Goal: Task Accomplishment & Management: Complete application form

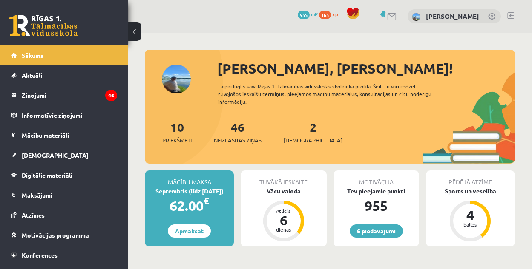
click at [294, 133] on div "2 Ieskaites" at bounding box center [312, 131] width 59 height 26
click at [295, 132] on div "2 Ieskaites" at bounding box center [312, 131] width 59 height 26
click at [299, 129] on link "2 Ieskaites" at bounding box center [312, 132] width 59 height 25
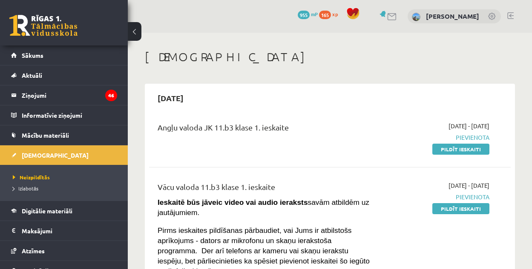
scroll to position [170, 0]
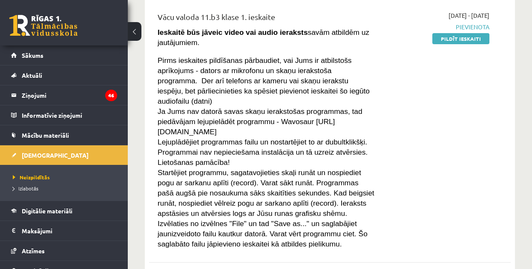
drag, startPoint x: 266, startPoint y: 111, endPoint x: 373, endPoint y: 113, distance: 106.8
click at [373, 113] on p "Ja Jums nav datorā savas skaņu ierakstošas programmas, tad piedāvājam lejupielā…" at bounding box center [265, 121] width 217 height 31
copy span "https://wavosaur.en.softonic.com"
click at [446, 97] on div "2025-09-01 - 2025-09-15 Pievienota Pildīt ieskaiti" at bounding box center [437, 130] width 115 height 238
click at [471, 37] on link "Pildīt ieskaiti" at bounding box center [460, 38] width 57 height 11
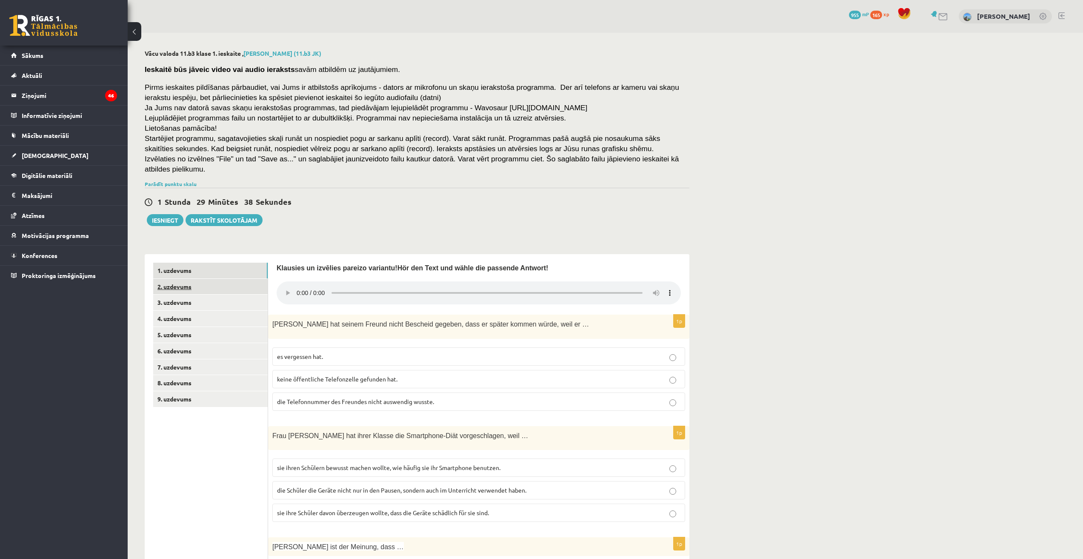
click at [243, 269] on link "2. uzdevums" at bounding box center [210, 287] width 114 height 16
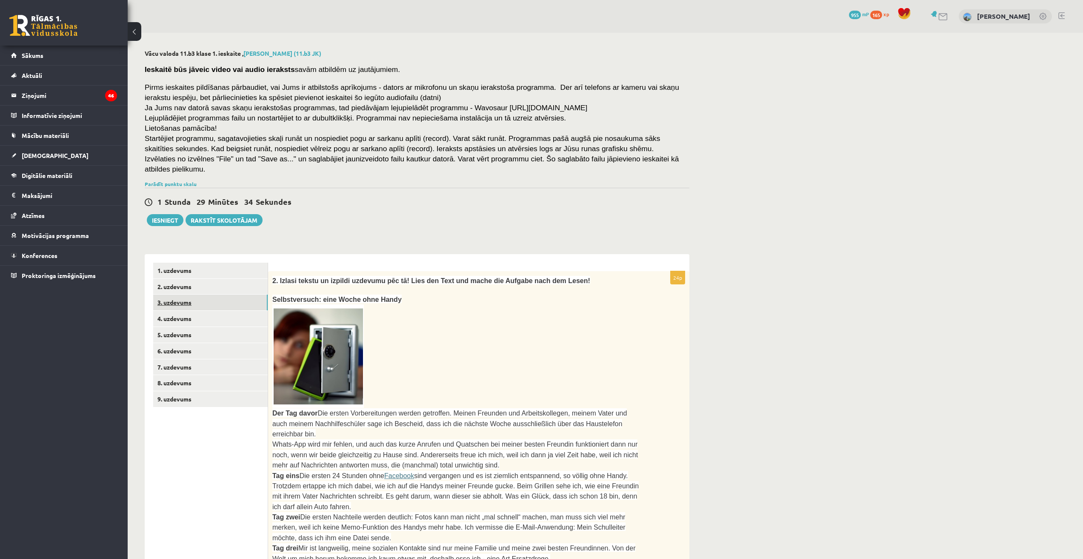
click at [205, 269] on link "3. uzdevums" at bounding box center [210, 303] width 114 height 16
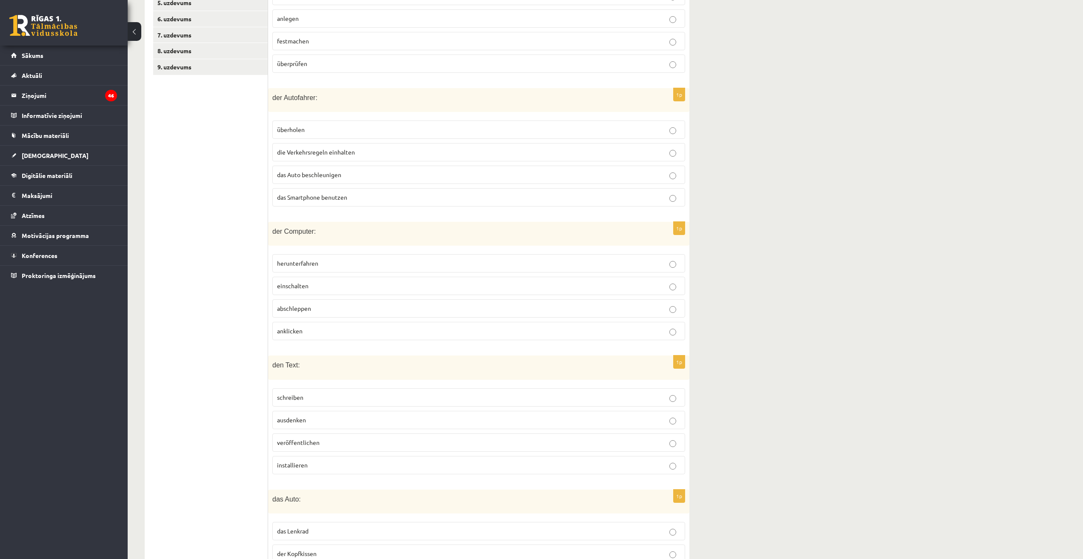
scroll to position [158, 0]
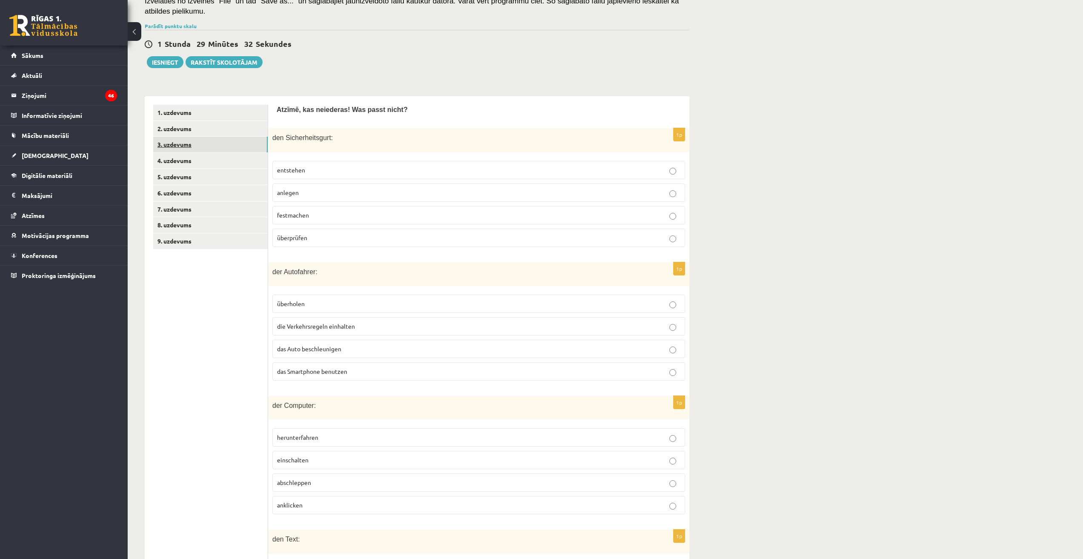
click at [179, 141] on link "3. uzdevums" at bounding box center [210, 145] width 114 height 16
click at [183, 153] on link "4. uzdevums" at bounding box center [210, 161] width 114 height 16
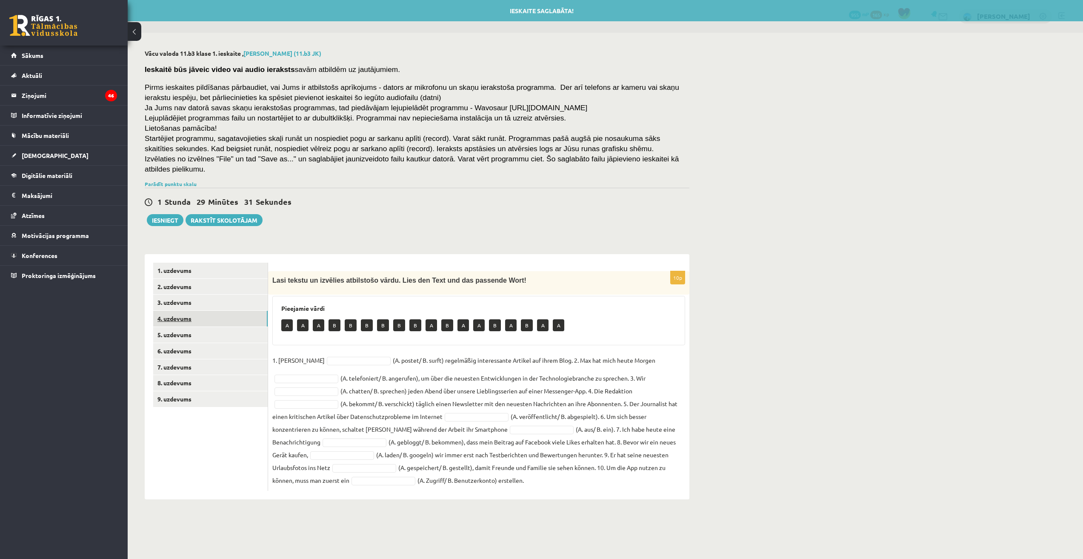
scroll to position [0, 0]
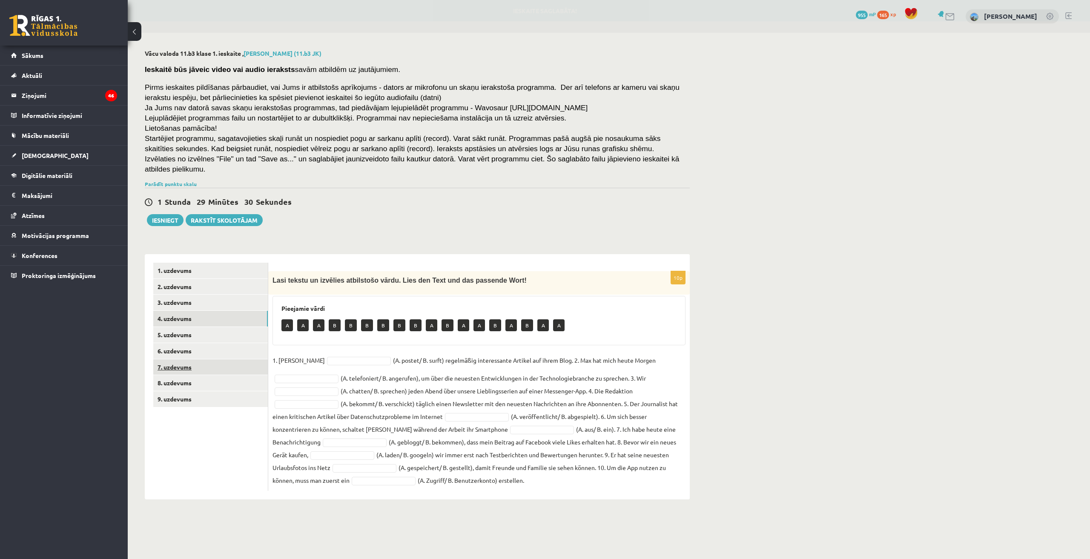
click at [199, 269] on link "7. uzdevums" at bounding box center [210, 367] width 114 height 16
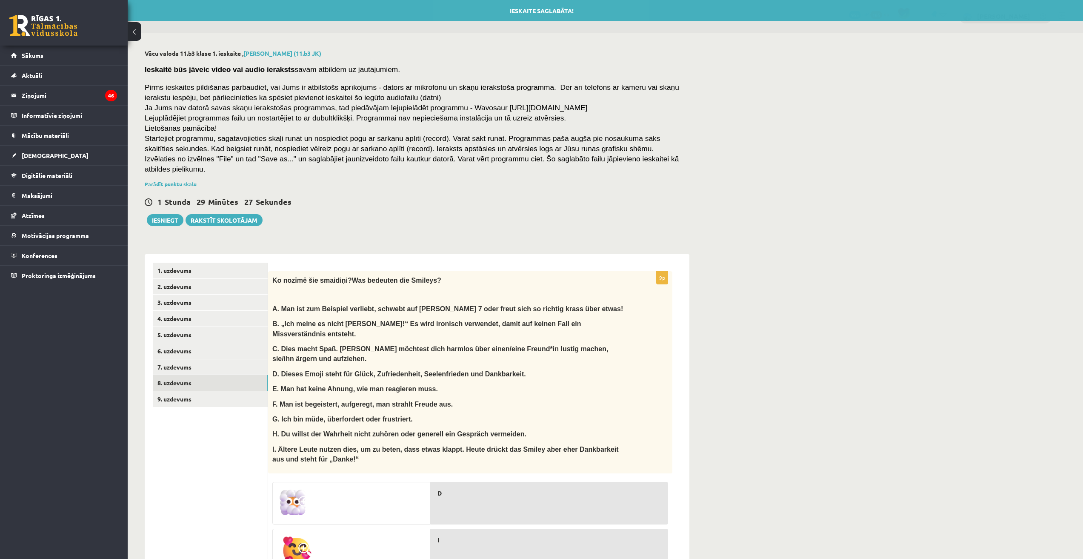
click at [214, 269] on link "8. uzdevums" at bounding box center [210, 383] width 114 height 16
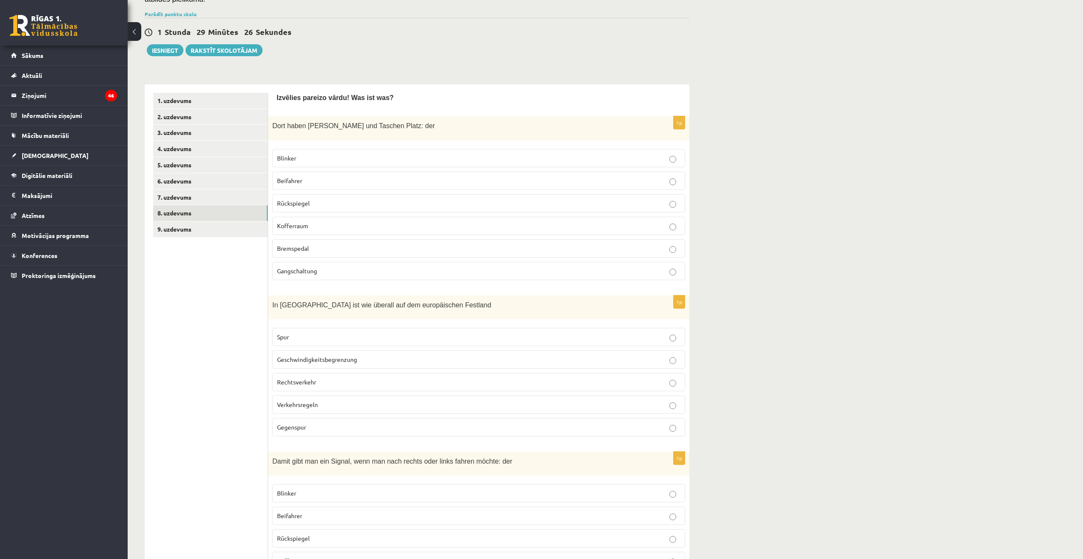
scroll to position [170, 0]
click at [182, 222] on link "9. uzdevums" at bounding box center [210, 229] width 114 height 16
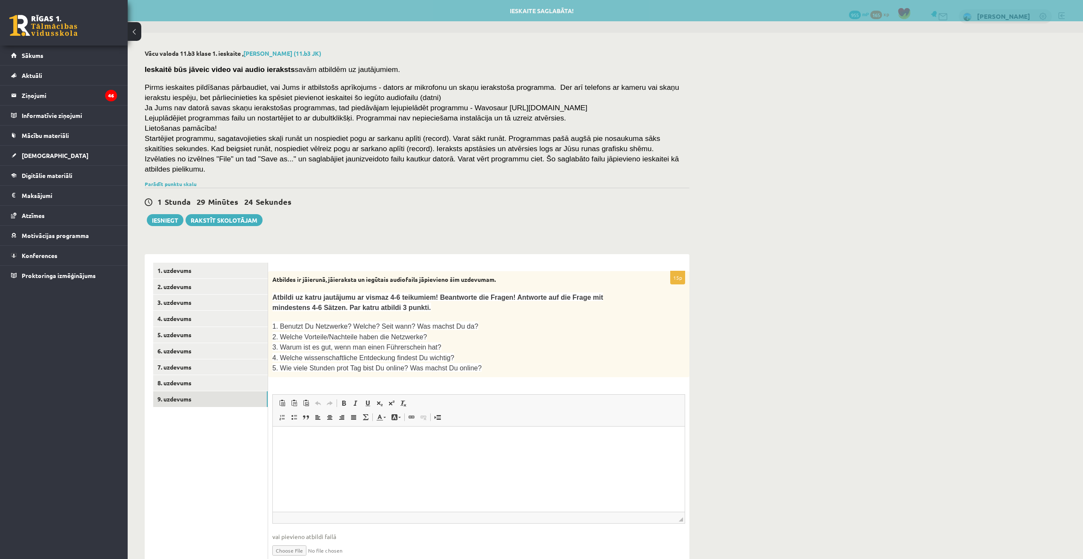
scroll to position [0, 0]
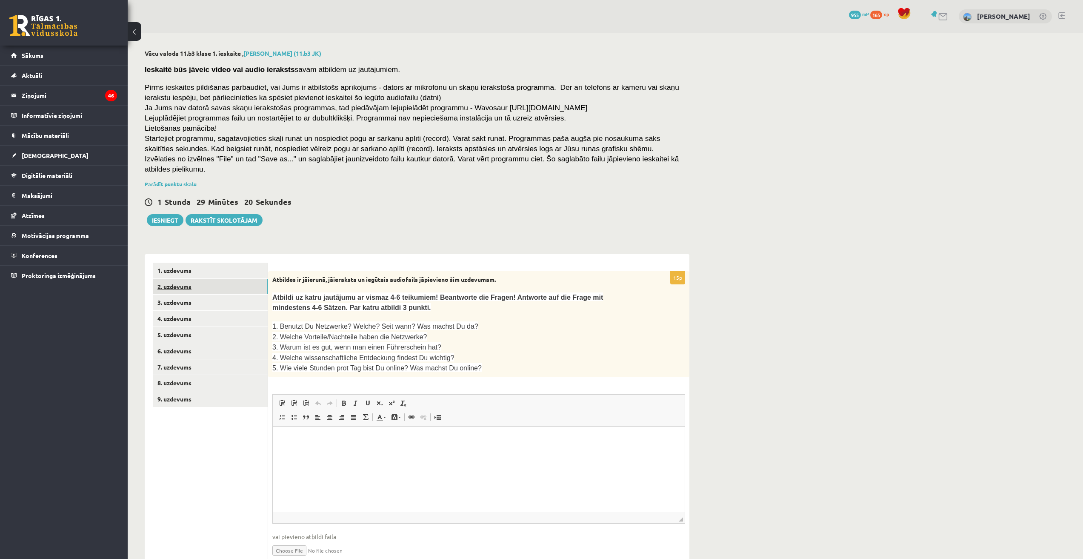
click at [216, 269] on link "2. uzdevums" at bounding box center [210, 287] width 114 height 16
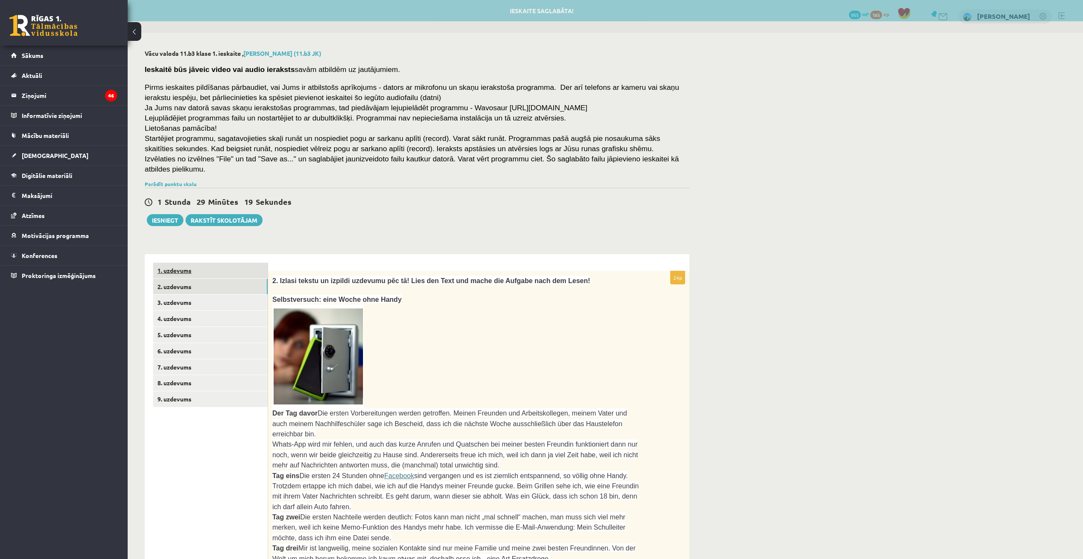
click at [208, 268] on link "1. uzdevums" at bounding box center [210, 271] width 114 height 16
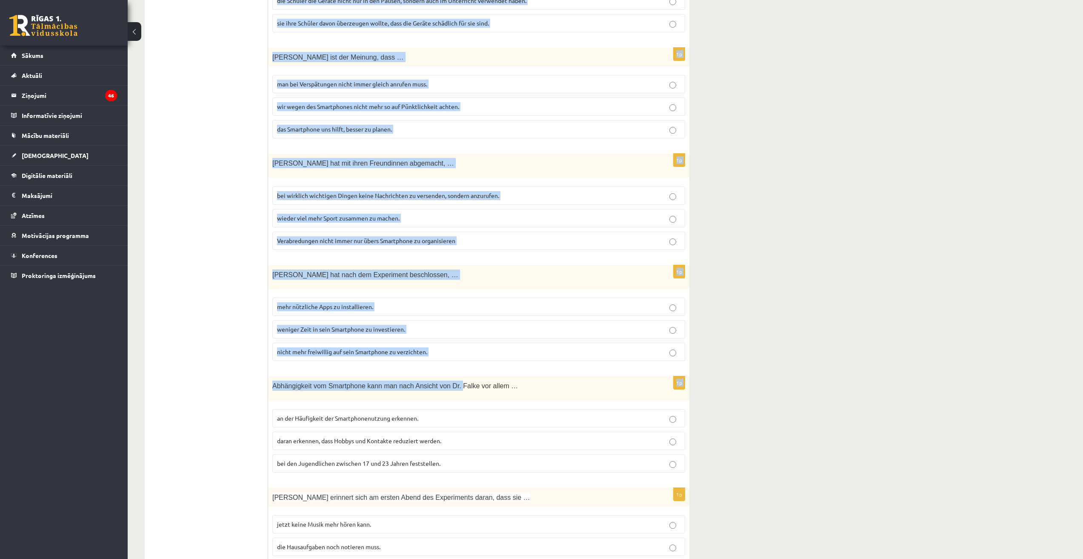
scroll to position [529, 0]
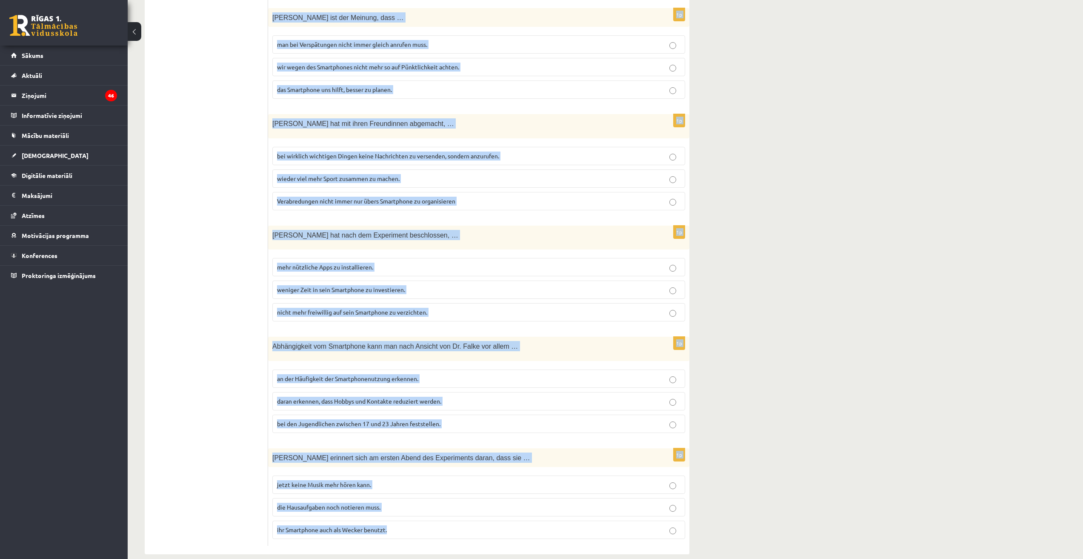
drag, startPoint x: 270, startPoint y: 257, endPoint x: 444, endPoint y: 527, distance: 322.0
click at [444, 269] on div "Klausies un izvēlies pareizo variantu! Hör den Text und wähle die passende Antw…" at bounding box center [478, 139] width 421 height 829
copy form "Klausies un izvēlies pareizo variantu! Hör den Text und wähle die passende Antw…"
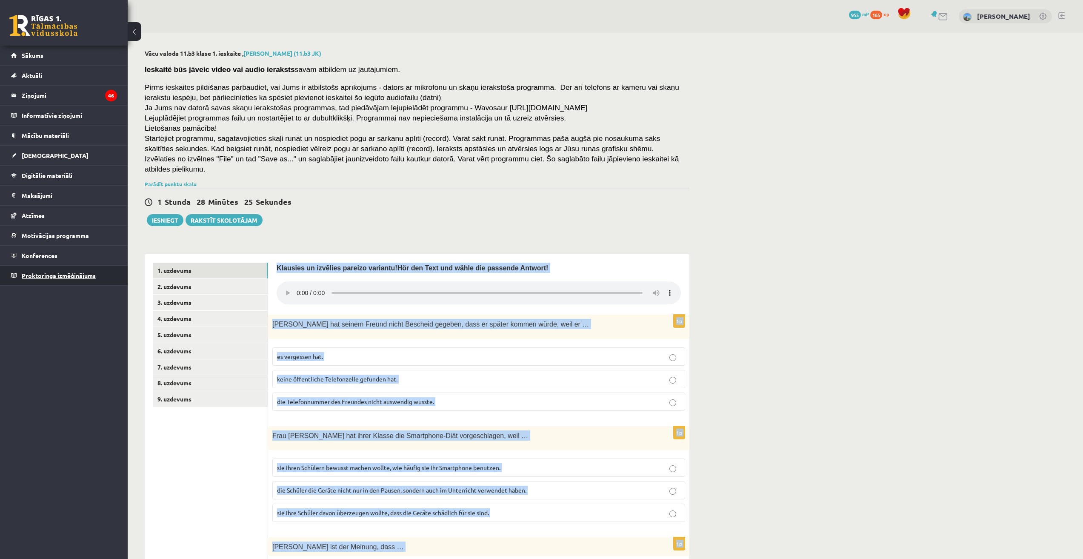
click at [98, 269] on link "Proktoringa izmēģinājums" at bounding box center [64, 276] width 106 height 20
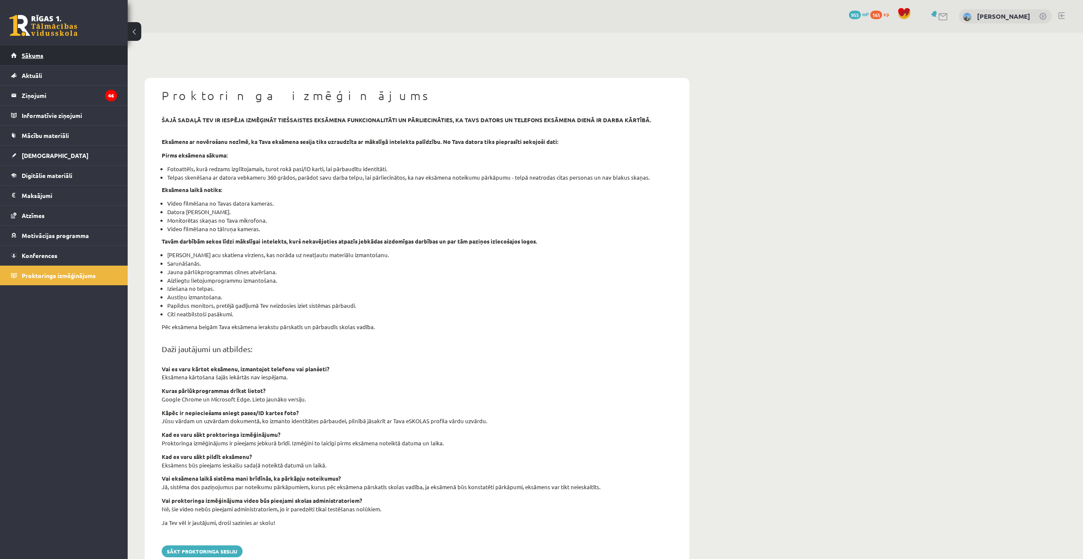
click at [77, 61] on link "Sākums" at bounding box center [64, 56] width 106 height 20
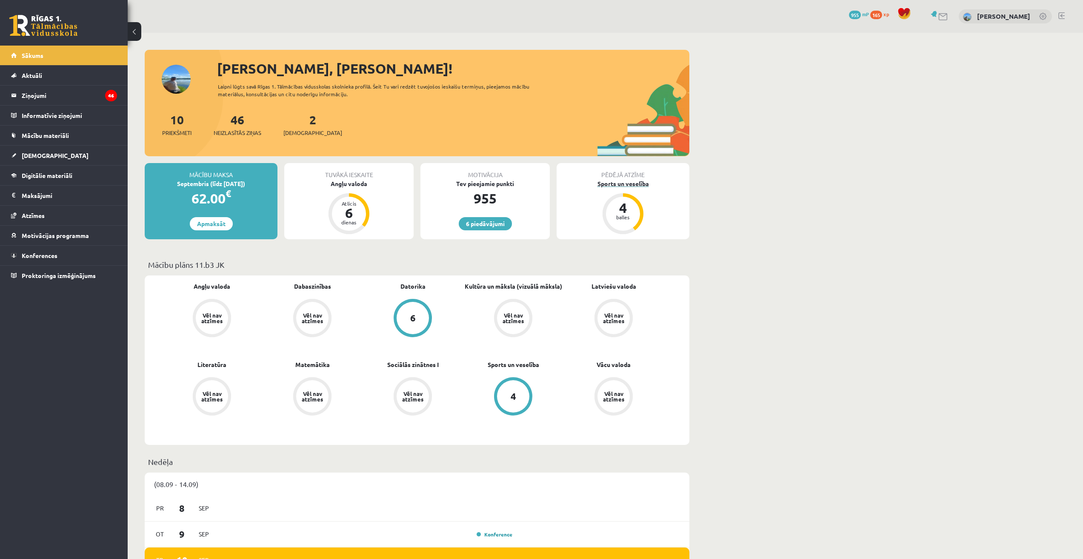
click at [625, 199] on div "4 balles" at bounding box center [623, 214] width 34 height 34
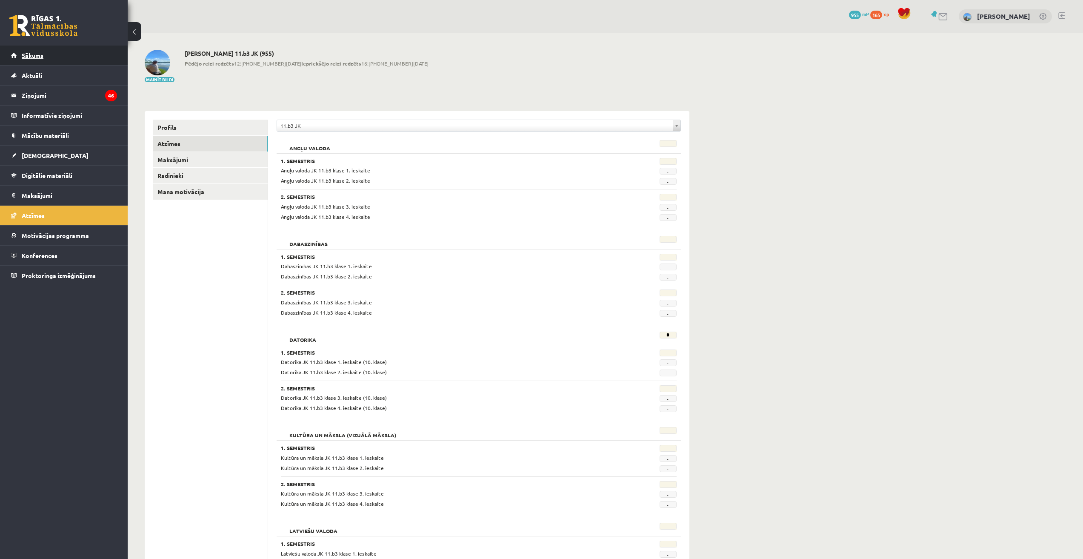
click at [83, 51] on link "Sākums" at bounding box center [64, 56] width 106 height 20
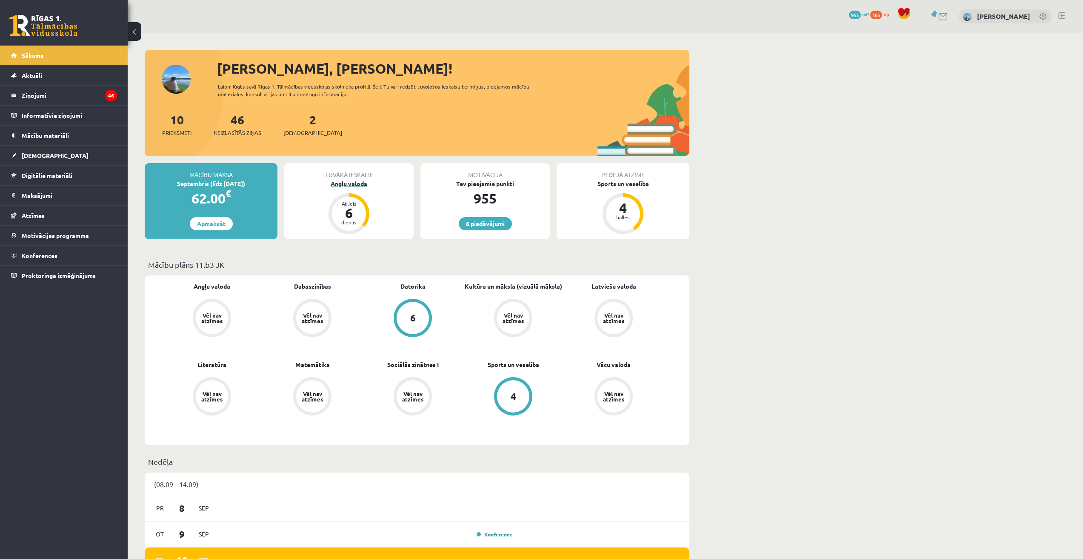
click at [343, 200] on div "Atlicis 6 dienas" at bounding box center [349, 214] width 34 height 34
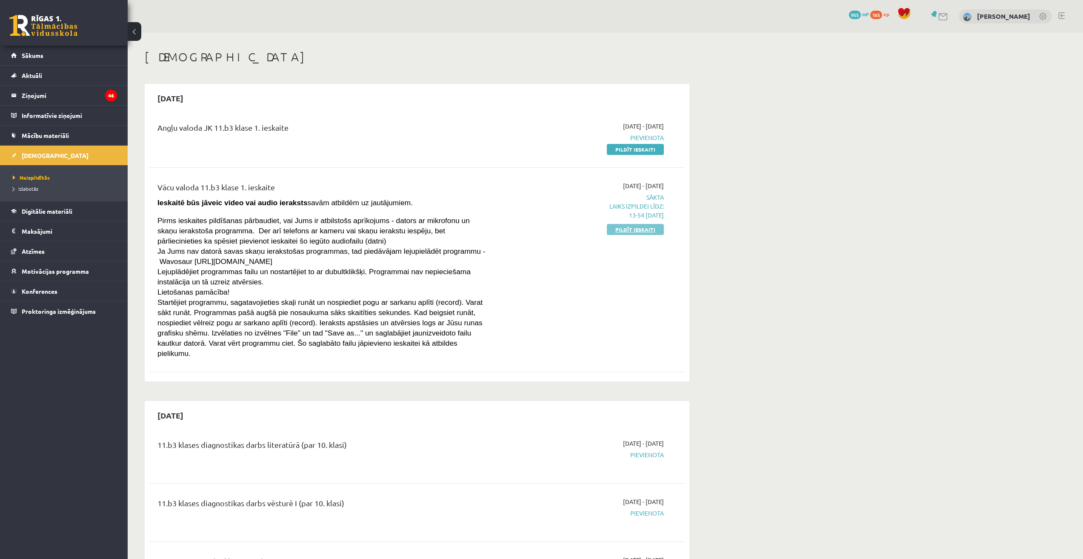
click at [631, 230] on link "Pildīt ieskaiti" at bounding box center [635, 229] width 57 height 11
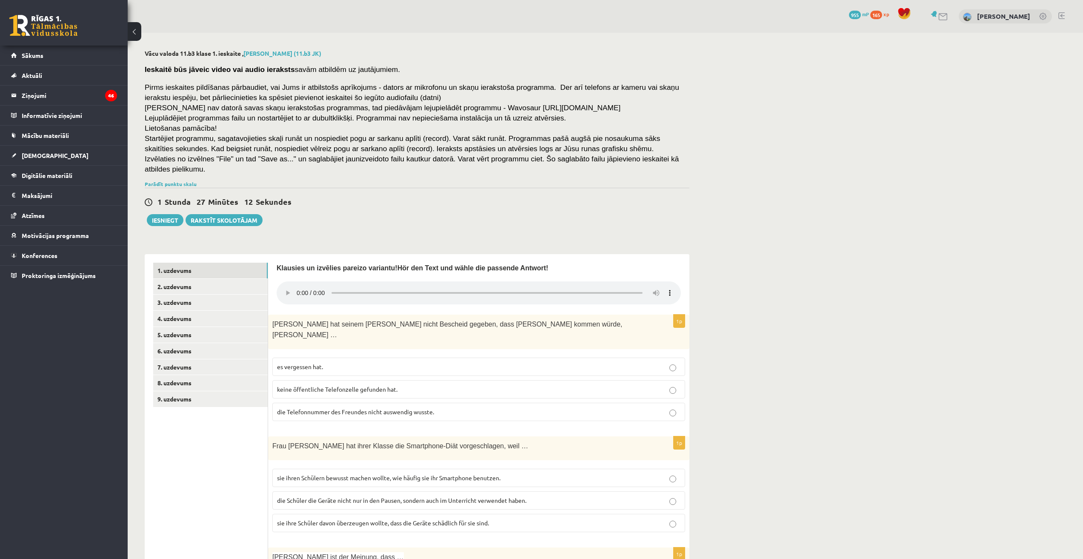
drag, startPoint x: 303, startPoint y: 360, endPoint x: 310, endPoint y: 335, distance: 26.0
click at [304, 380] on label "keine öffentliche Telefonzelle gefunden hat." at bounding box center [478, 389] width 413 height 18
click at [310, 353] on fieldset "es vergessen hat. keine öffentliche Telefonzelle gefunden hat. die Telefonnumme…" at bounding box center [478, 388] width 413 height 70
click at [312, 362] on p "es vergessen hat." at bounding box center [478, 366] width 403 height 9
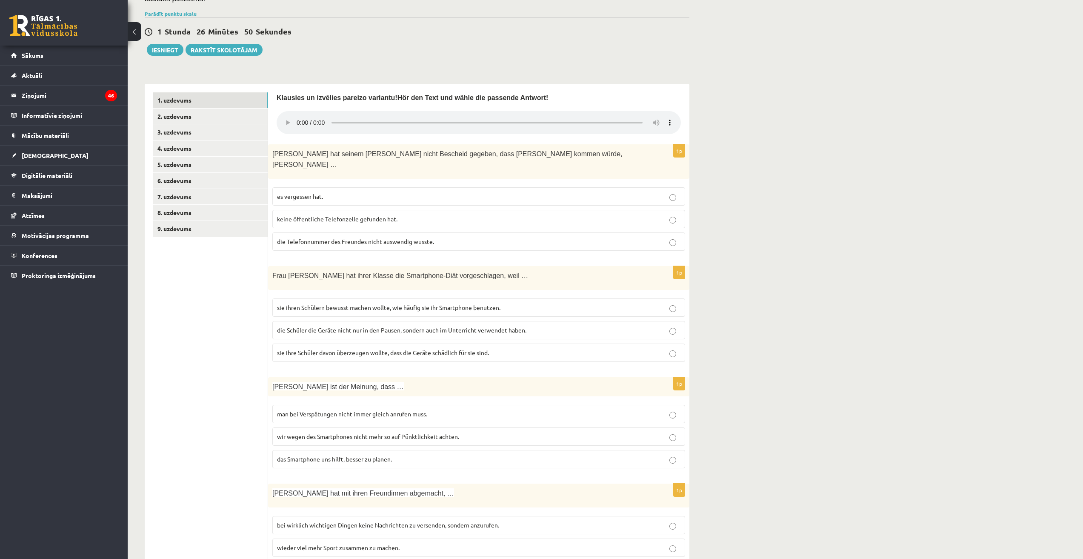
click at [357, 303] on span "sie ihren Schülern bewusst machen wollte, wie häufig sie ihr Smartphone benutze…" at bounding box center [388, 307] width 223 height 8
click at [332, 432] on p "wir wegen des Smartphones nicht mehr so auf Pünktlichkeit achten." at bounding box center [478, 436] width 403 height 9
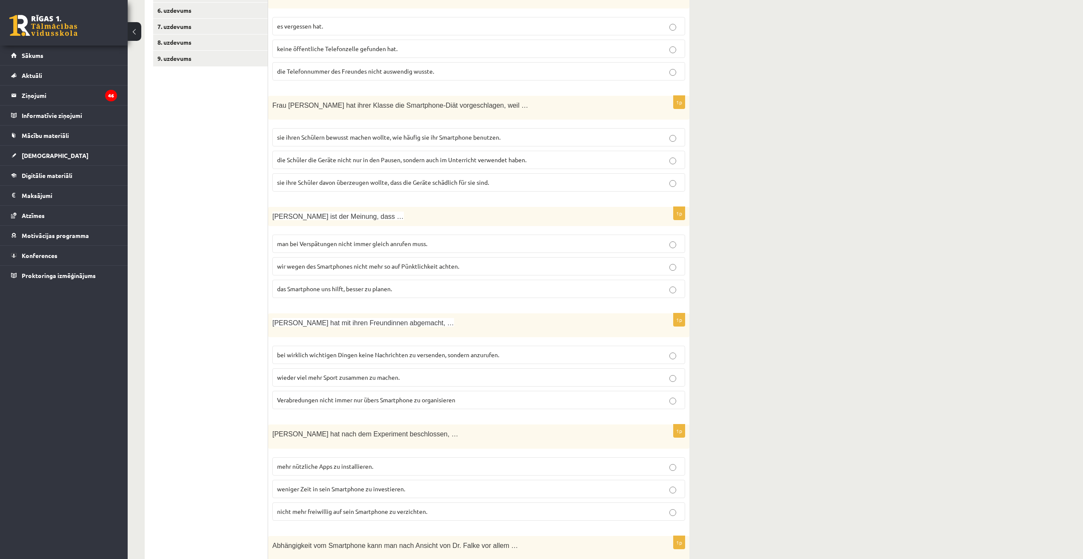
scroll to position [529, 0]
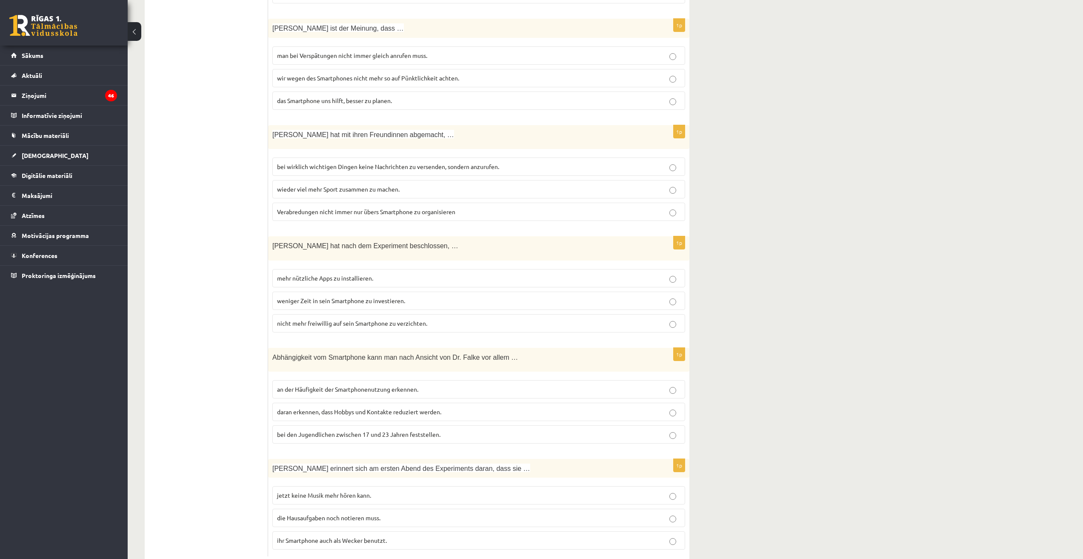
click at [312, 531] on label "ihr Smartphone auch als Wecker benutzt." at bounding box center [478, 540] width 413 height 18
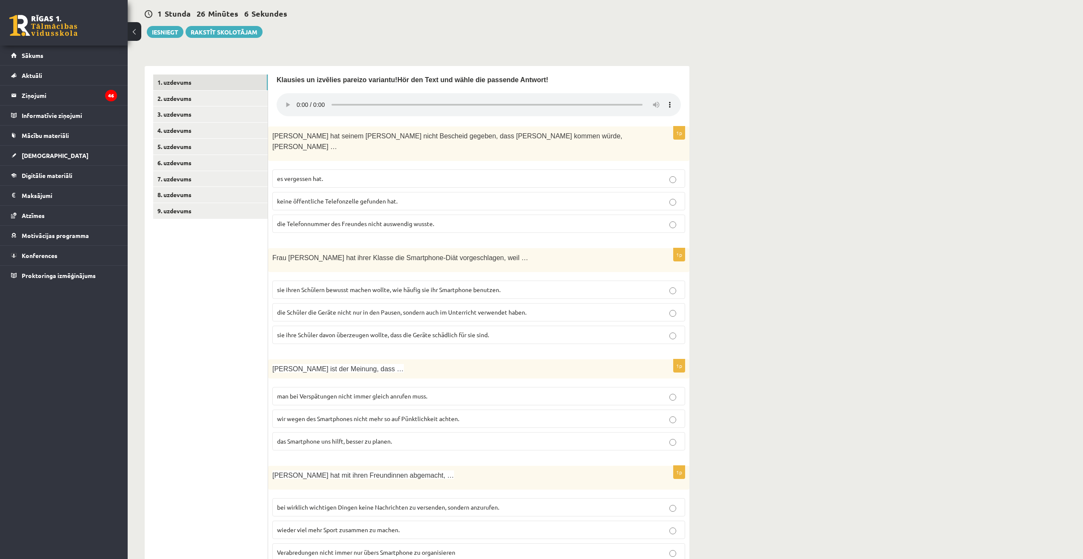
scroll to position [358, 0]
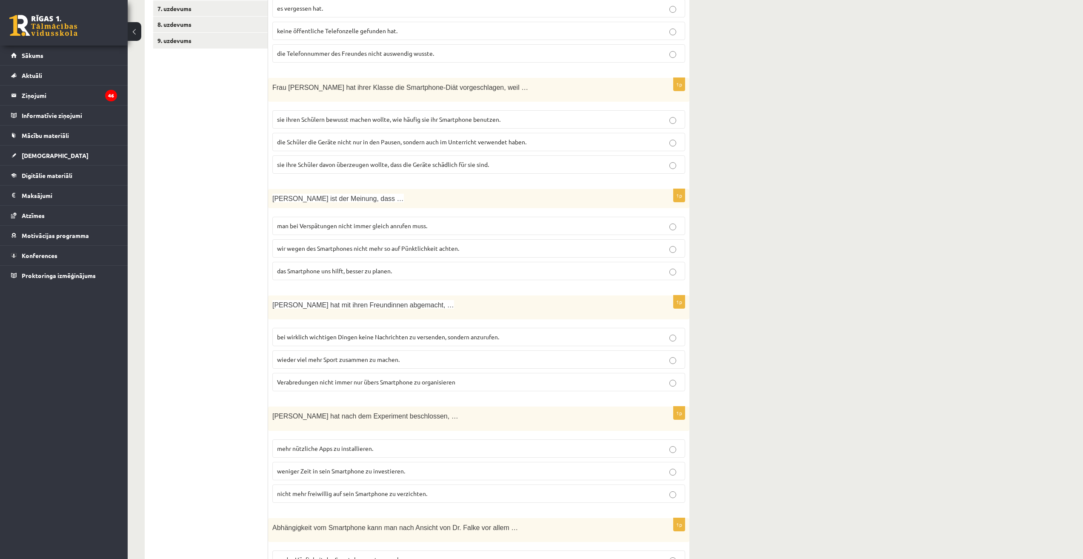
click at [337, 378] on span "Verabredungen nicht immer nur übers Smartphone zu organisieren" at bounding box center [366, 382] width 178 height 8
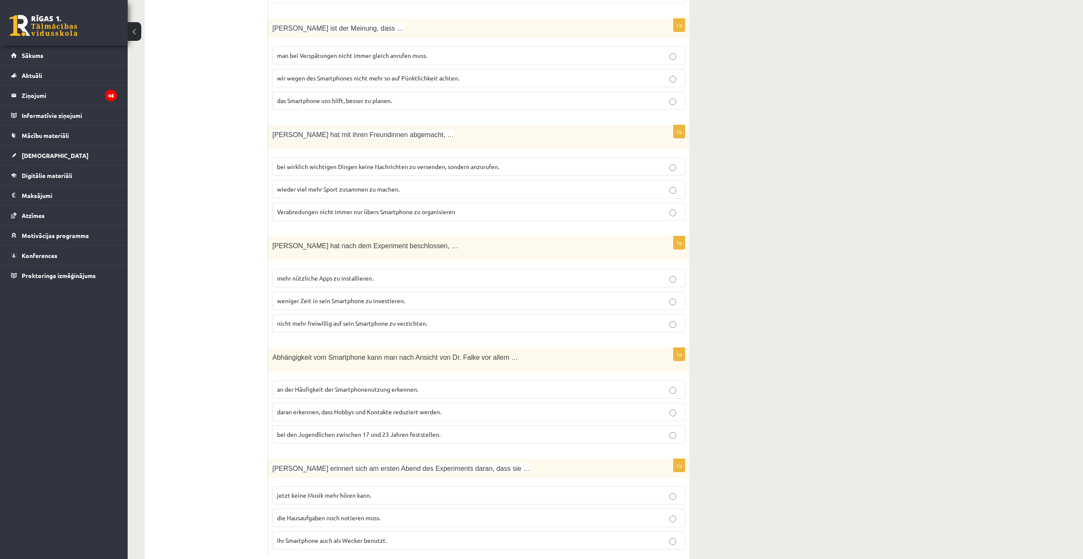
click at [382, 297] on span "weniger Zeit in sein Smartphone zu investieren." at bounding box center [341, 301] width 128 height 8
click at [432, 430] on p "bei den Jugendlichen zwischen 17 und 23 Jahren feststellen." at bounding box center [478, 434] width 403 height 9
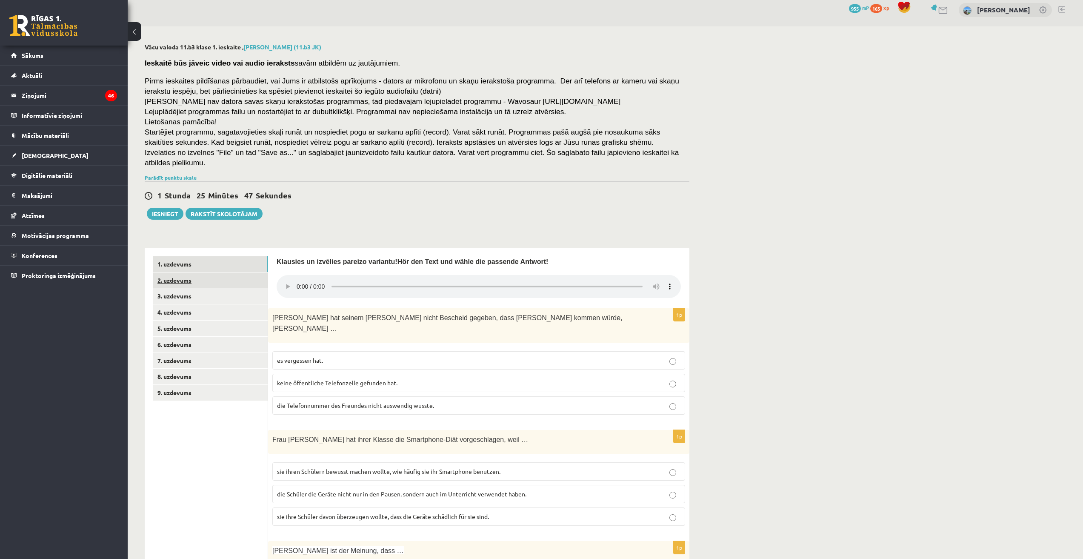
scroll to position [0, 0]
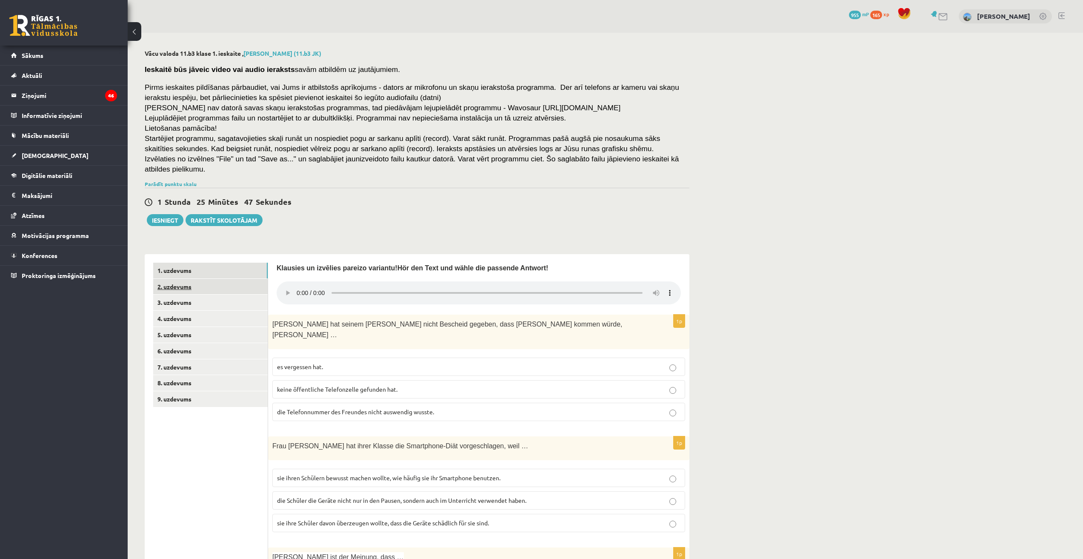
click at [176, 283] on link "2. uzdevums" at bounding box center [210, 287] width 114 height 16
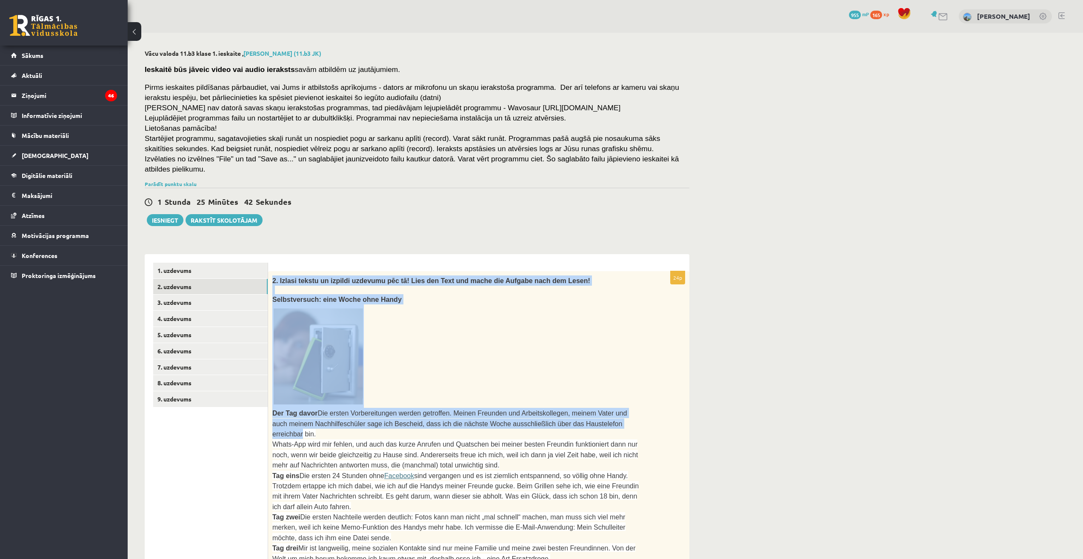
scroll to position [509, 0]
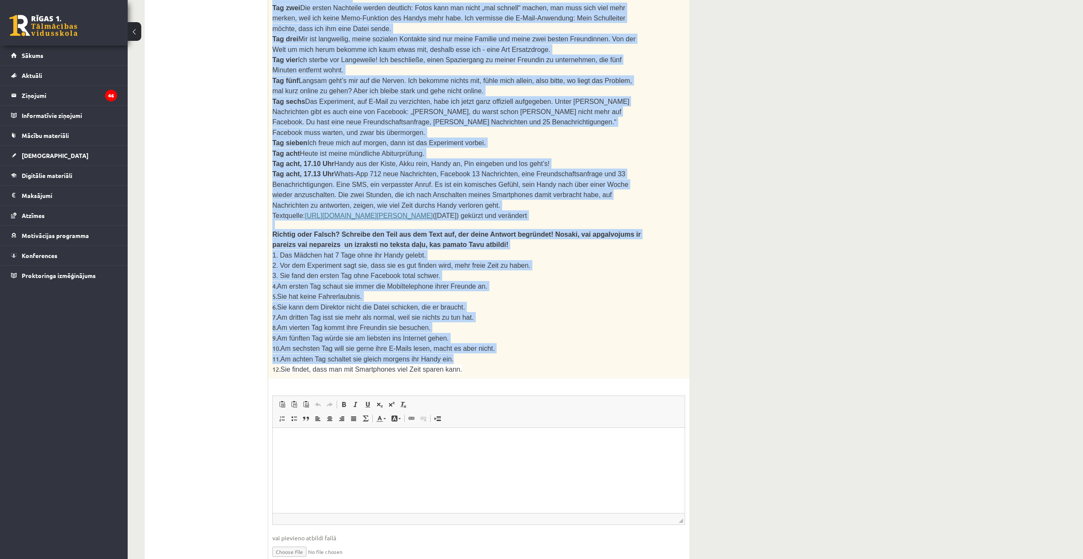
drag, startPoint x: 272, startPoint y: 270, endPoint x: 541, endPoint y: 319, distance: 273.0
click at [541, 319] on div "2. Izlasi tekstu un izpildi uzdevumu pēc tā! Lies den Text und mache die Aufgab…" at bounding box center [478, 70] width 421 height 617
copy div "2. Izlasi tekstu un izpildi uzdevumu pēc tā! Lies den Text und mache die Aufgab…"
click at [589, 291] on p "5. Sie hat keine Fahrerlaubnis." at bounding box center [457, 296] width 370 height 10
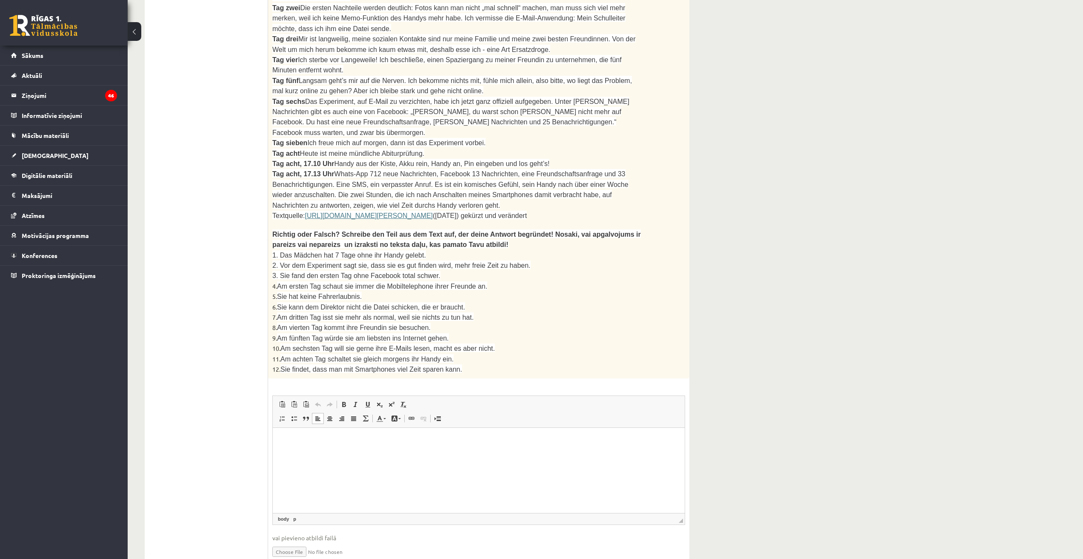
click at [328, 435] on html at bounding box center [479, 441] width 412 height 26
click at [445, 454] on html "**********" at bounding box center [479, 441] width 412 height 26
click at [402, 477] on html "**********" at bounding box center [479, 452] width 412 height 49
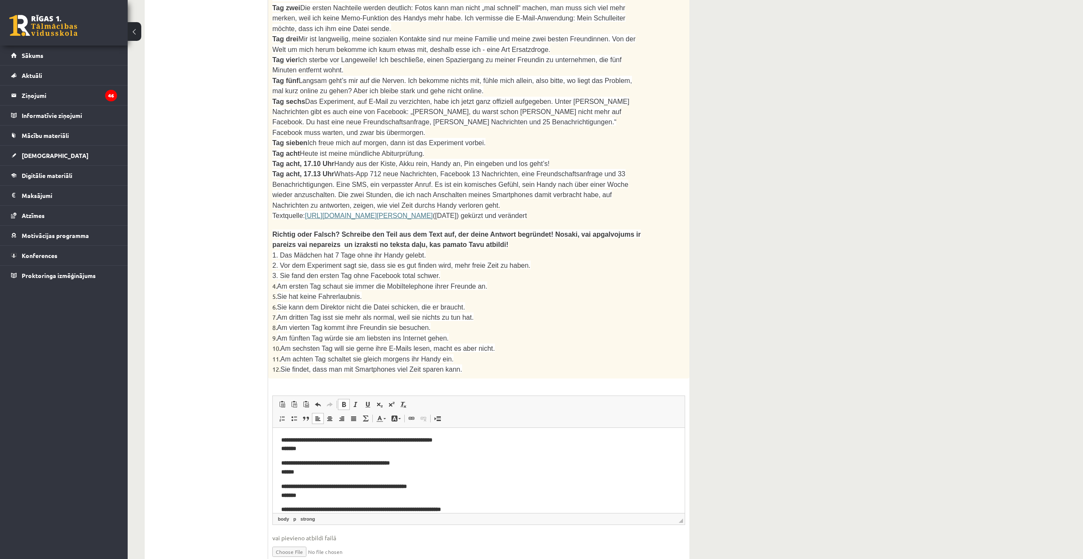
scroll to position [140, 0]
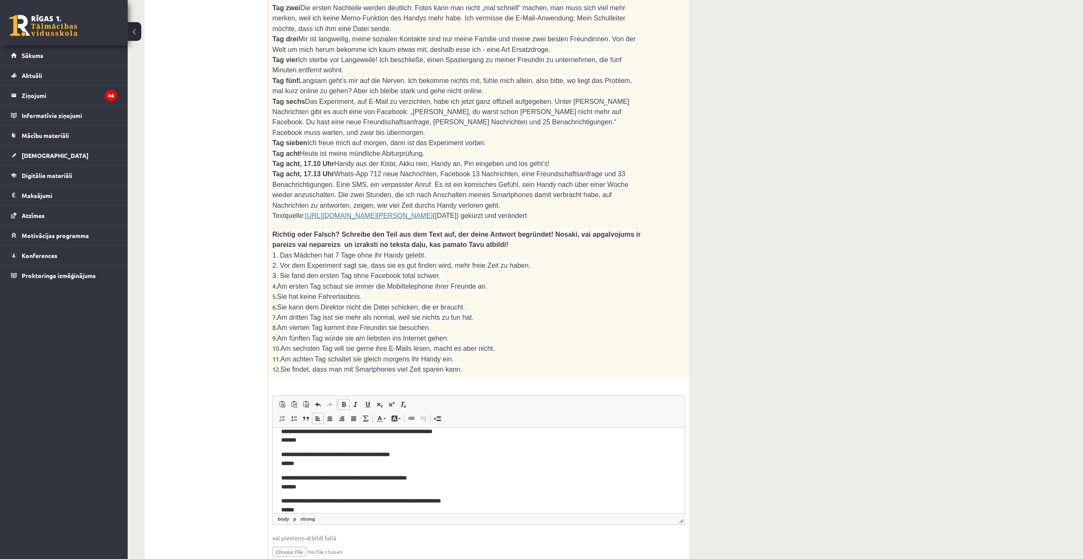
click at [375, 506] on p "**********" at bounding box center [478, 506] width 395 height 18
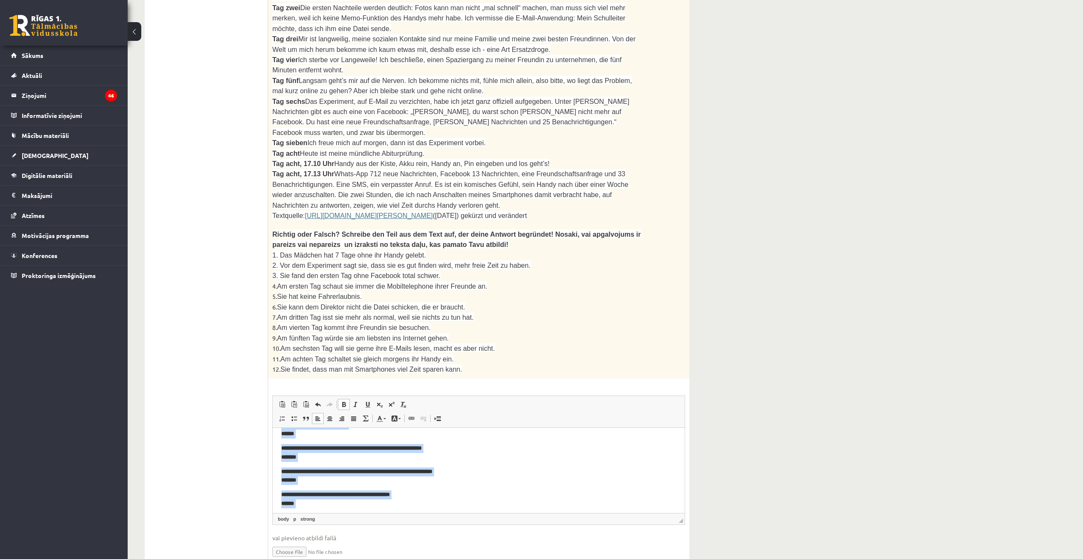
scroll to position [0, 0]
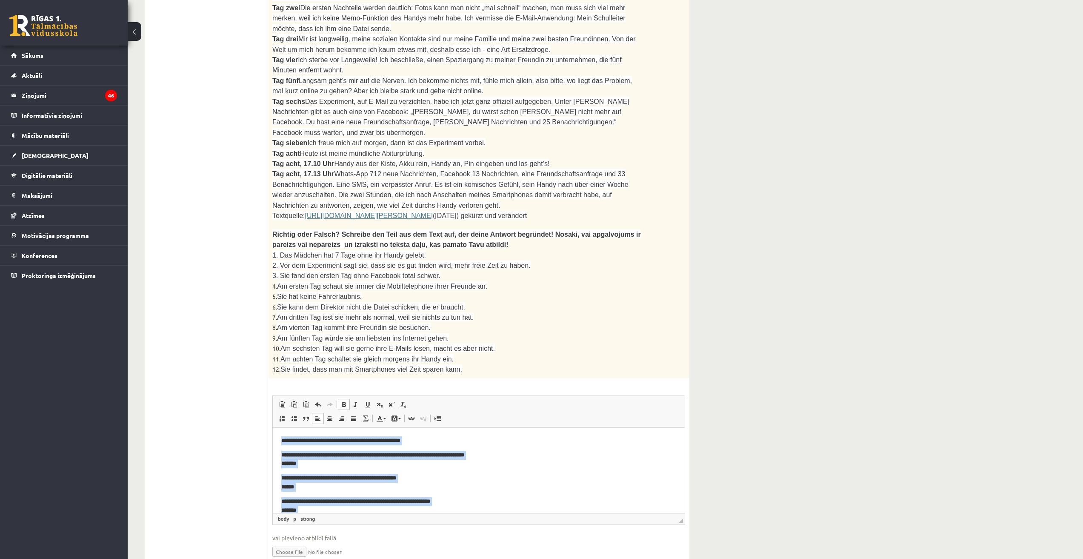
drag, startPoint x: 332, startPoint y: 509, endPoint x: 529, endPoint y: 777, distance: 333.1
click at [273, 428] on html "**********" at bounding box center [479, 557] width 412 height 258
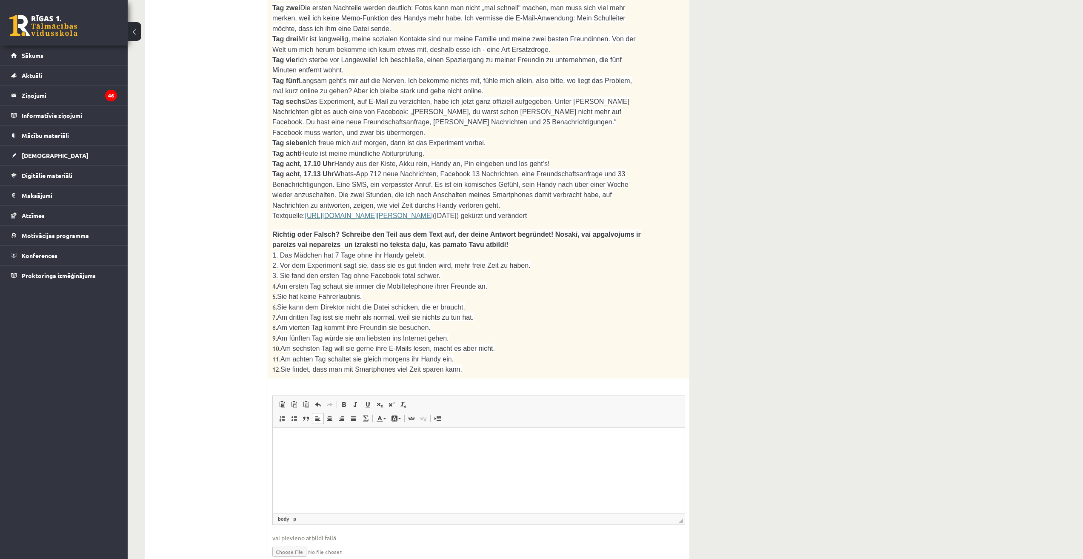
click at [353, 454] on html at bounding box center [479, 441] width 412 height 26
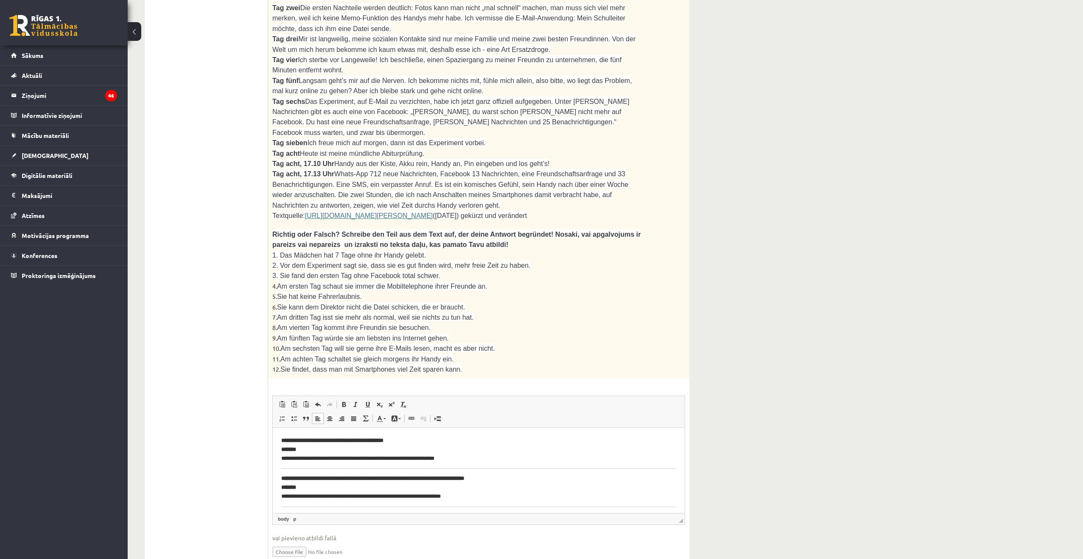
drag, startPoint x: 699, startPoint y: 424, endPoint x: 686, endPoint y: 423, distance: 13.6
click at [688, 423] on div "Vācu valoda 11.b3 klase 1. ieskaite , Rūdolfs Priede (11.b3 JK) Ieskaitē būs jā…" at bounding box center [417, 61] width 579 height 1074
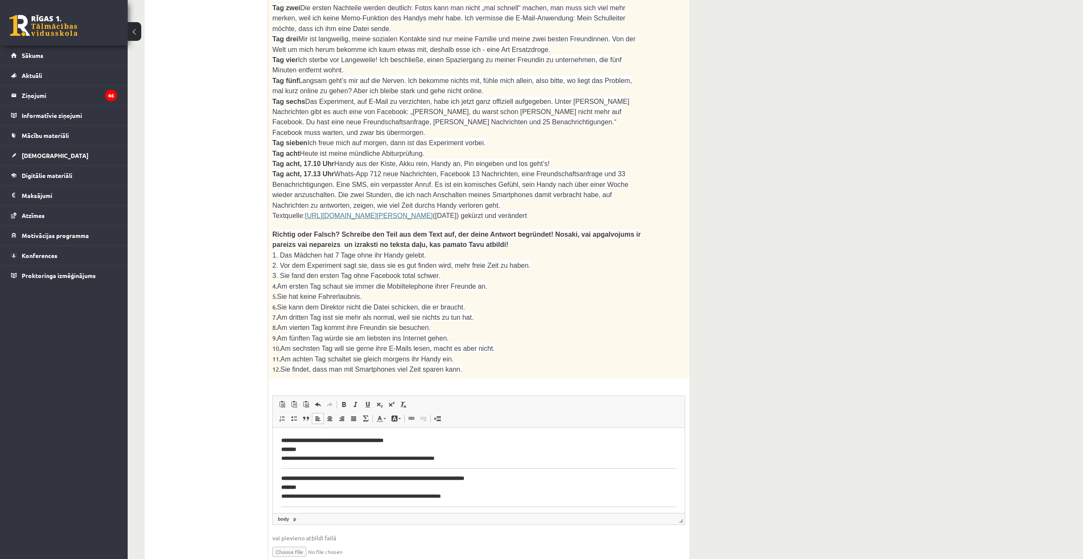
drag, startPoint x: 485, startPoint y: 473, endPoint x: 375, endPoint y: 433, distance: 117.5
click at [333, 413] on link "Center" at bounding box center [330, 418] width 12 height 11
click at [323, 413] on link "Align Left" at bounding box center [318, 418] width 12 height 11
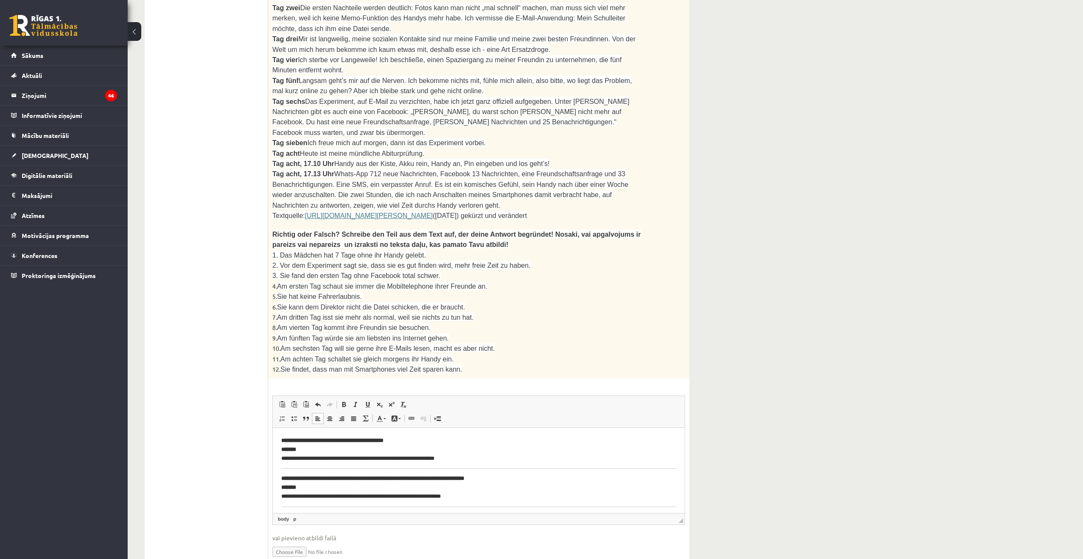
click at [539, 453] on p "**********" at bounding box center [475, 449] width 389 height 26
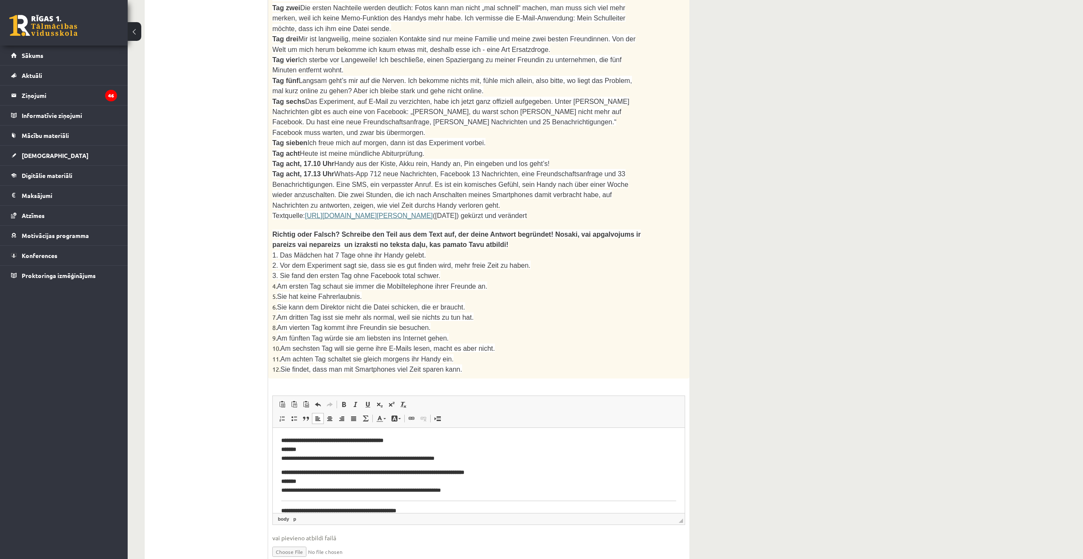
click at [286, 494] on p "**********" at bounding box center [475, 481] width 389 height 26
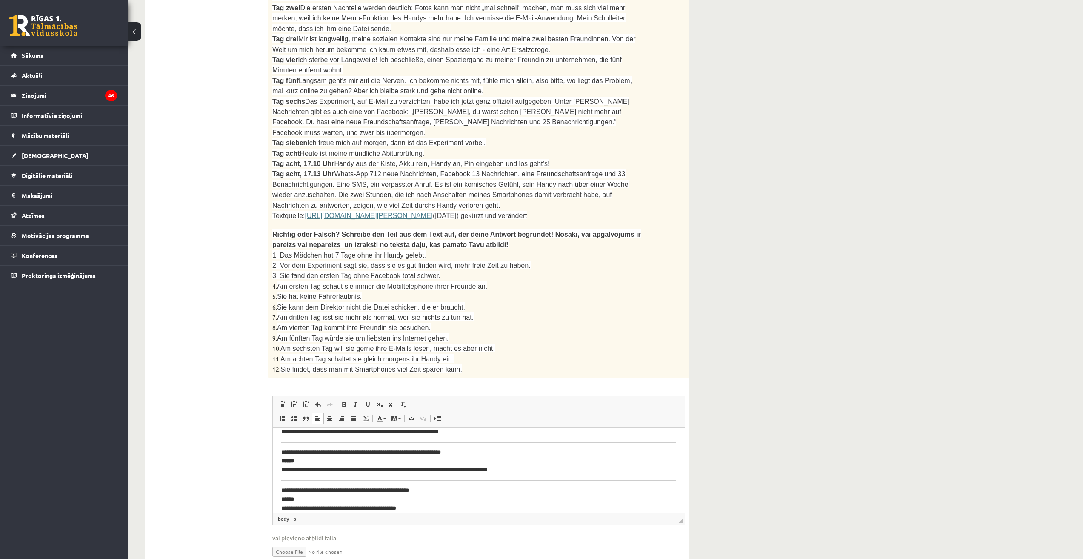
scroll to position [327, 0]
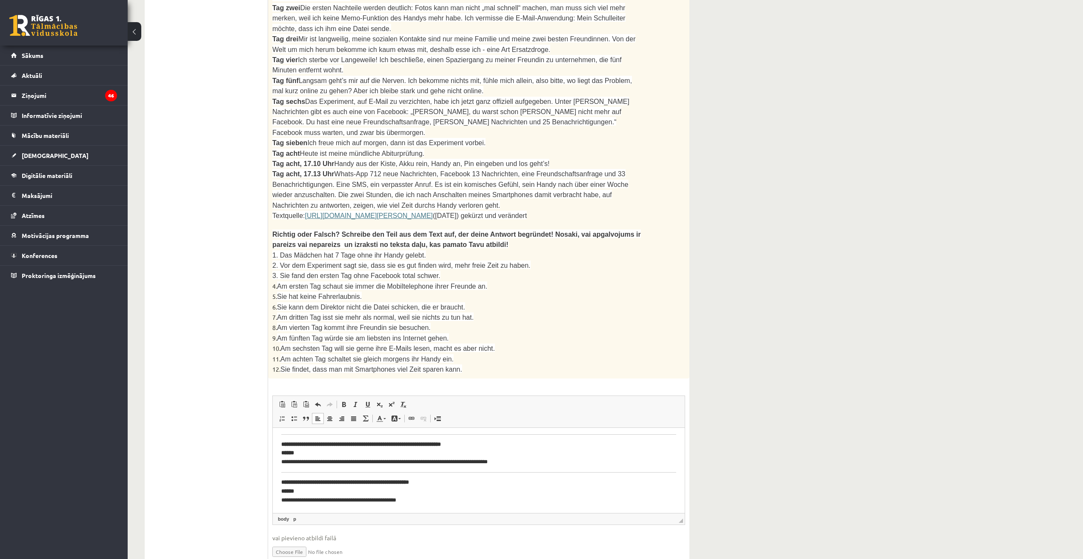
click at [280, 467] on html "**********" at bounding box center [479, 307] width 412 height 412
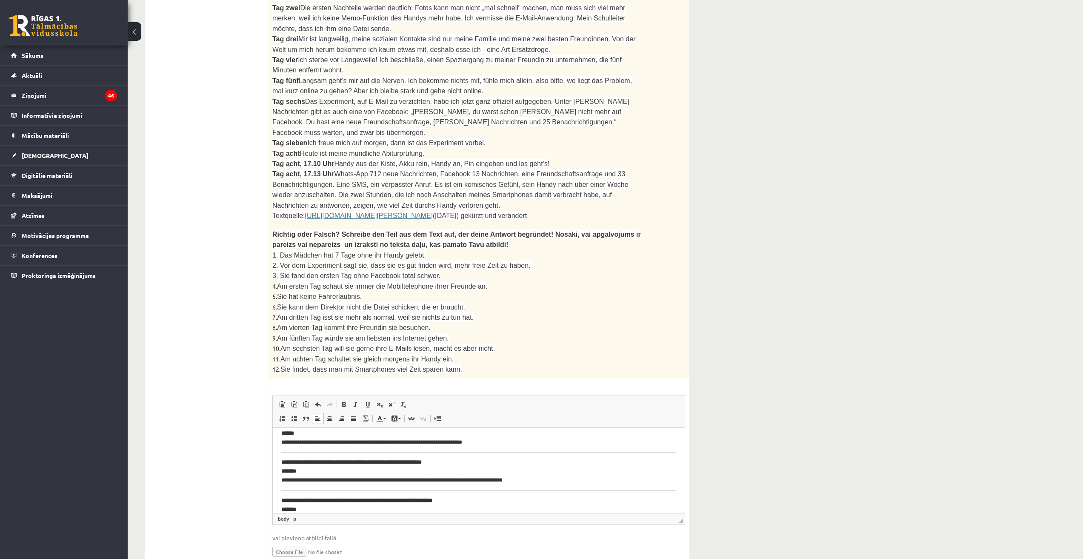
scroll to position [151, 0]
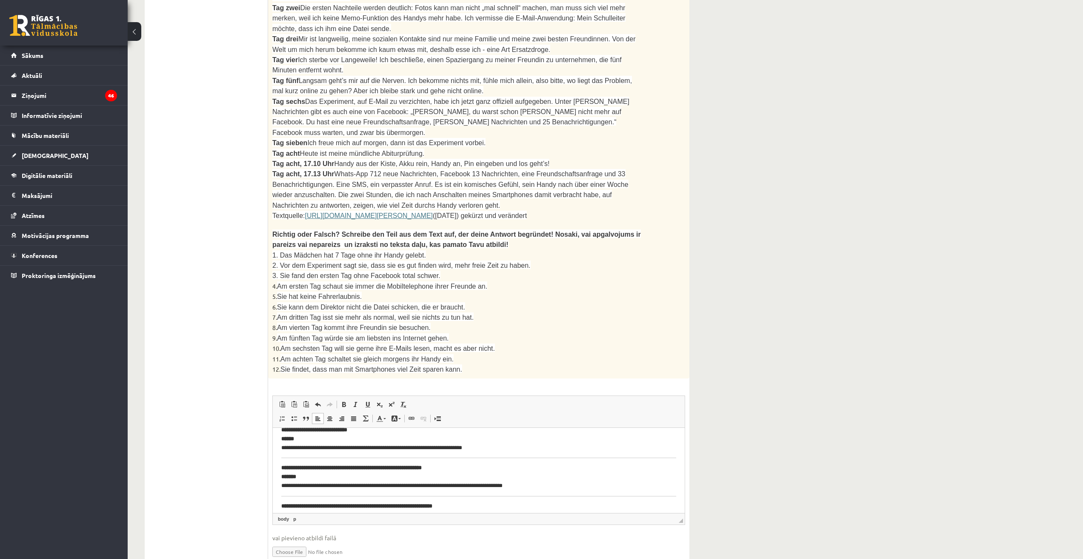
click at [680, 513] on span "◢ Elements path body p" at bounding box center [479, 518] width 412 height 11
drag, startPoint x: 683, startPoint y: 482, endPoint x: 657, endPoint y: 575, distance: 97.2
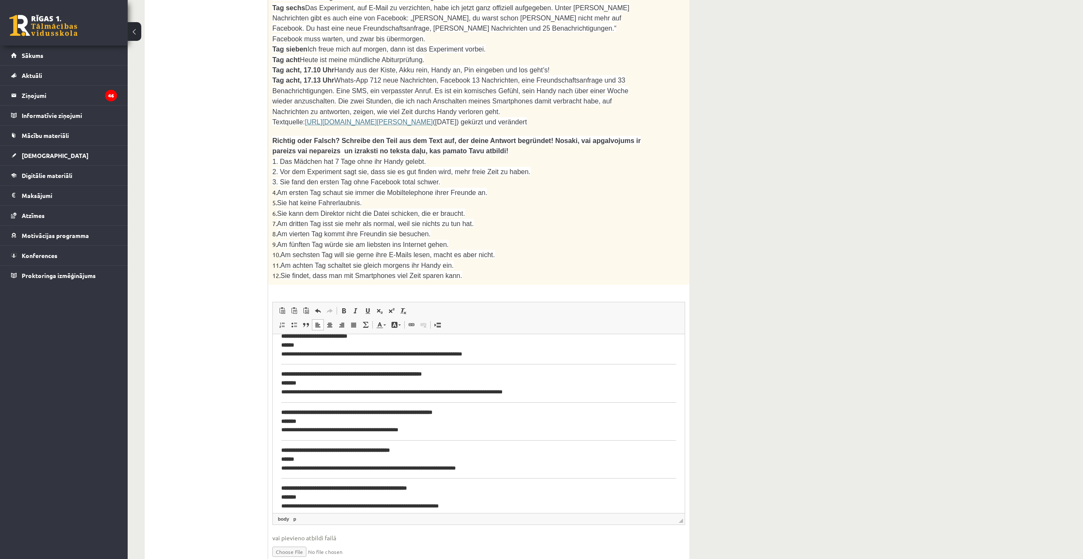
scroll to position [227, 0]
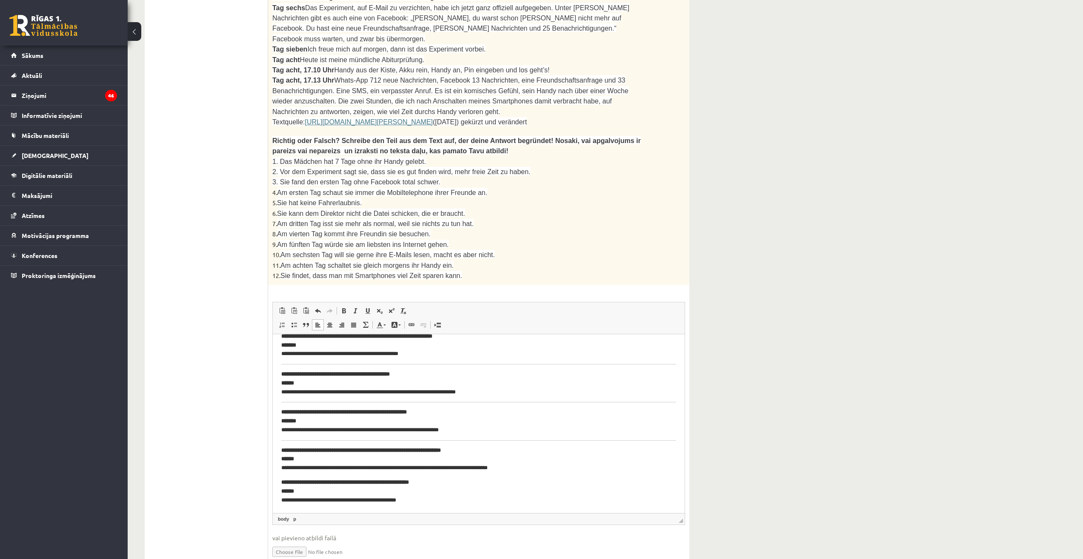
click at [288, 436] on body "**********" at bounding box center [478, 310] width 395 height 389
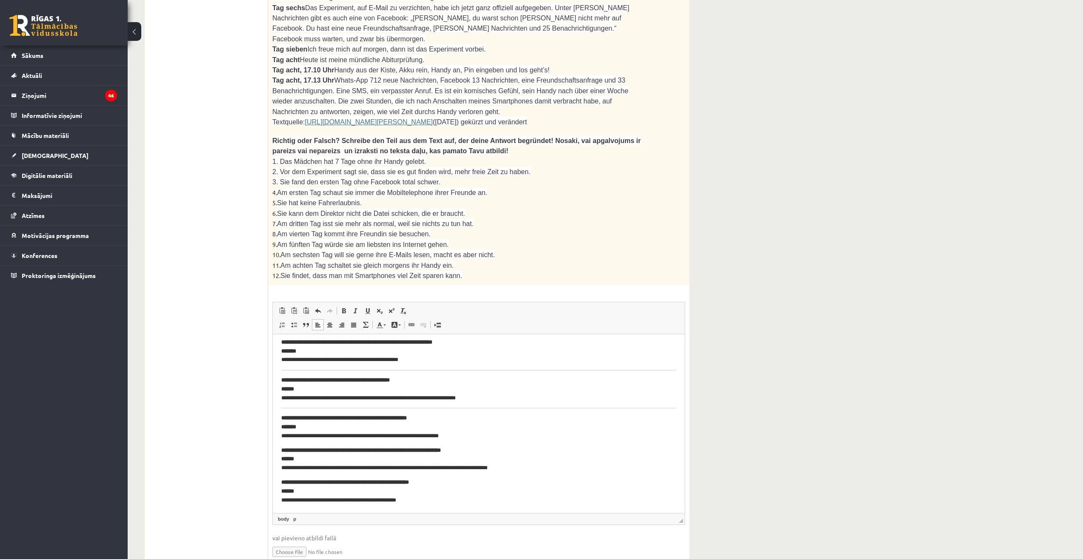
click at [285, 412] on body "**********" at bounding box center [478, 313] width 395 height 383
click at [284, 409] on body "**********" at bounding box center [478, 313] width 395 height 383
click at [281, 405] on html "**********" at bounding box center [479, 313] width 412 height 400
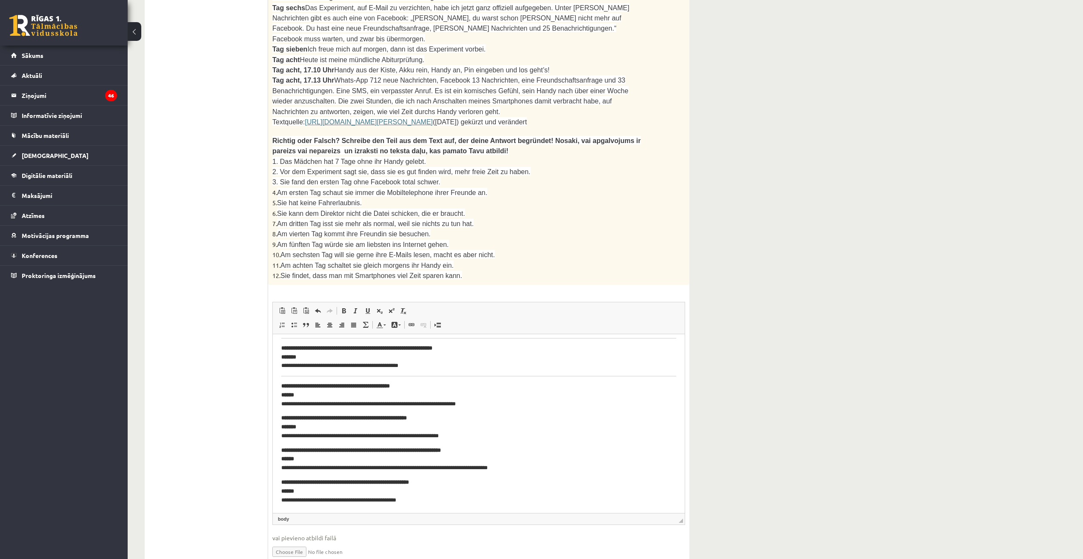
click at [278, 375] on html "**********" at bounding box center [479, 316] width 412 height 394
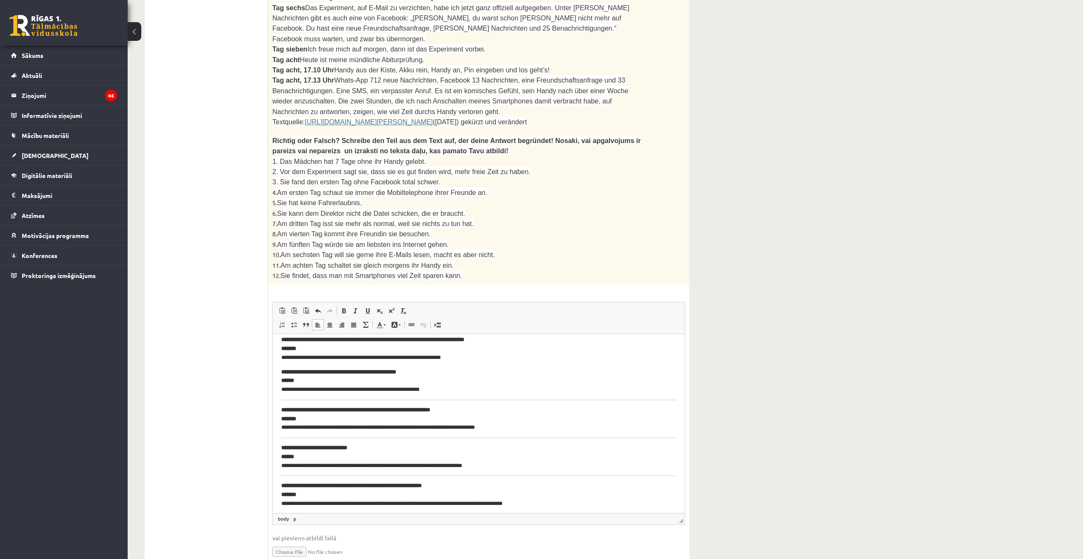
click at [283, 477] on body "**********" at bounding box center [478, 488] width 395 height 371
click at [278, 474] on html "**********" at bounding box center [479, 489] width 412 height 388
click at [280, 431] on html "**********" at bounding box center [479, 486] width 412 height 382
click at [281, 433] on html "**********" at bounding box center [479, 486] width 412 height 382
click at [281, 440] on html "**********" at bounding box center [479, 486] width 412 height 382
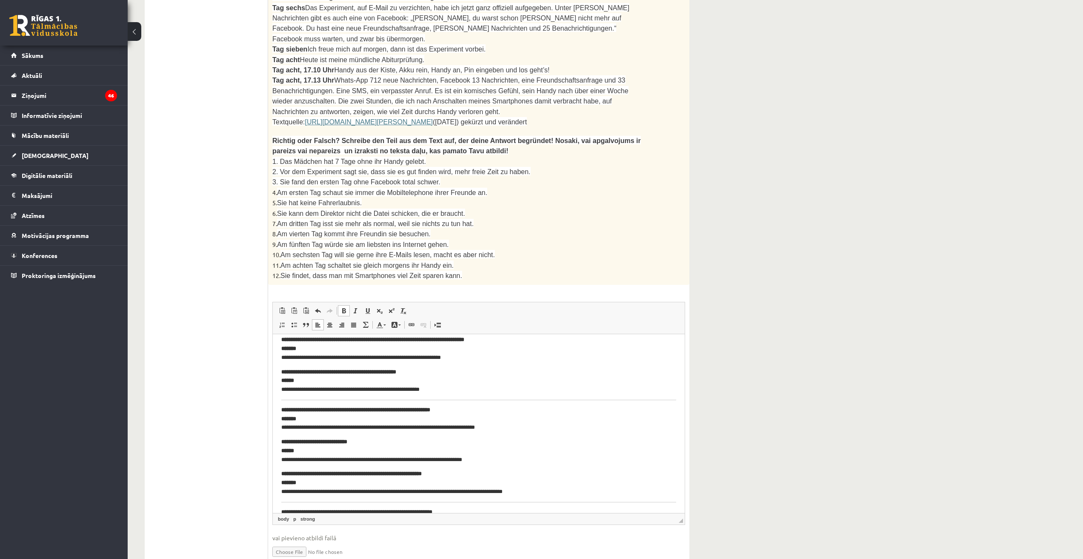
click at [284, 405] on body "**********" at bounding box center [478, 482] width 395 height 359
click at [283, 402] on body "**********" at bounding box center [478, 482] width 395 height 359
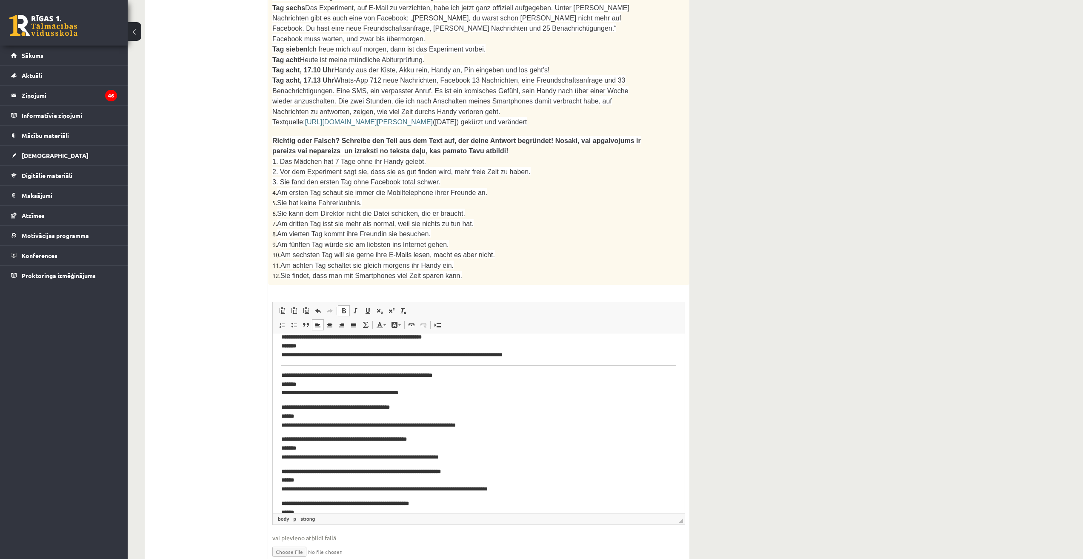
scroll to position [170, 0]
click at [281, 366] on body "**********" at bounding box center [478, 348] width 395 height 353
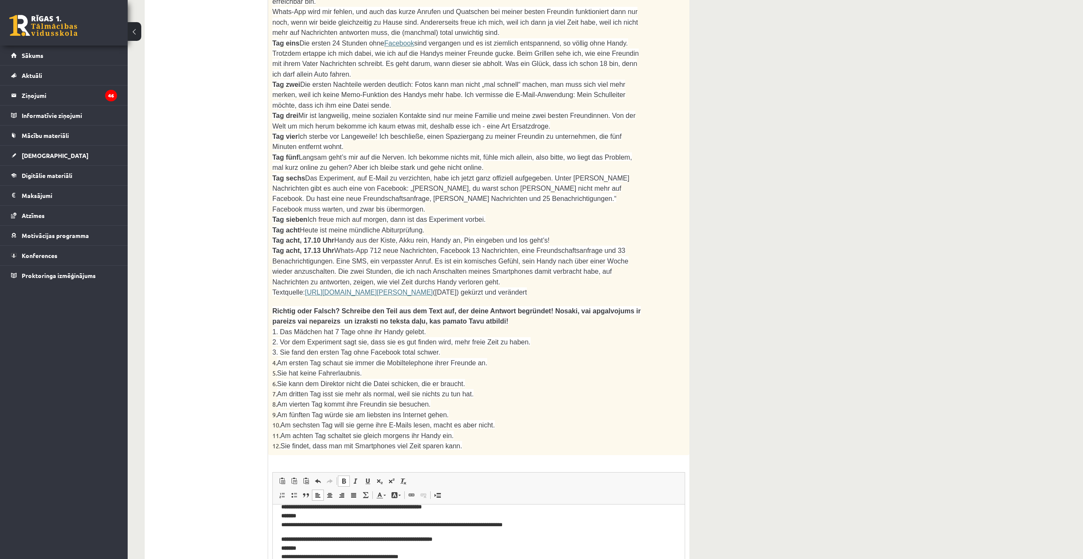
scroll to position [92, 0]
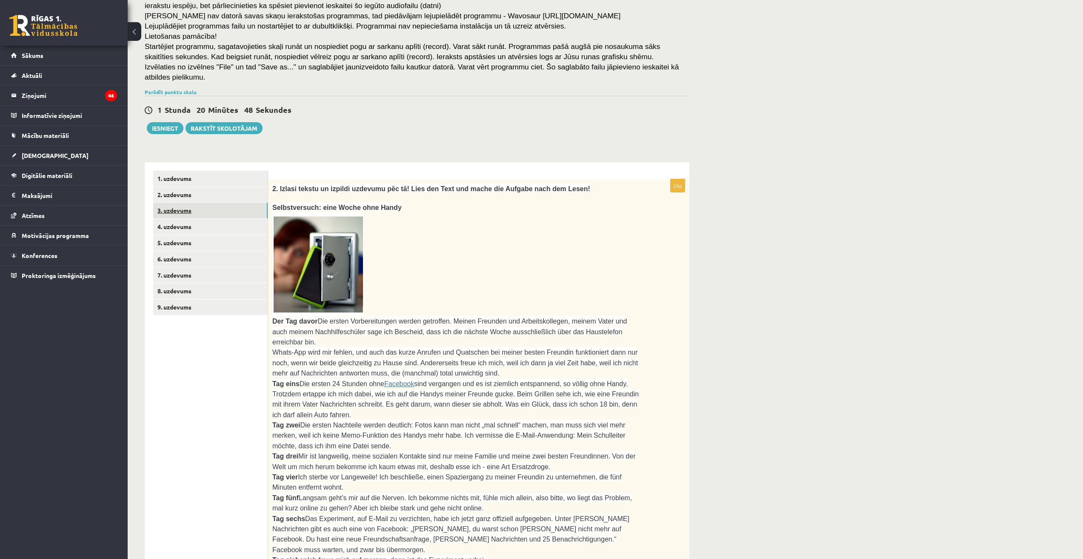
click at [177, 206] on link "3. uzdevums" at bounding box center [210, 211] width 114 height 16
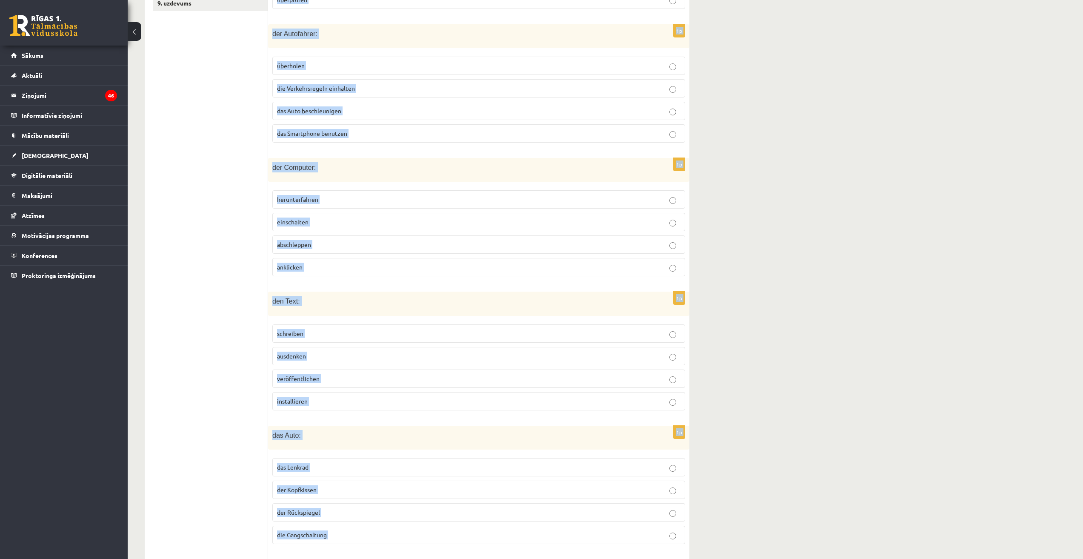
scroll to position [669, 0]
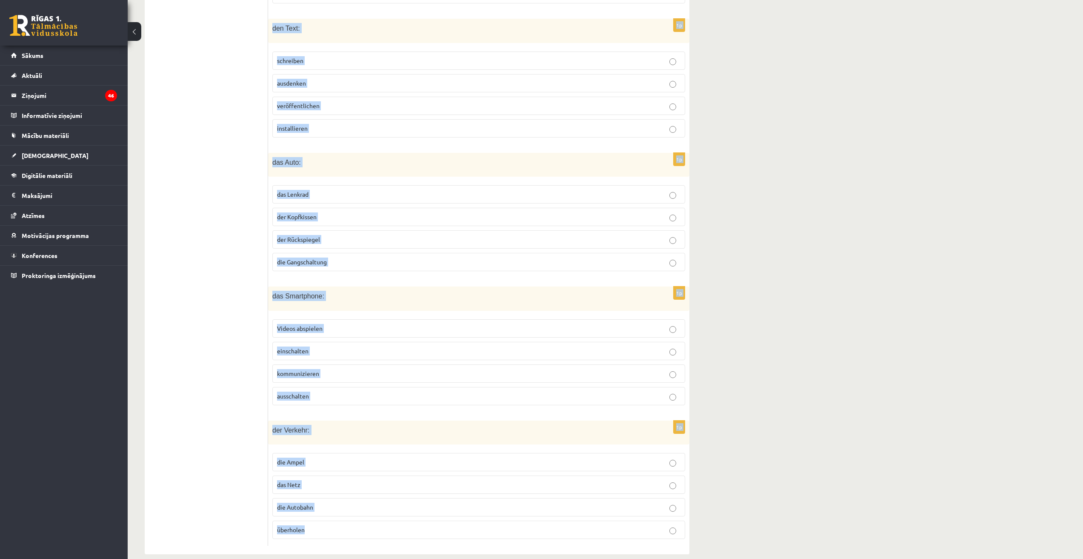
drag, startPoint x: 275, startPoint y: 165, endPoint x: 481, endPoint y: 524, distance: 414.4
click at [481, 524] on div "Atzīmē, kas neiederas! Was passt nicht? 1p den Sicherheitsgurt: entstehen anleg…" at bounding box center [478, 69] width 421 height 969
copy form "Atzīmē, kas neiederas! Was passt nicht? 1p den Sicherheitsgurt: entstehen anleg…"
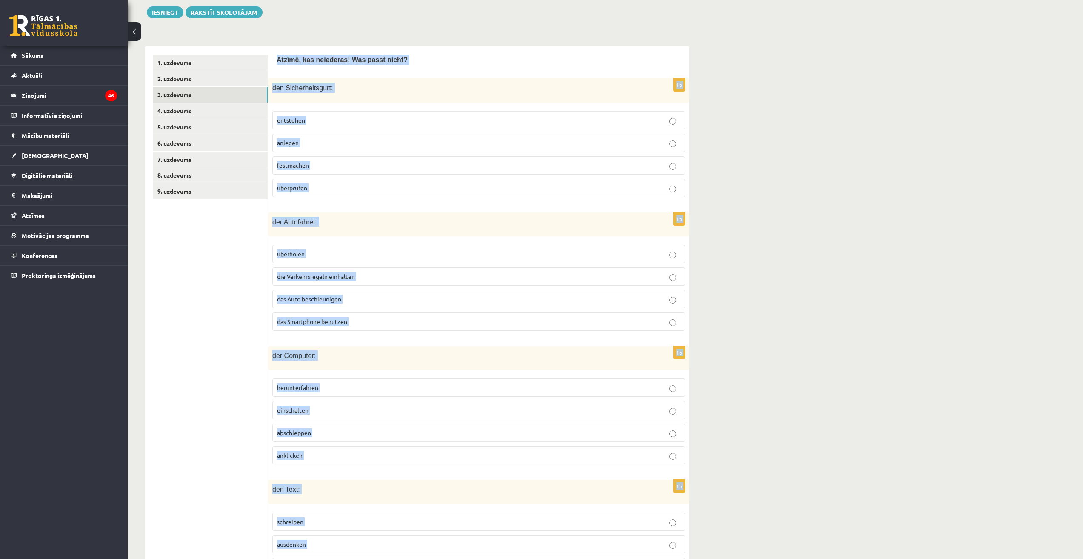
scroll to position [0, 0]
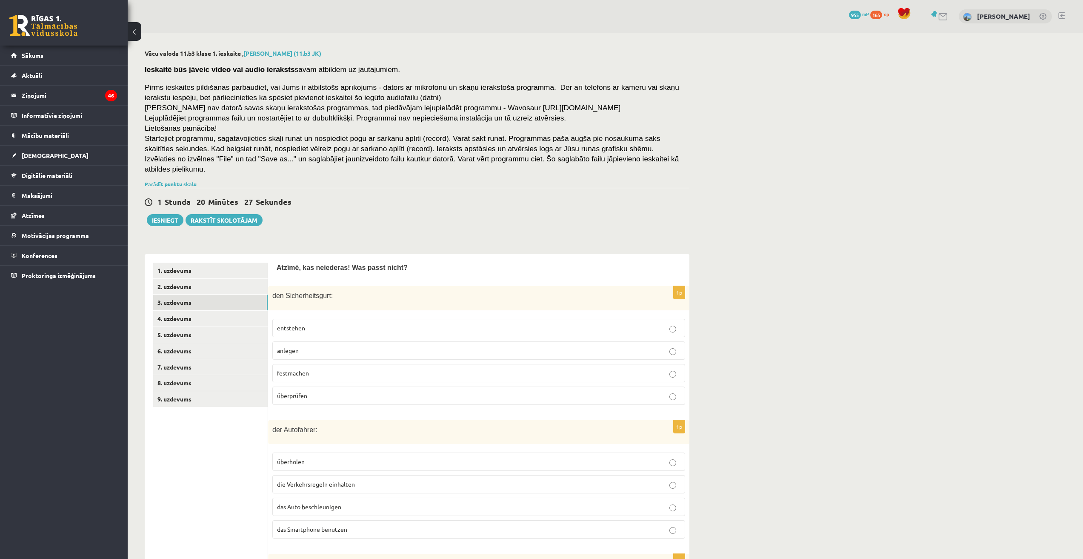
drag, startPoint x: 255, startPoint y: 445, endPoint x: 279, endPoint y: 423, distance: 32.8
click at [338, 323] on p "entstehen" at bounding box center [478, 327] width 403 height 9
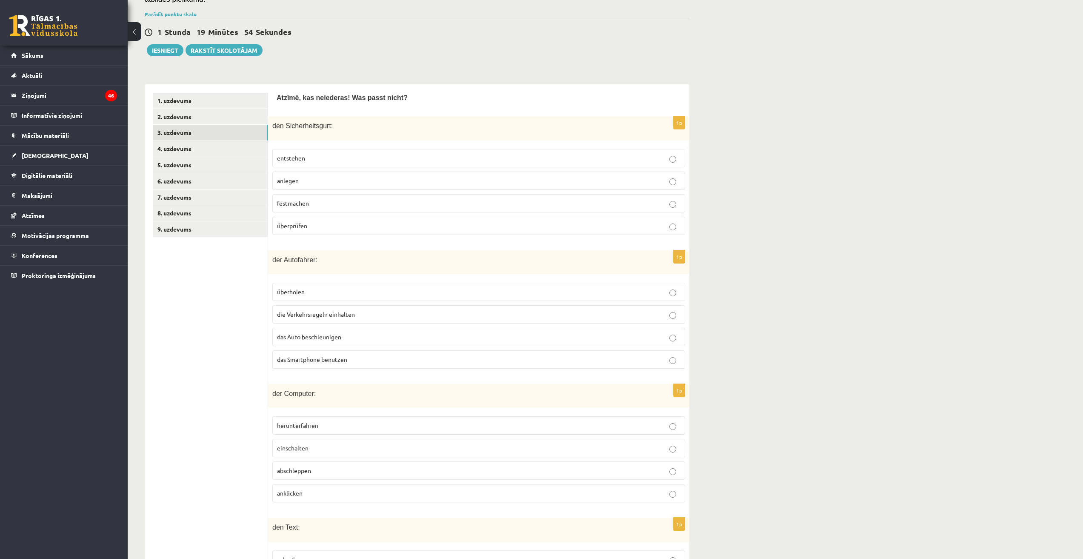
scroll to position [170, 0]
click at [311, 355] on span "das Smartphone benutzen" at bounding box center [312, 359] width 70 height 8
click at [321, 468] on label "abschleppen" at bounding box center [478, 470] width 413 height 18
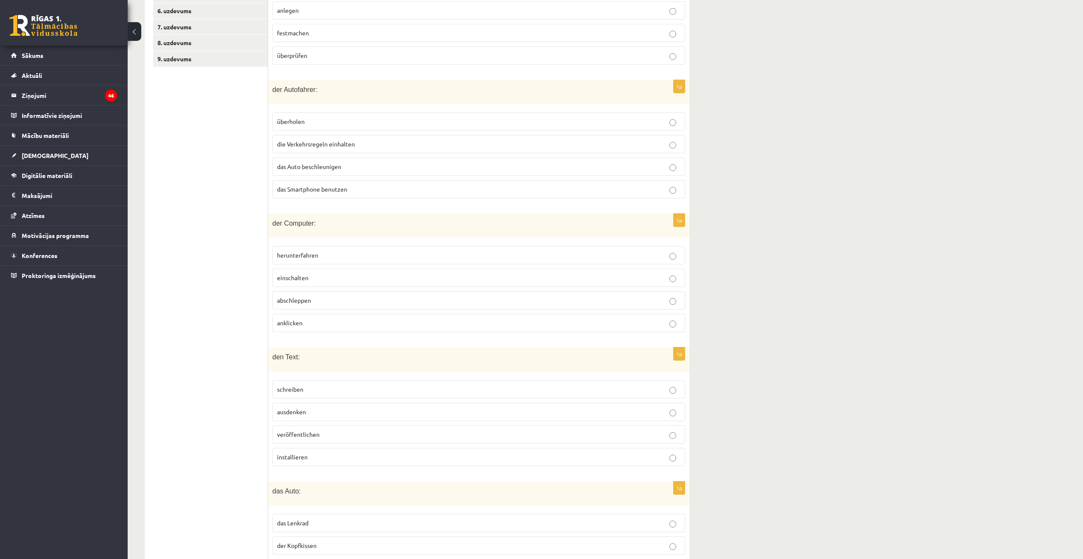
scroll to position [340, 0]
click at [327, 452] on p "installieren" at bounding box center [478, 456] width 403 height 9
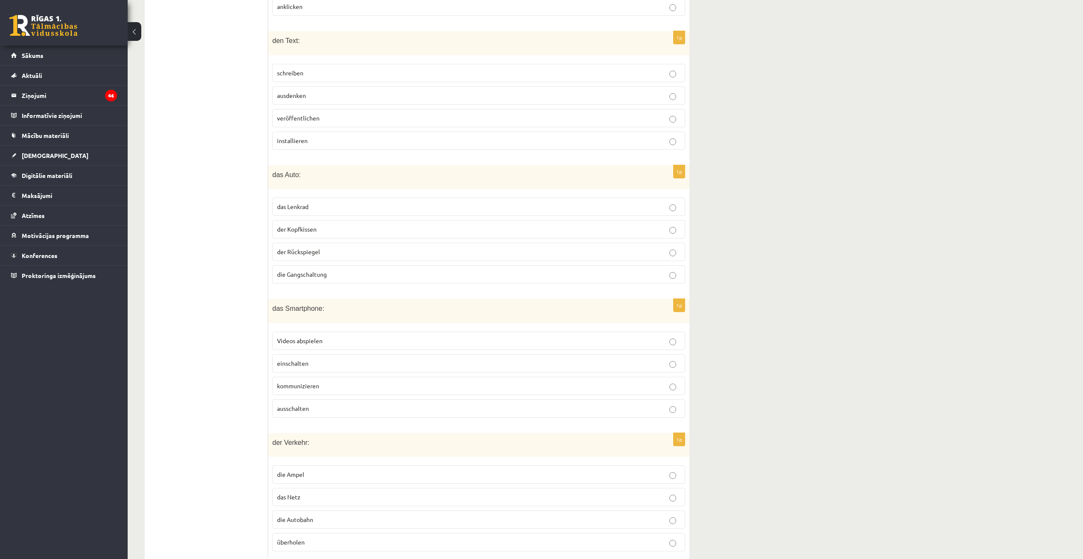
scroll to position [669, 0]
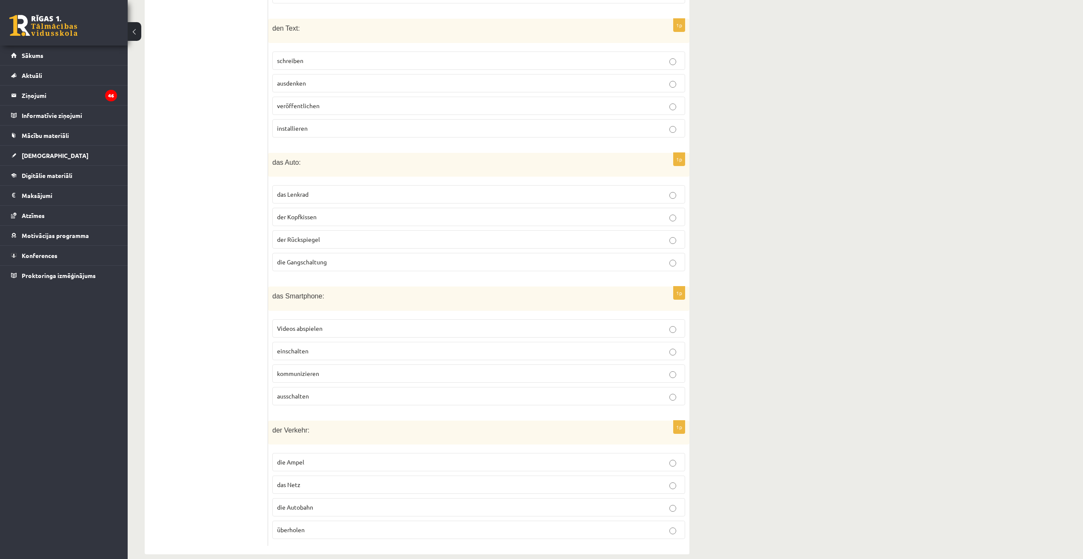
click at [352, 212] on p "der Kopfkissen" at bounding box center [478, 216] width 403 height 9
click at [329, 480] on p "das Netz" at bounding box center [478, 484] width 403 height 9
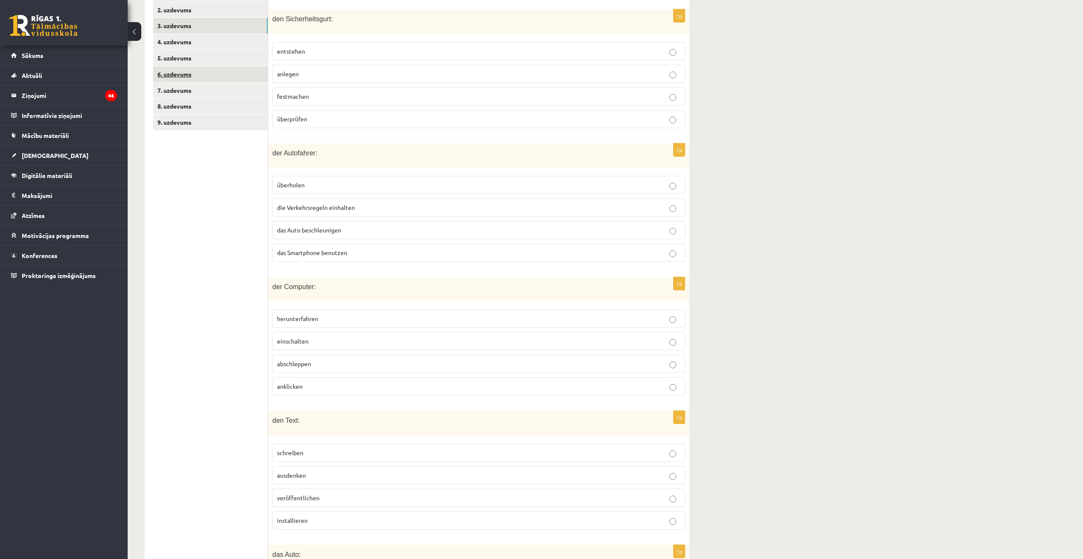
scroll to position [158, 0]
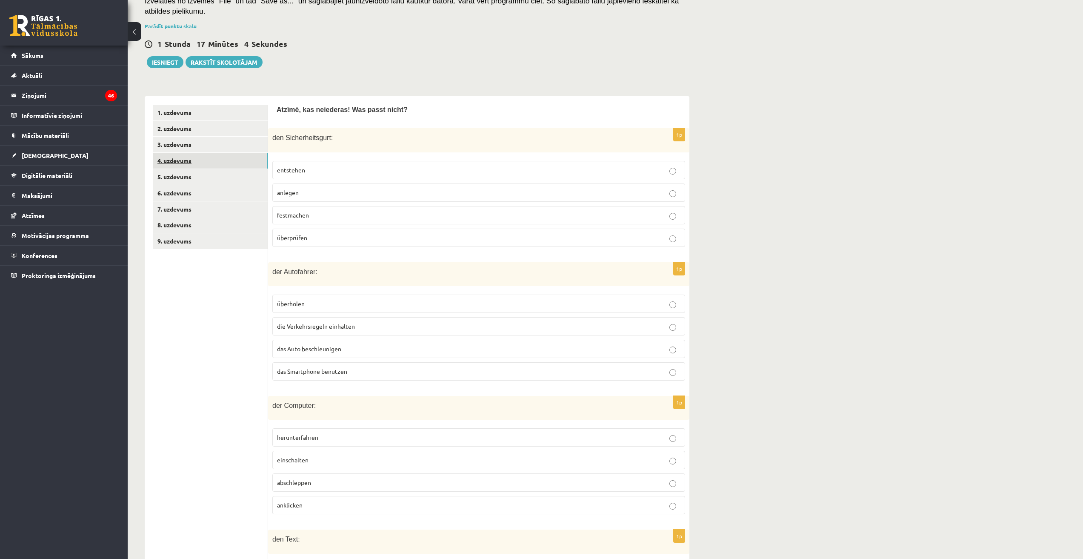
click at [201, 153] on link "4. uzdevums" at bounding box center [210, 161] width 114 height 16
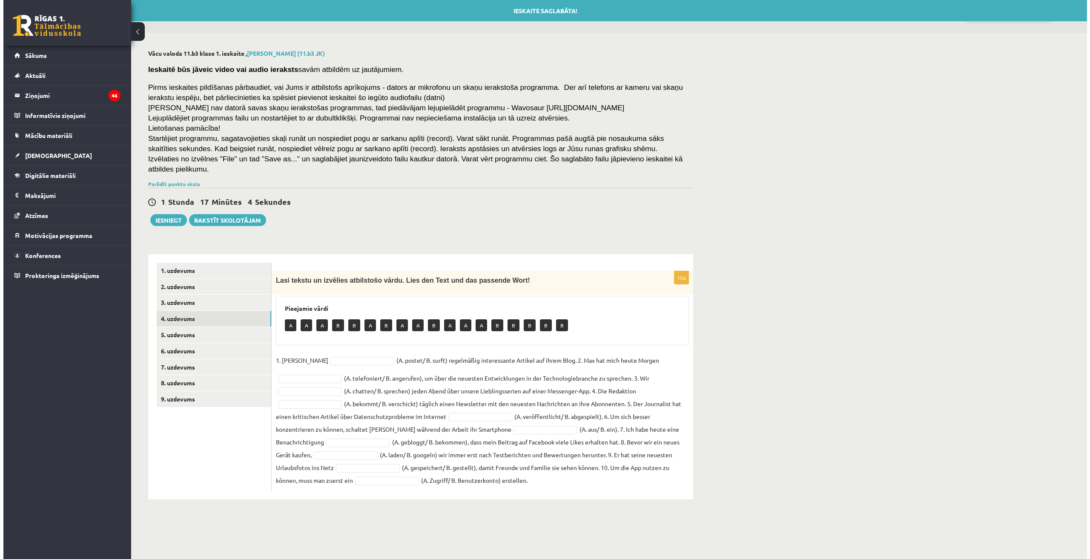
scroll to position [0, 0]
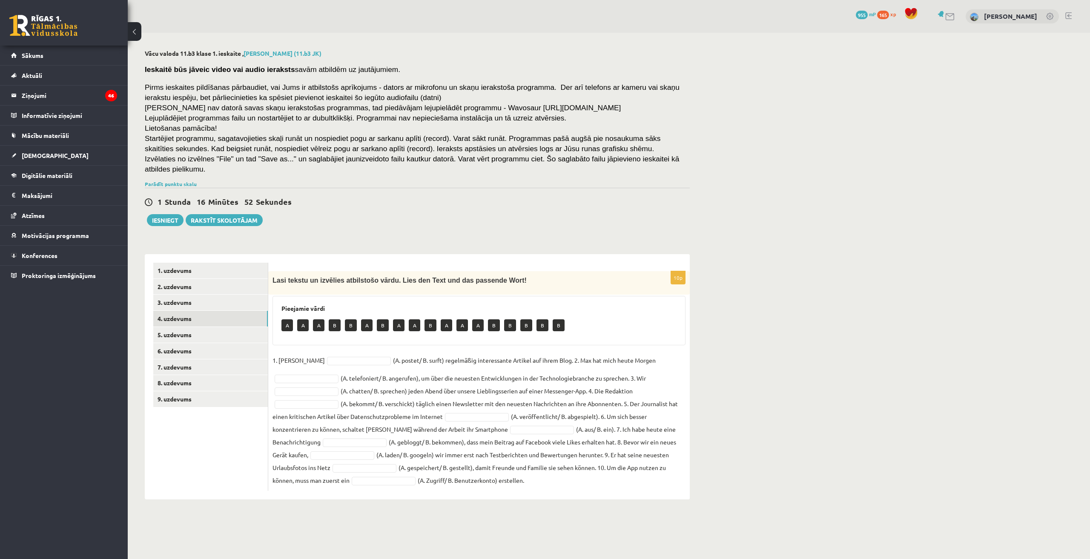
click at [460, 202] on div "1 Stunda 16 Minūtes 52 Sekundes Ieskaite saglabāta! Iesniegt Rakstīt skolotājam" at bounding box center [417, 207] width 545 height 38
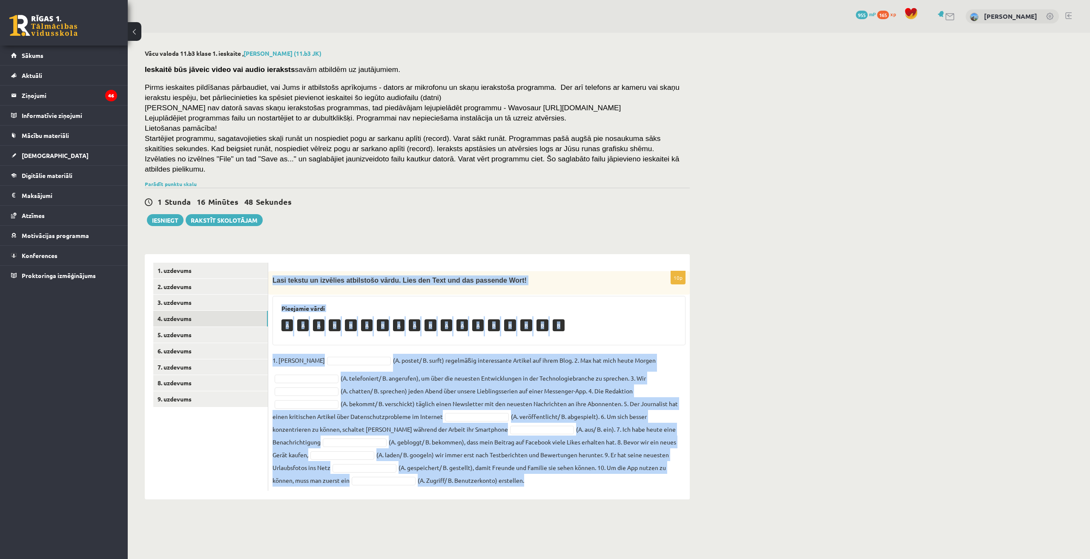
drag, startPoint x: 272, startPoint y: 265, endPoint x: 646, endPoint y: 486, distance: 433.9
click at [646, 486] on div "10p Lasi tekstu un izvēlies atbilstošo vārdu. Lies den Text und das passende Wo…" at bounding box center [478, 376] width 421 height 245
copy div "Lasi tekstu un izvēlies atbilstošo vārdu. Lies den Text und das passende Wort! …"
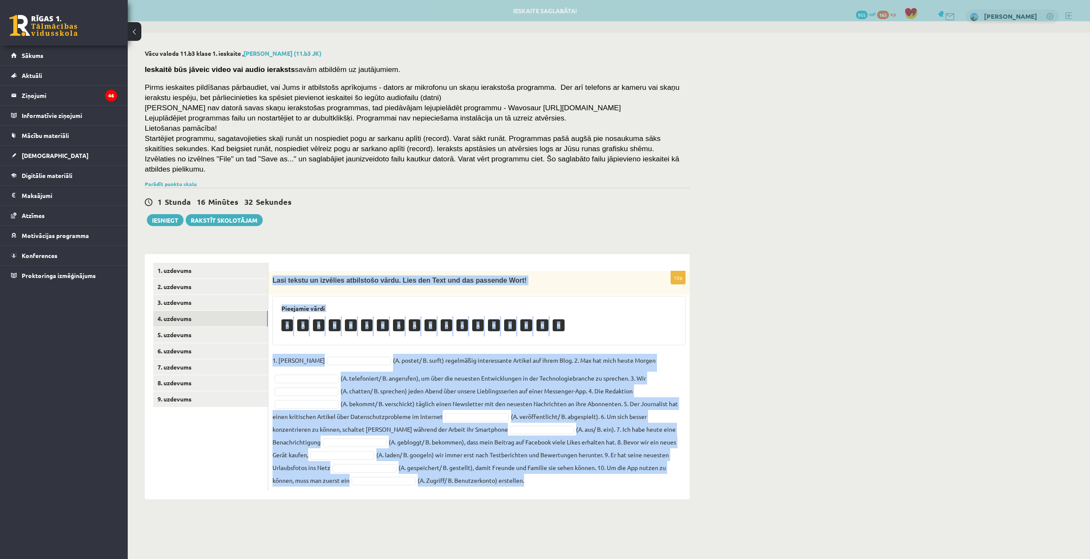
click at [322, 354] on fieldset "1. Lisa (A. postet/ B. surft) regelmäßig interessante Artikel auf ihrem Blog. 2…" at bounding box center [478, 420] width 413 height 133
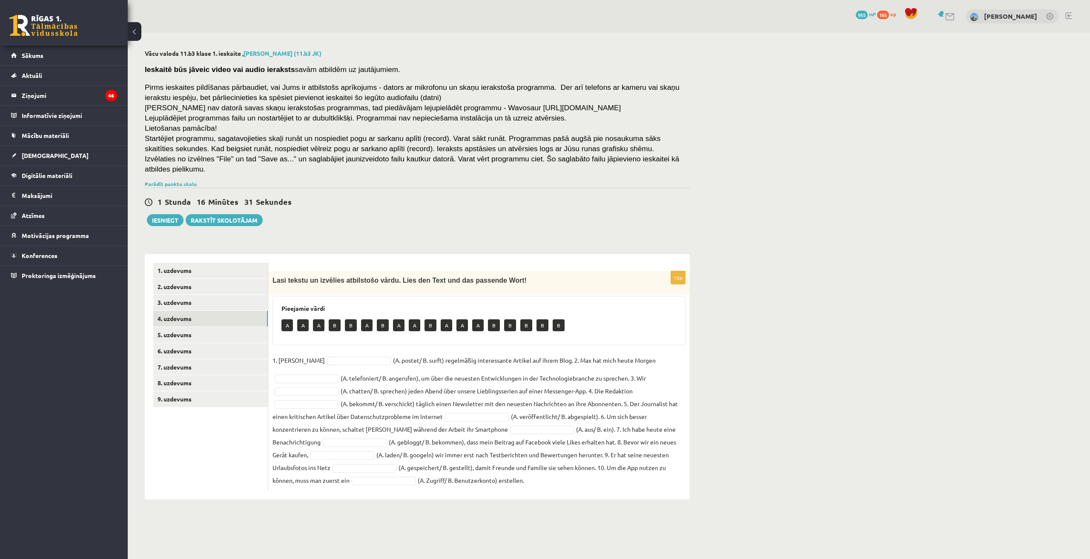
click at [329, 354] on fieldset "1. Lisa (A. postet/ B. surft) regelmäßig interessante Artikel auf ihrem Blog. 2…" at bounding box center [478, 420] width 413 height 133
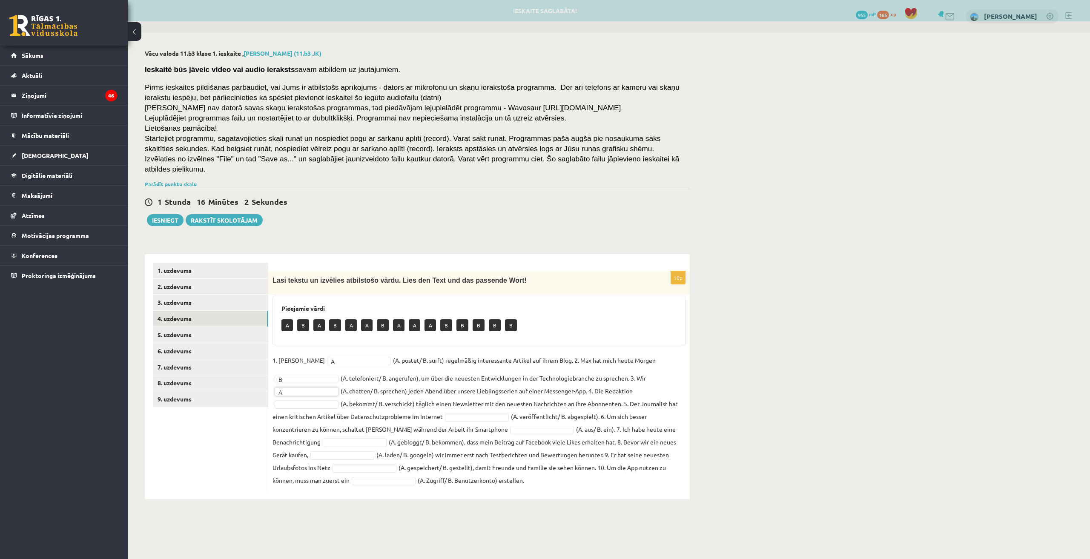
click at [311, 400] on fieldset "1. Lisa A * (A. postet/ B. surft) regelmäßig interessante Artikel auf ihrem Blo…" at bounding box center [478, 420] width 413 height 133
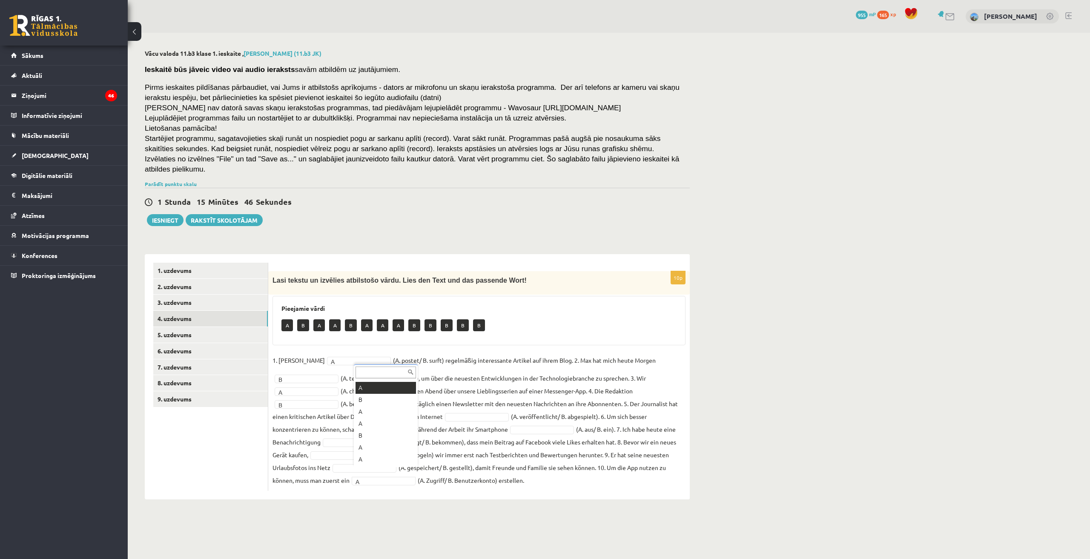
scroll to position [10, 0]
type input "*"
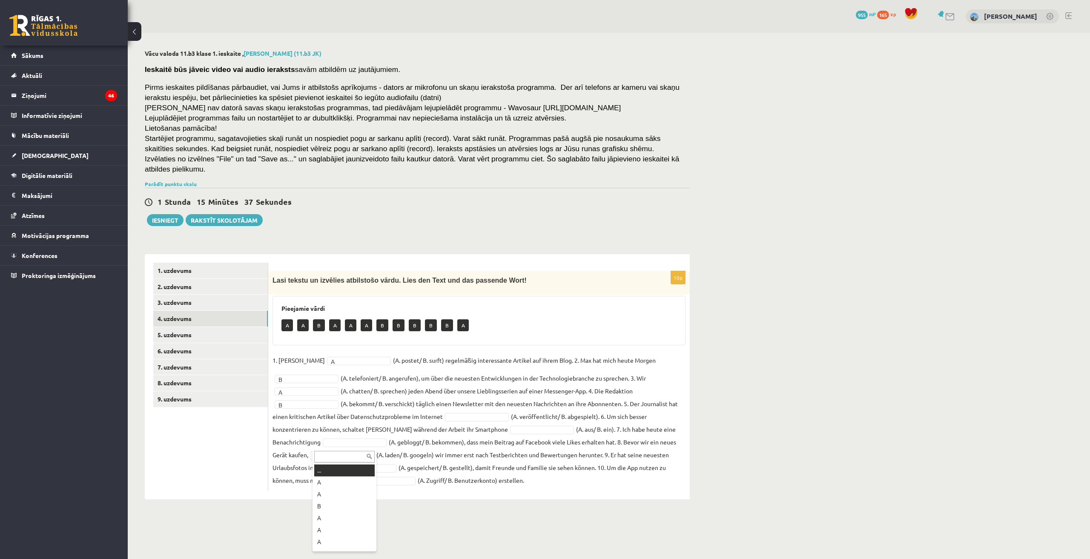
type input "*"
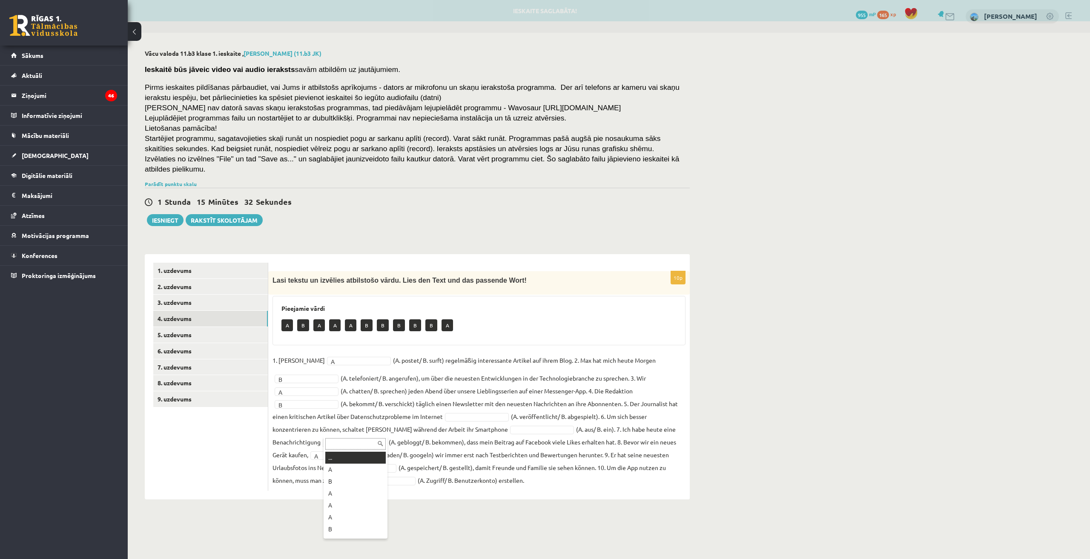
type input "*"
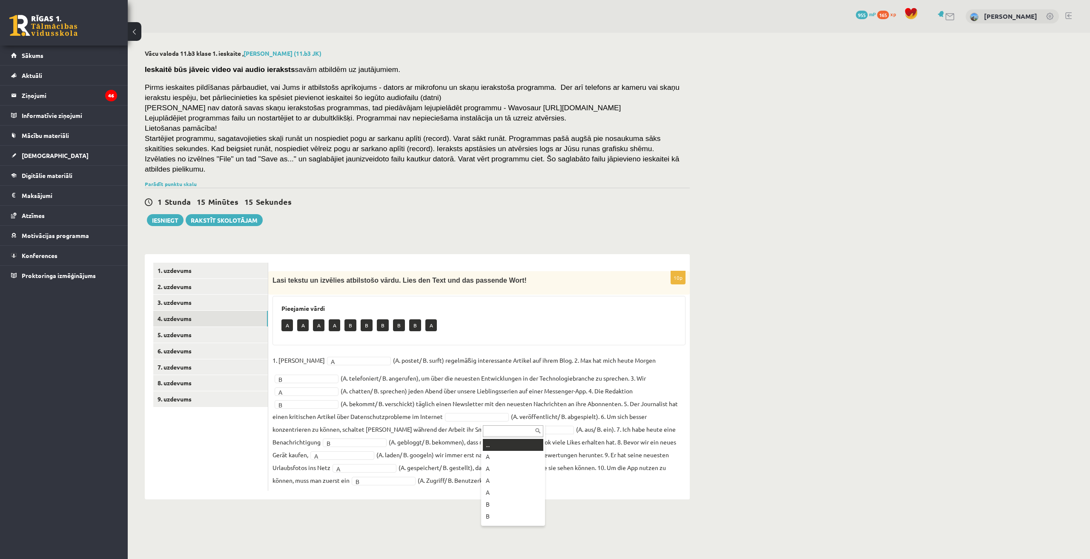
type input "*"
click at [194, 327] on link "5. uzdevums" at bounding box center [210, 335] width 114 height 16
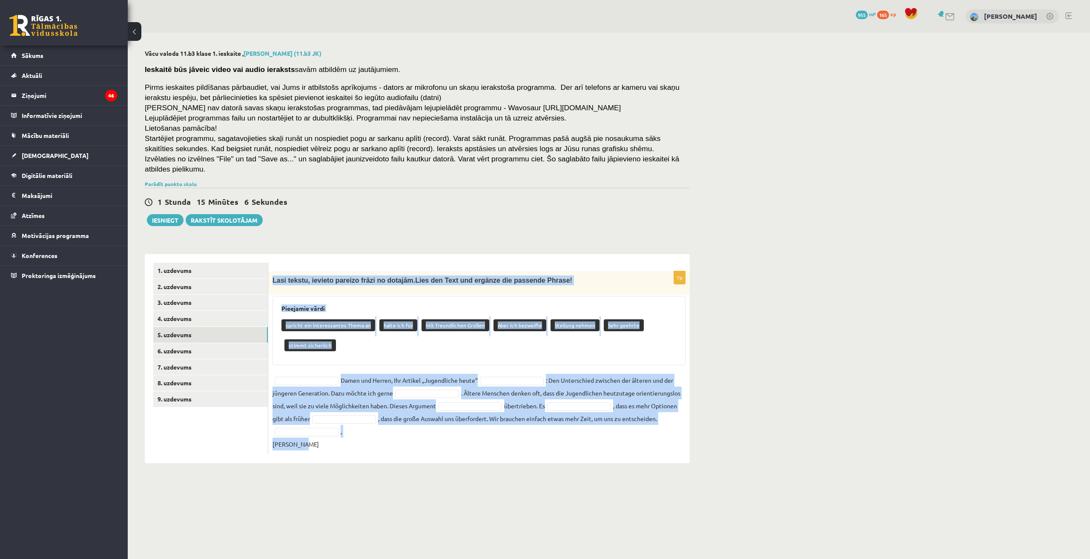
drag, startPoint x: 272, startPoint y: 269, endPoint x: 588, endPoint y: 453, distance: 365.4
click at [588, 453] on div "7p Lasi tekstu, ievieto pareizo frāzi no dotajām. Lies den Text und ergänze die…" at bounding box center [478, 358] width 421 height 209
copy div "Lasi tekstu, ievieto pareizo frāzi no dotajām. Lies den Text und ergänze die pa…"
click at [368, 328] on div "spricht ein interessantes Thema an halte ich für Mit freundlichen Grüßen Aber i…" at bounding box center [478, 336] width 395 height 40
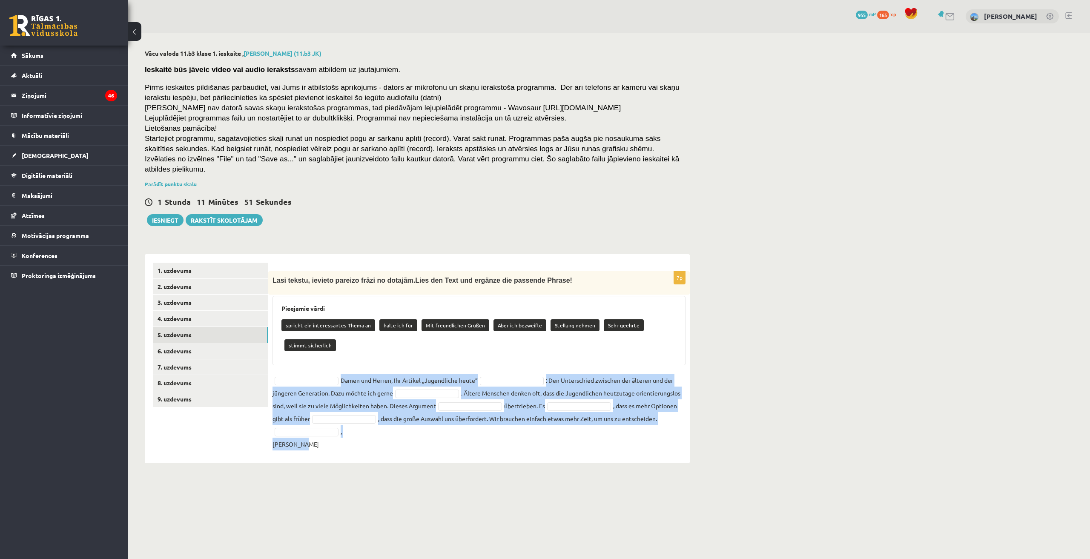
drag, startPoint x: 273, startPoint y: 365, endPoint x: 657, endPoint y: 432, distance: 390.1
click at [657, 432] on fieldset "Damen und Herren, Ihr Artikel „Jugendliche heute“ : Den Unterschied zwischen de…" at bounding box center [478, 412] width 413 height 77
click at [632, 463] on div "Vācu valoda 11.b3 klase 1. ieskaite , Rūdolfs Priede (11.b3 JK) Ieskaitē būs jā…" at bounding box center [417, 256] width 579 height 447
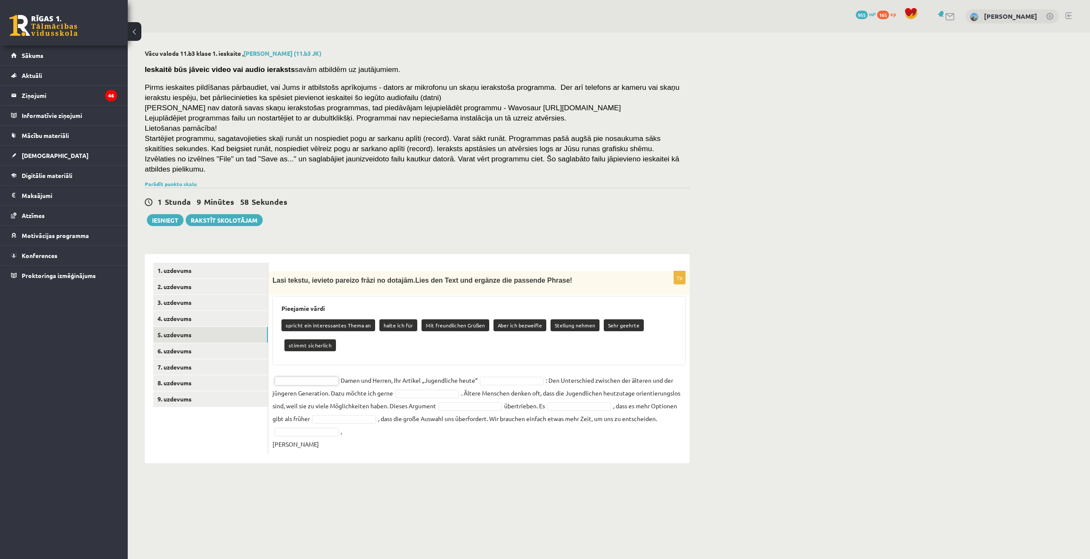
drag, startPoint x: 630, startPoint y: 331, endPoint x: 626, endPoint y: 320, distance: 12.3
click at [626, 319] on p "Sehr geehrte" at bounding box center [623, 325] width 40 height 12
click at [620, 319] on p "Sehr geehrte" at bounding box center [623, 325] width 40 height 12
click at [331, 375] on fieldset "Damen und Herren, Ihr Artikel „Jugendliche heute“ : Den Unterschied zwischen de…" at bounding box center [478, 412] width 413 height 77
type input "****"
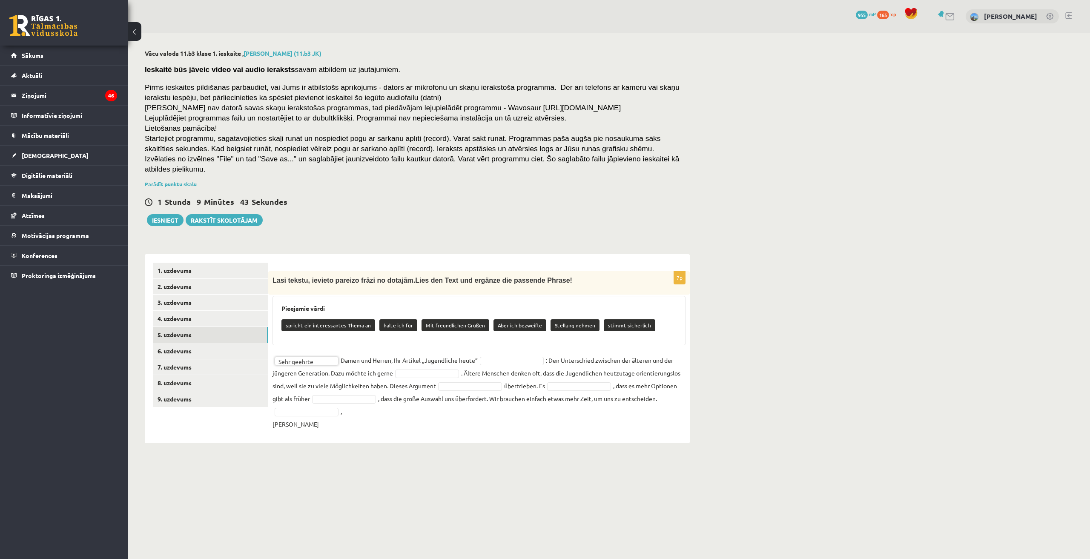
click at [523, 354] on fieldset "**********" at bounding box center [478, 392] width 413 height 77
click at [509, 354] on fieldset "**********" at bounding box center [478, 392] width 413 height 77
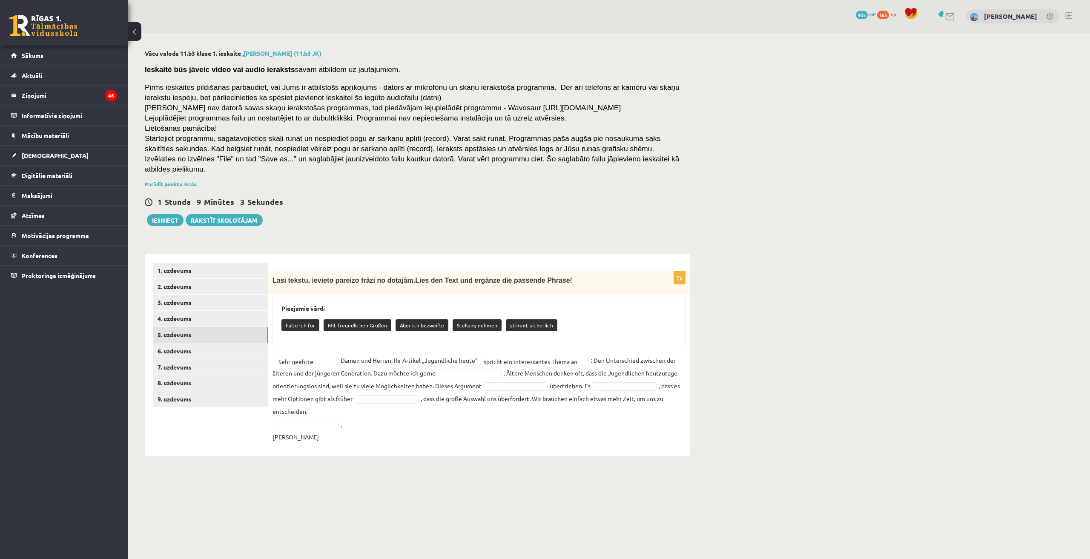
click at [465, 358] on fieldset "**********" at bounding box center [478, 398] width 413 height 89
click at [478, 373] on fieldset "**********" at bounding box center [478, 398] width 413 height 89
click at [612, 371] on fieldset "**********" at bounding box center [478, 398] width 413 height 89
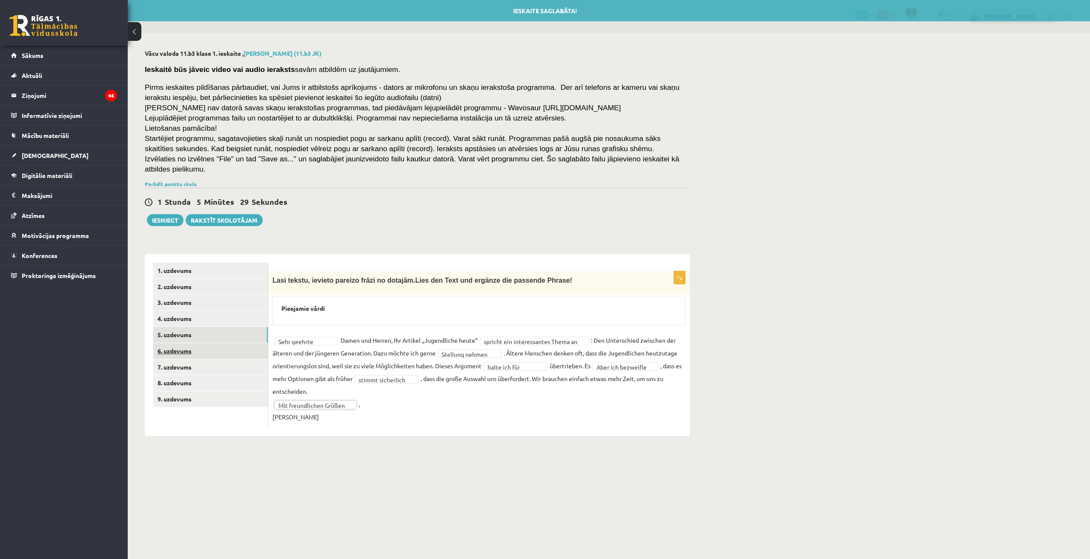
click at [225, 348] on link "6. uzdevums" at bounding box center [210, 351] width 114 height 16
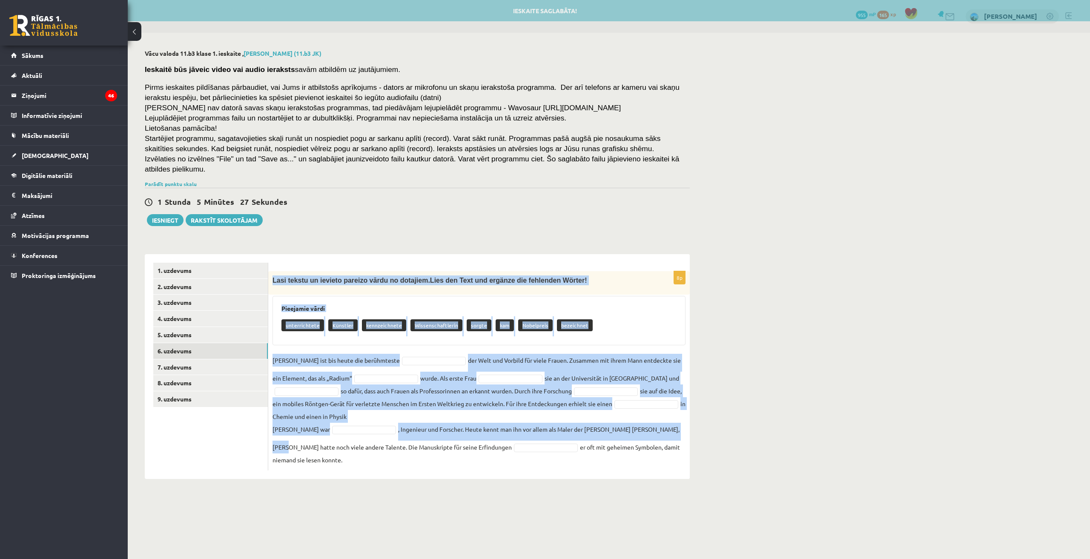
drag, startPoint x: 271, startPoint y: 269, endPoint x: 710, endPoint y: 403, distance: 459.7
click at [680, 421] on div "8p Lasi tekstu un ievieto pareizo vārdu no dotajiem. Lies den Text und ergänze …" at bounding box center [478, 370] width 421 height 199
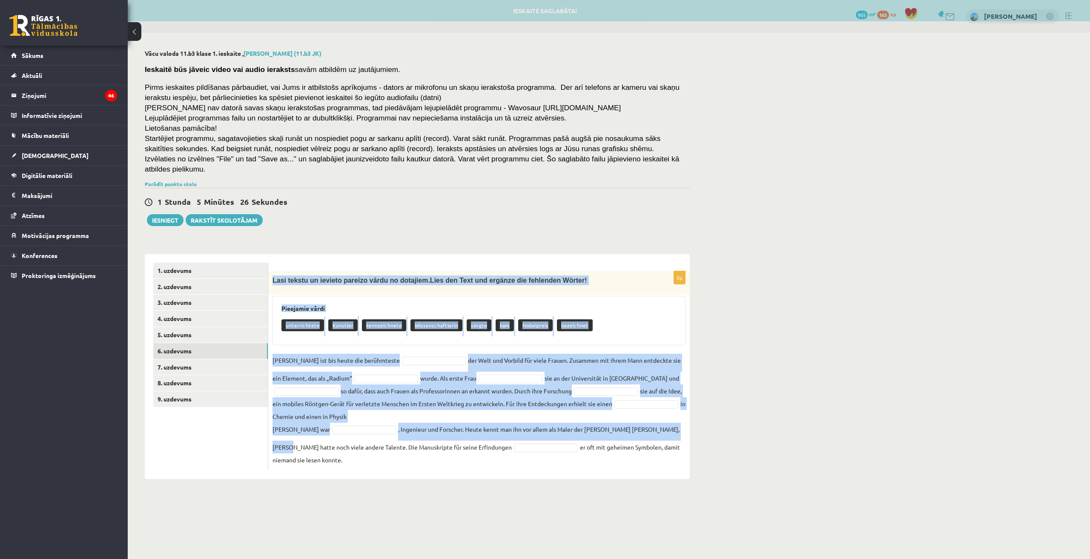
click at [723, 399] on div "Vācu valoda 11.b3 klase 1. ieskaite , Rūdolfs Priede (11.b3 JK) Ieskaitē būs jā…" at bounding box center [609, 264] width 962 height 463
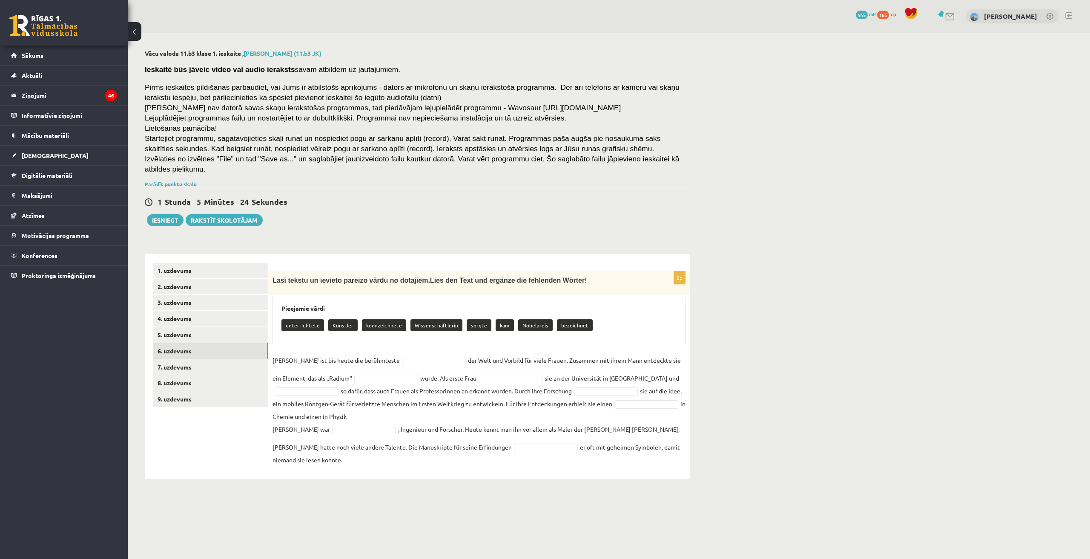
drag, startPoint x: 270, startPoint y: 266, endPoint x: 684, endPoint y: 477, distance: 464.4
click at [684, 477] on body "0 Dāvanas 955 mP 165 xp Rūdolfs Priede Sākums Aktuāli Kā mācīties eSKOLĀ Kontak…" at bounding box center [545, 279] width 1090 height 559
copy div "Lasi tekstu un ievieto pareizo vārdu no dotajiem. Lies den Text und ergänze die…"
click at [436, 336] on div "8p Lasi tekstu un ievieto pareizo vārdu no dotajiem. Lies den Text und ergänze …" at bounding box center [478, 370] width 421 height 199
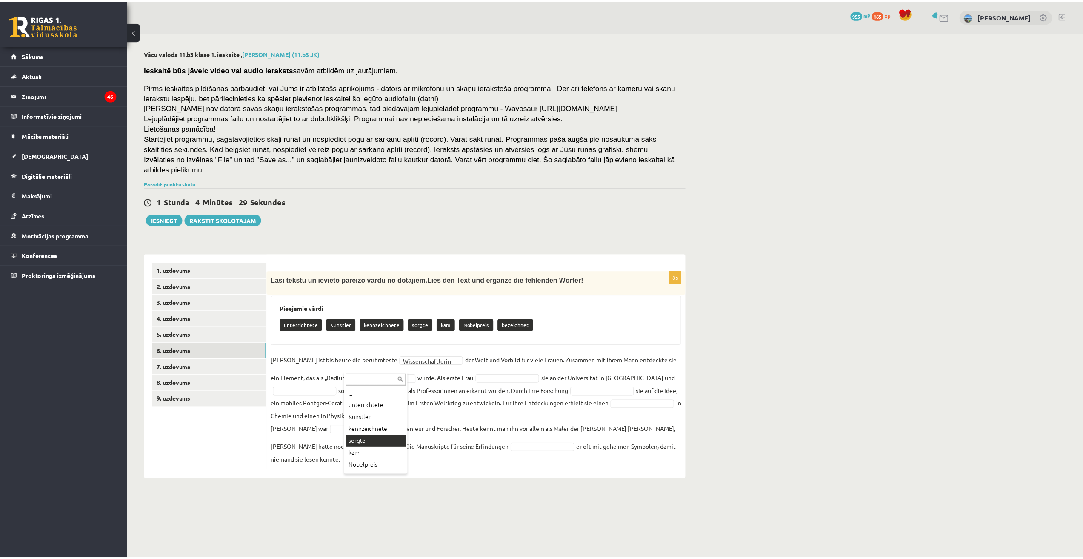
scroll to position [10, 0]
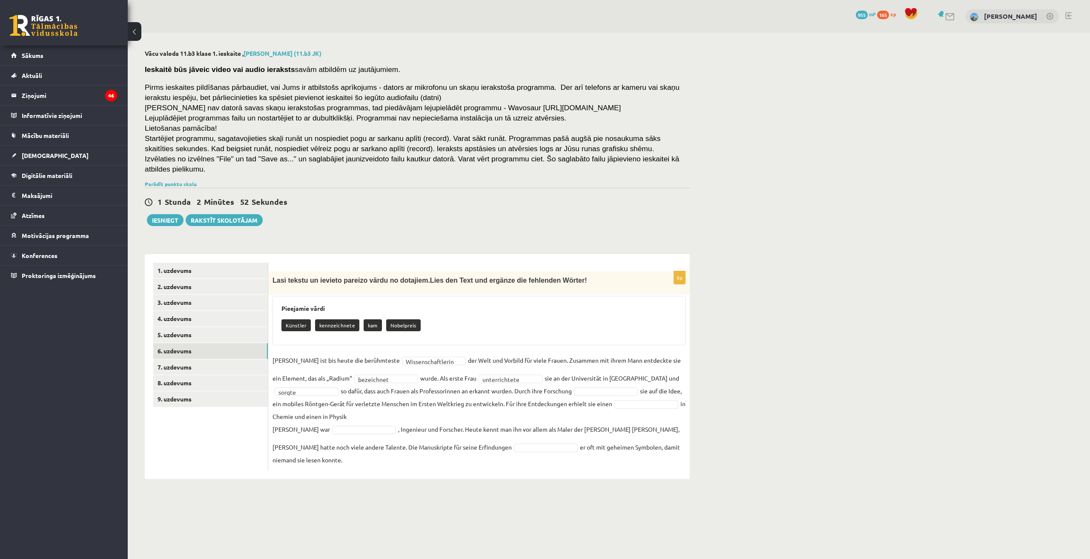
click at [604, 375] on fieldset "**********" at bounding box center [478, 410] width 413 height 112
click at [613, 386] on fieldset "**********" at bounding box center [478, 410] width 413 height 112
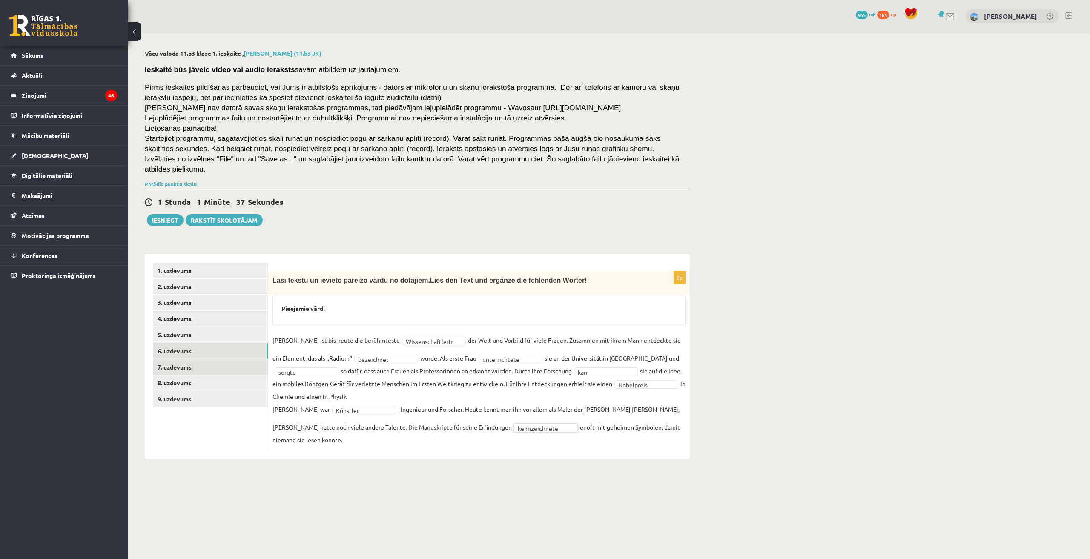
click at [217, 360] on link "7. uzdevums" at bounding box center [210, 367] width 114 height 16
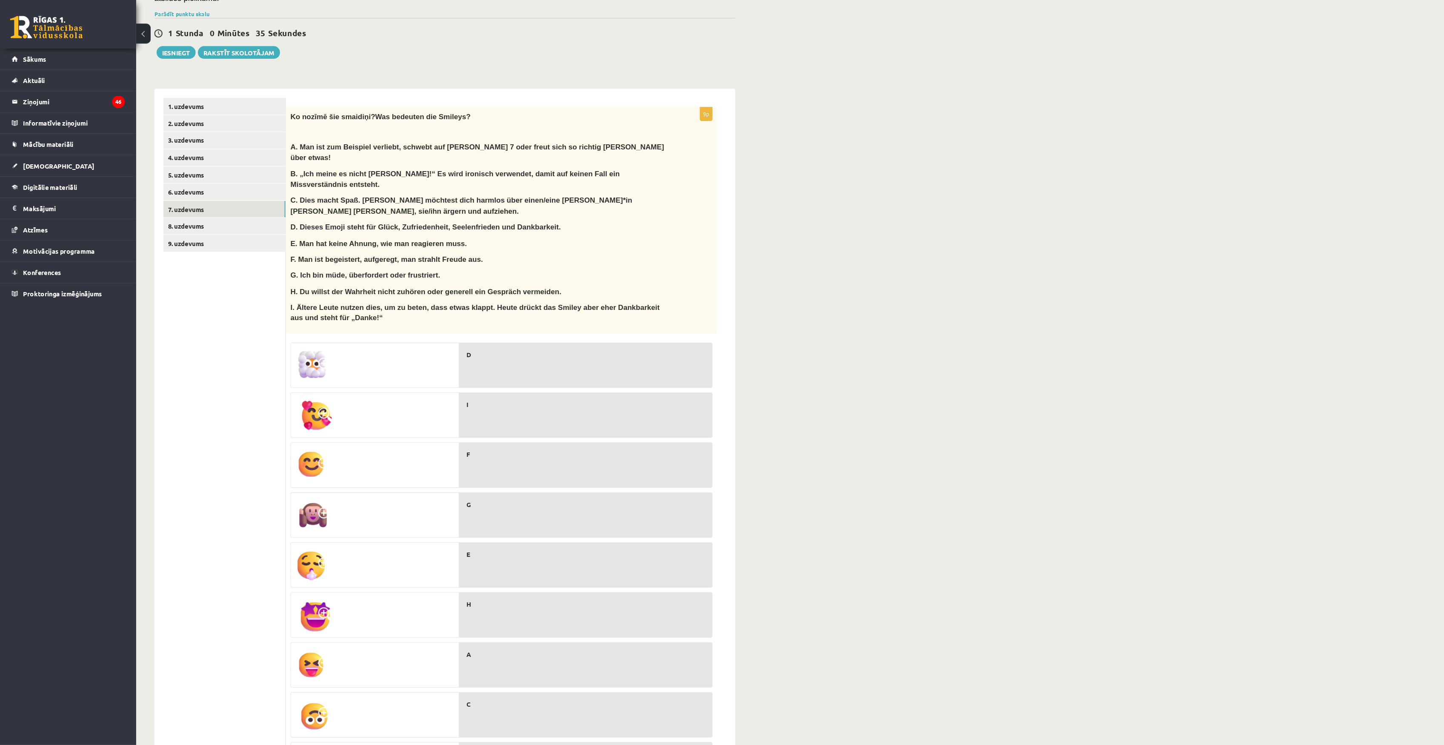
scroll to position [150, 0]
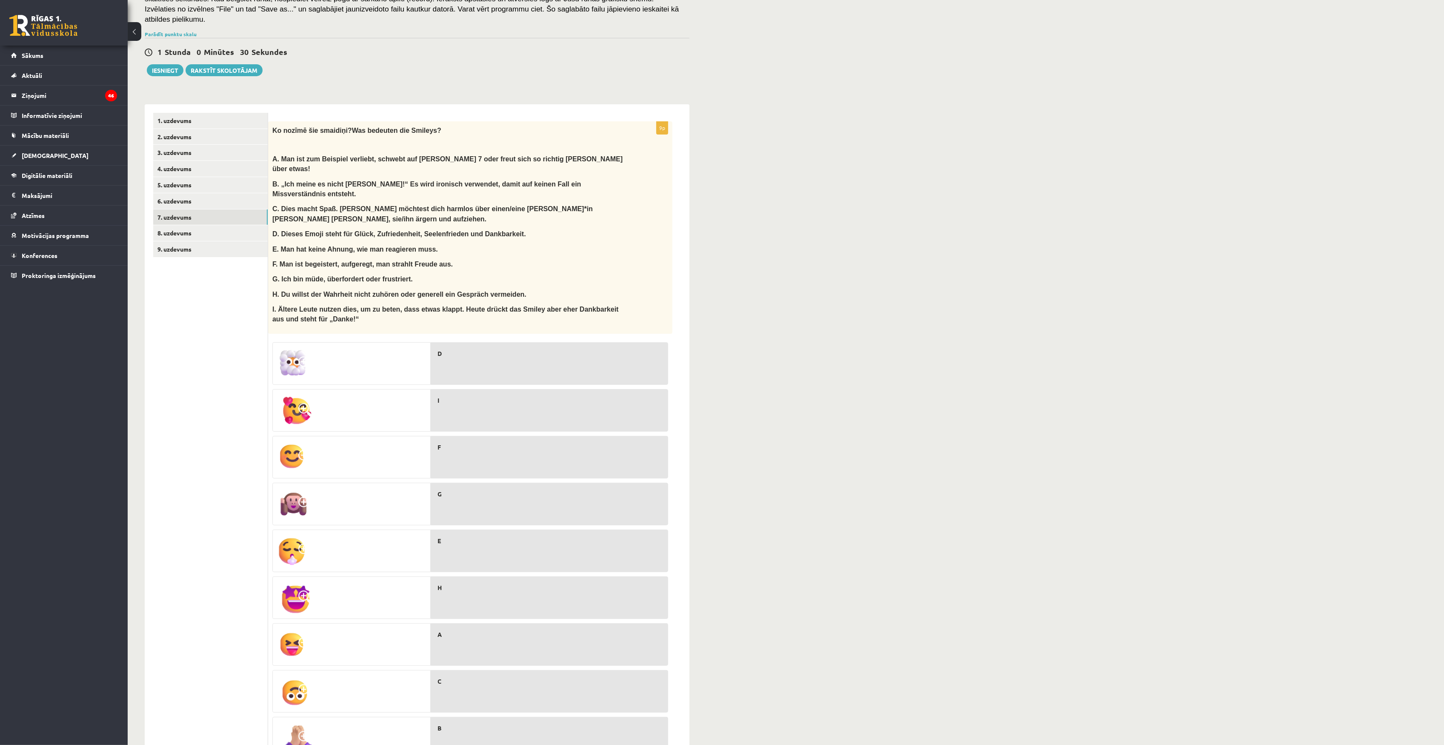
drag, startPoint x: 488, startPoint y: 422, endPoint x: 283, endPoint y: 26, distance: 445.4
click at [226, 225] on link "8. uzdevums" at bounding box center [210, 233] width 114 height 16
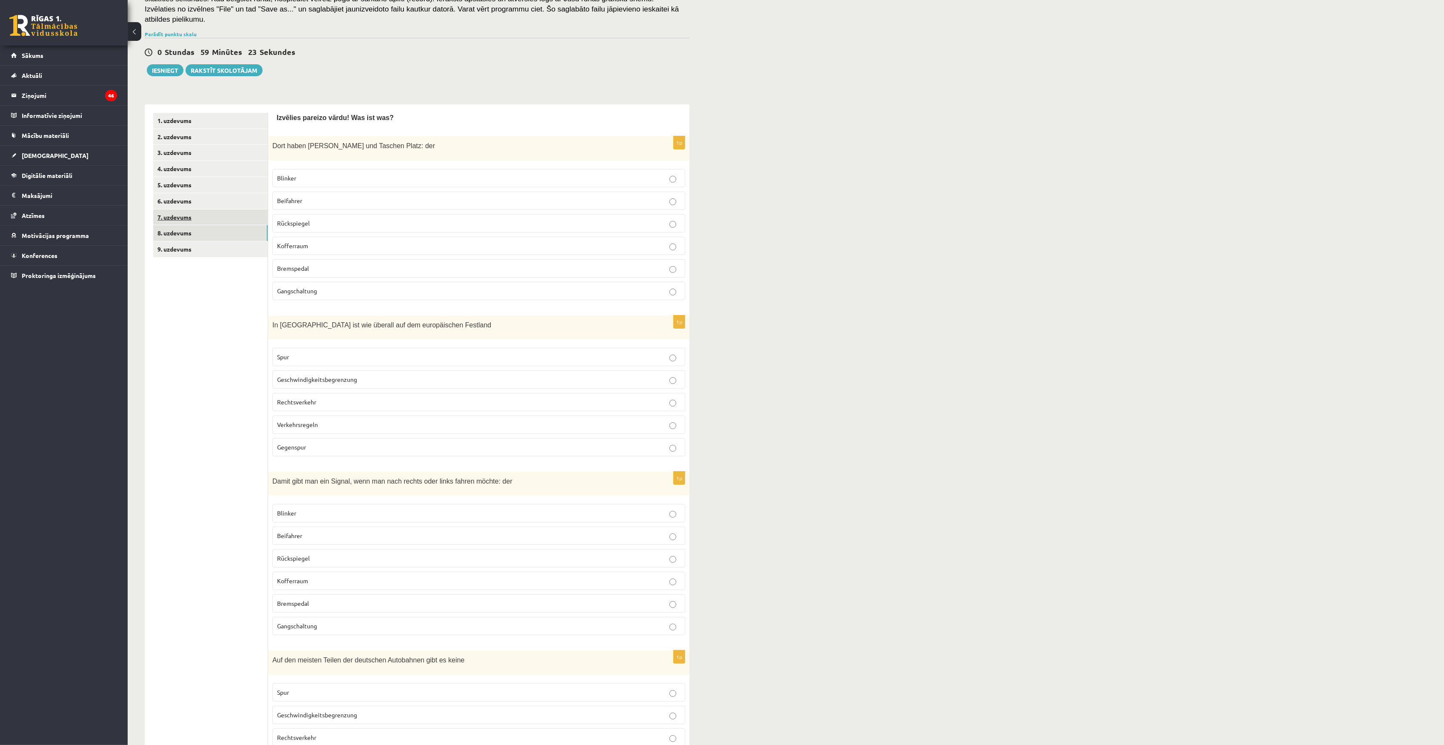
click at [225, 213] on link "7. uzdevums" at bounding box center [210, 217] width 114 height 16
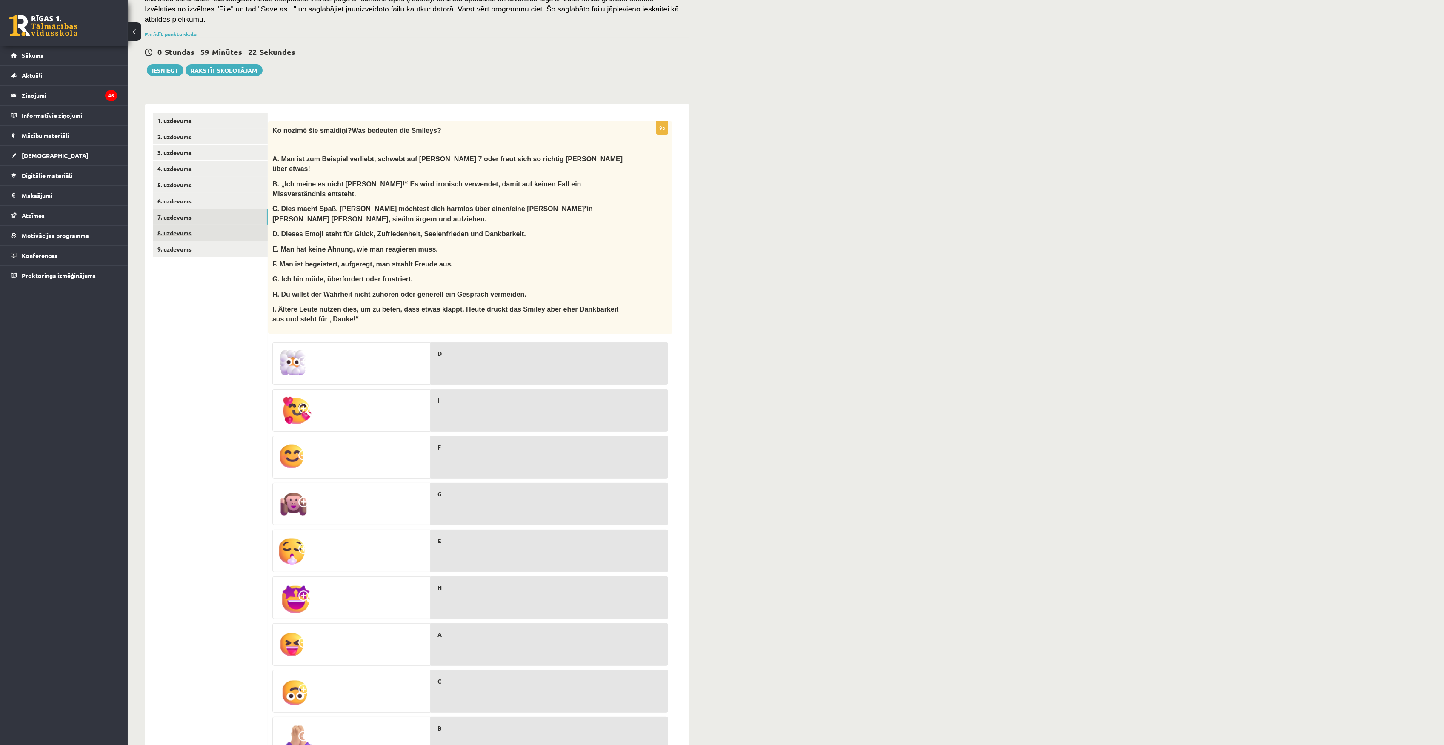
click at [218, 225] on link "8. uzdevums" at bounding box center [210, 233] width 114 height 16
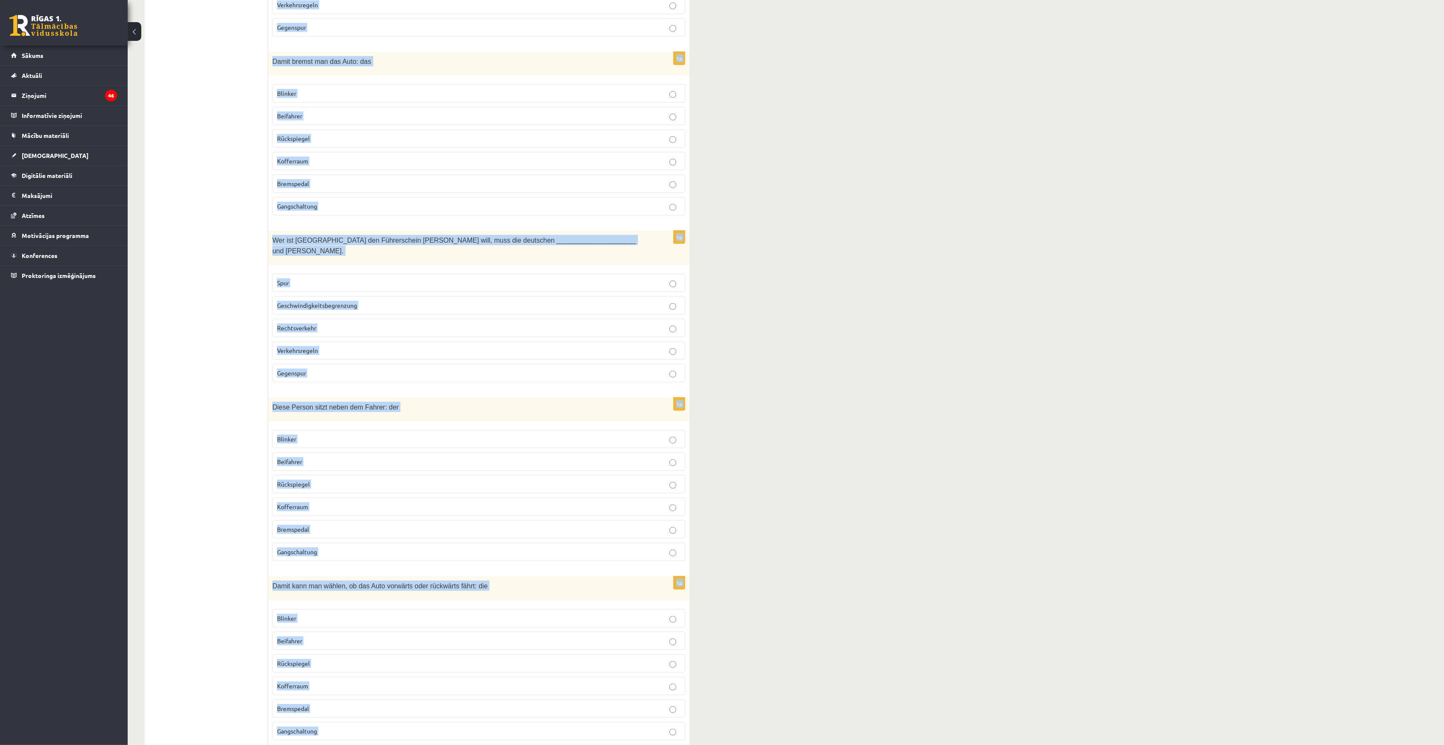
scroll to position [1411, 0]
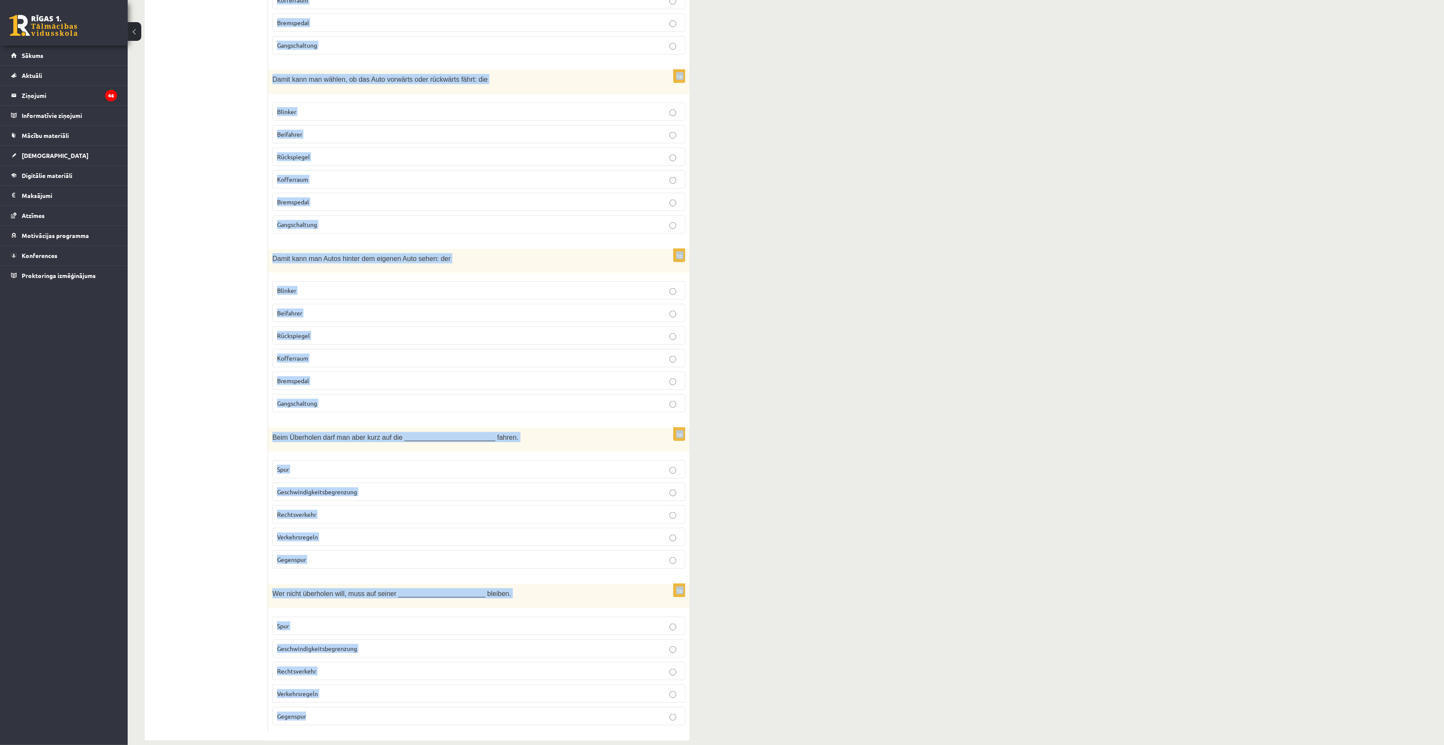
drag, startPoint x: 269, startPoint y: 133, endPoint x: 492, endPoint y: 701, distance: 609.8
copy form "Dort haben Koffer und Taschen Platz: der Blinker Beifahrer Rückspiegel Kofferra…"
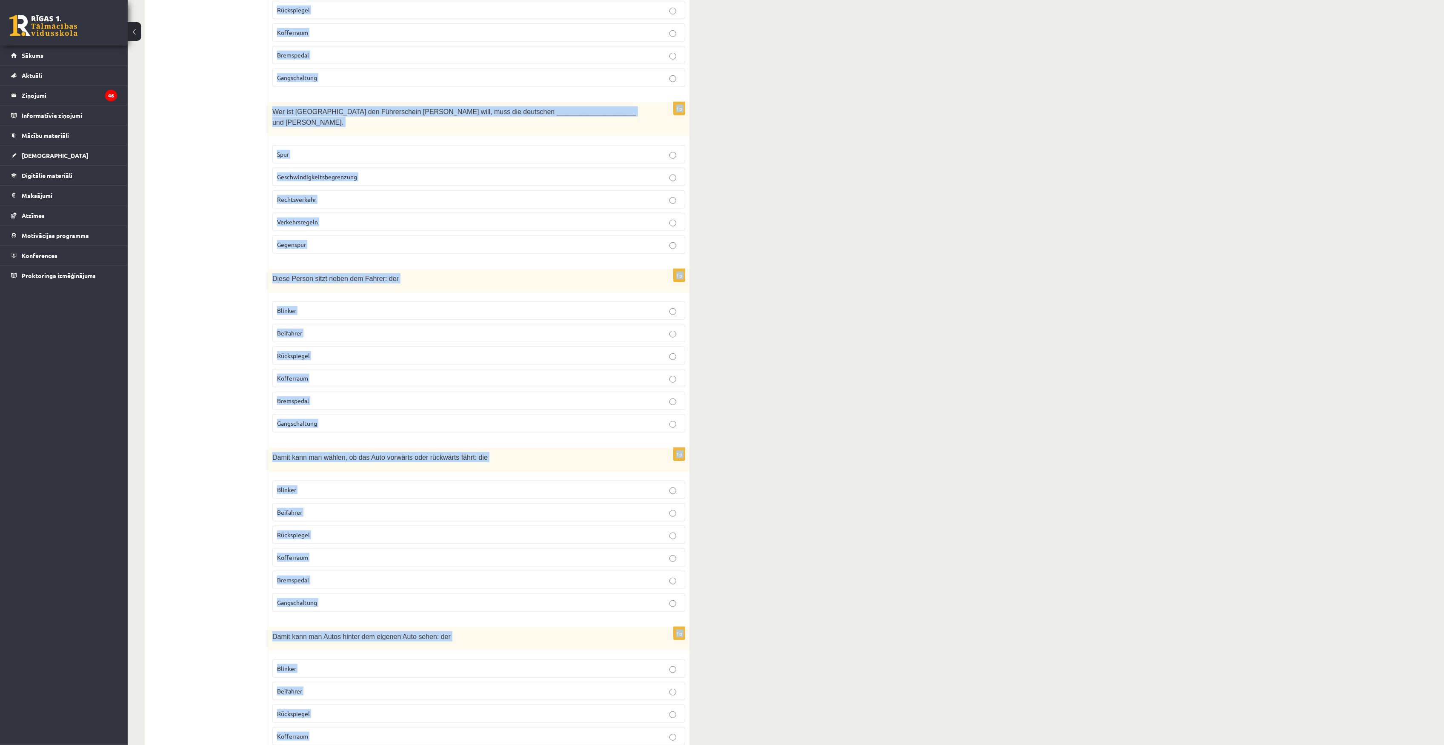
scroll to position [957, 0]
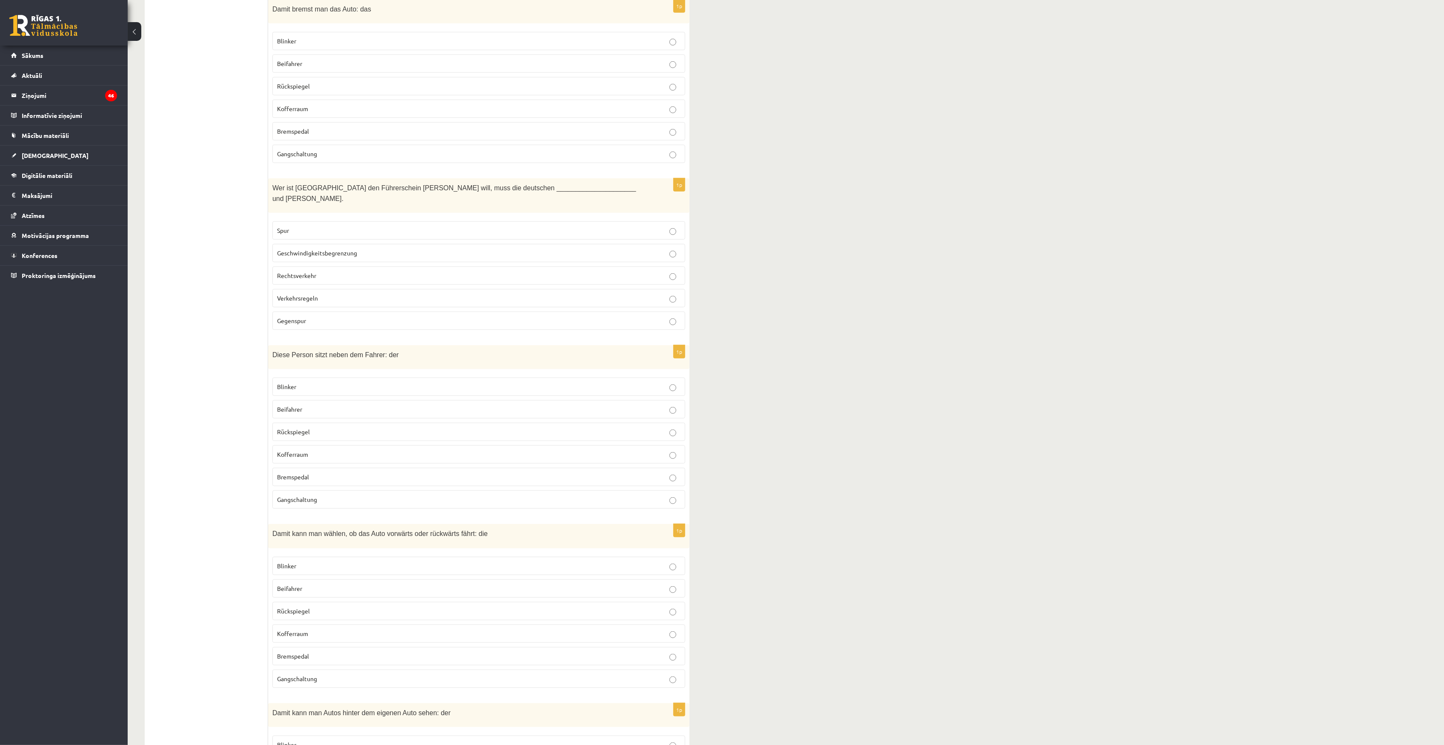
click at [249, 243] on ul "1. uzdevums 2. uzdevums 3. uzdevums 4. uzdevums 5. uzdevums 6. uzdevums 7. uzde…" at bounding box center [210, 245] width 115 height 1881
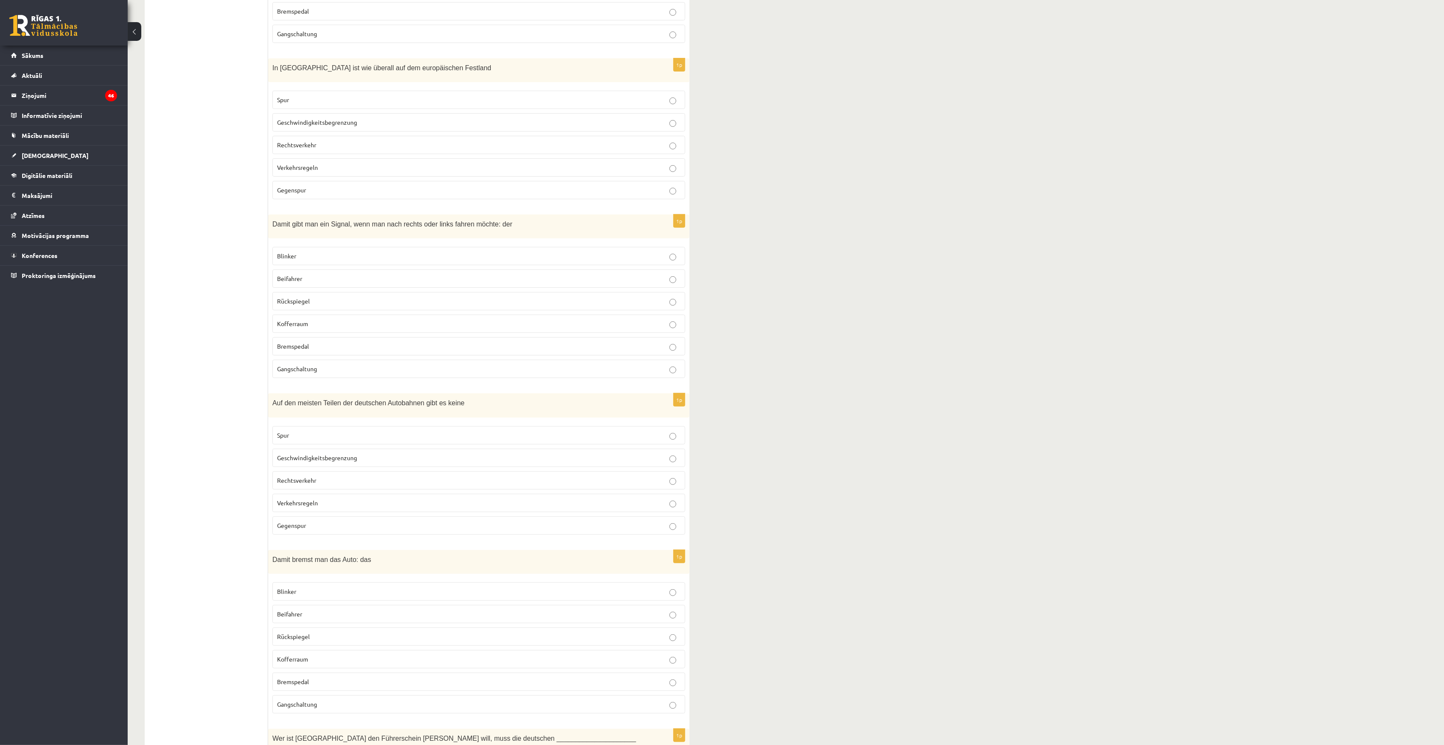
scroll to position [49, 0]
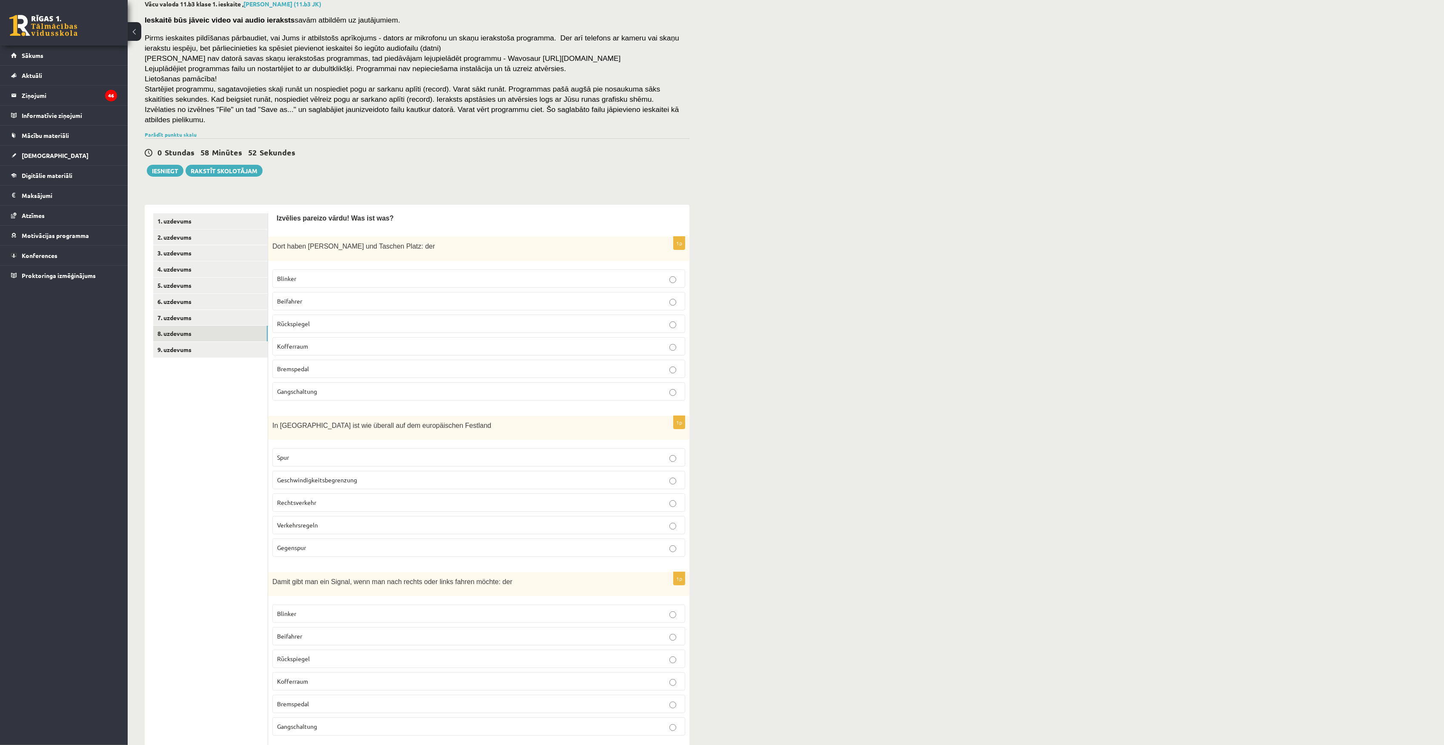
click at [346, 342] on p "Kofferraum" at bounding box center [478, 346] width 403 height 9
click at [348, 500] on label "Rechtsverkehr" at bounding box center [478, 502] width 413 height 18
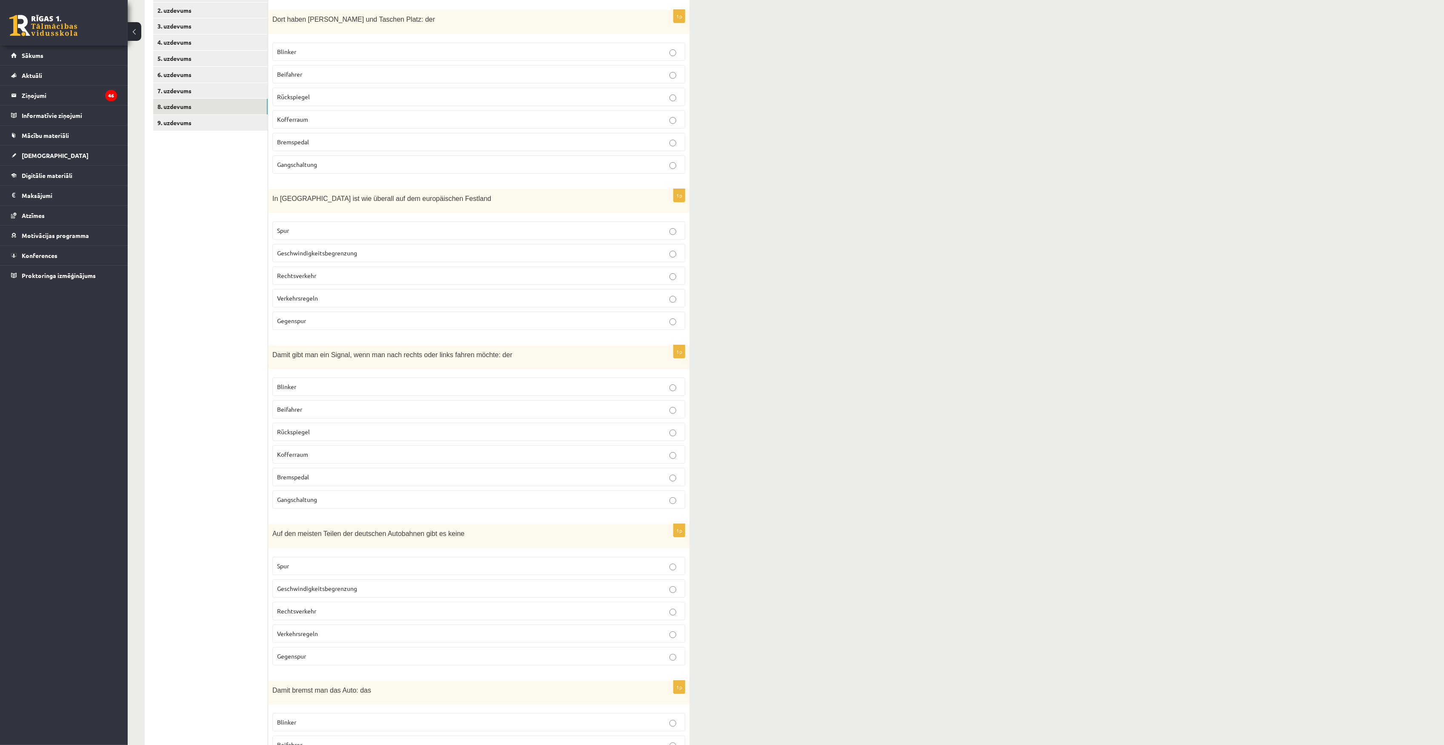
click at [336, 382] on p "Blinker" at bounding box center [478, 386] width 403 height 9
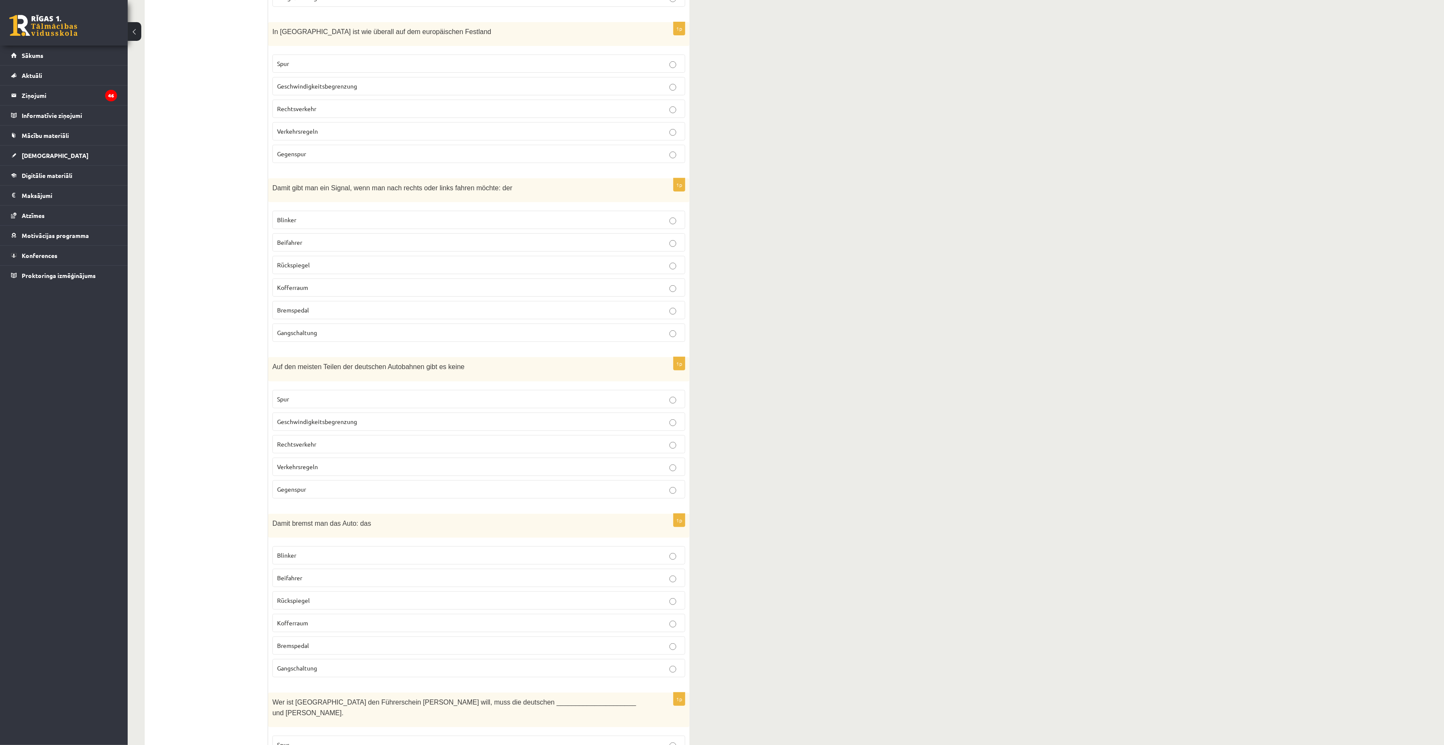
scroll to position [503, 0]
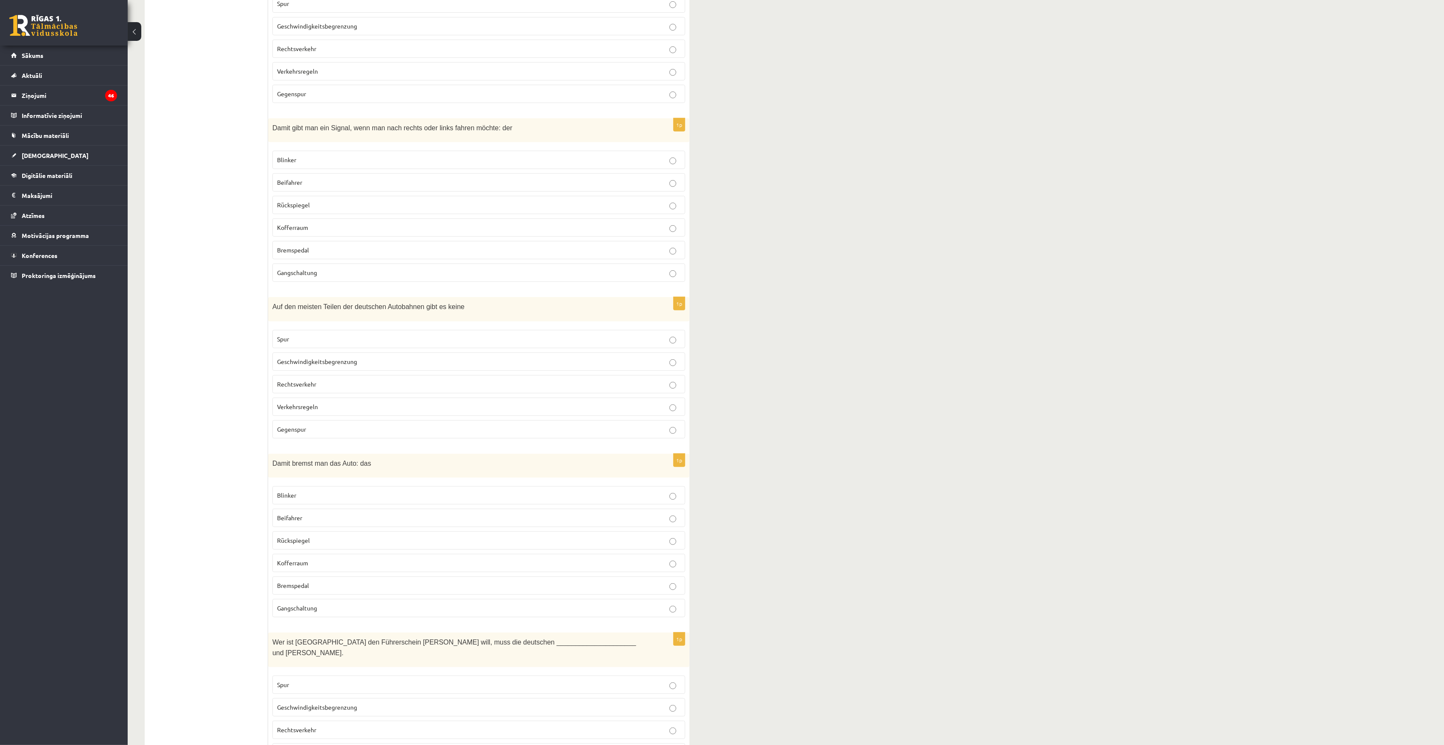
click at [324, 357] on span "Geschwindigkeitsbegrenzung" at bounding box center [317, 361] width 80 height 8
click at [309, 558] on span "Bremspedal" at bounding box center [293, 585] width 32 height 8
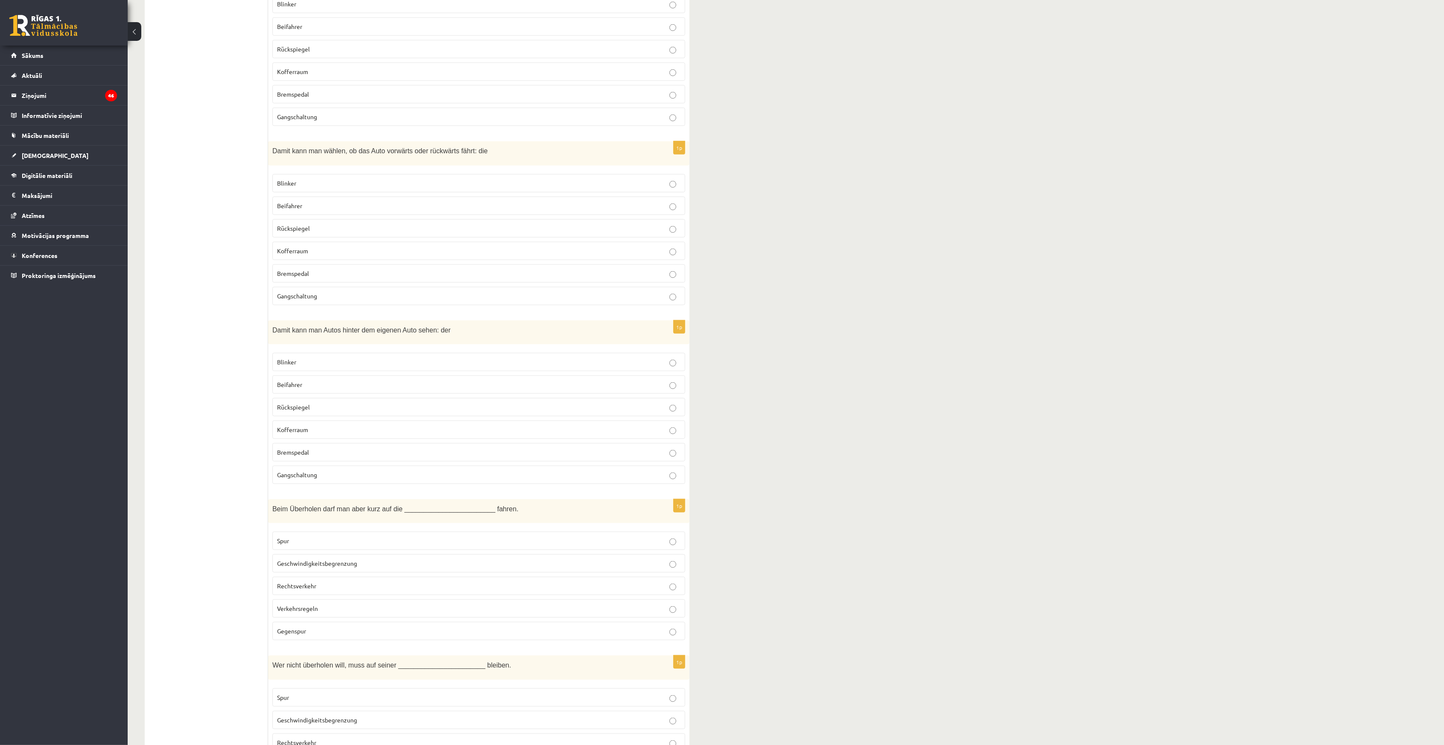
scroll to position [1411, 0]
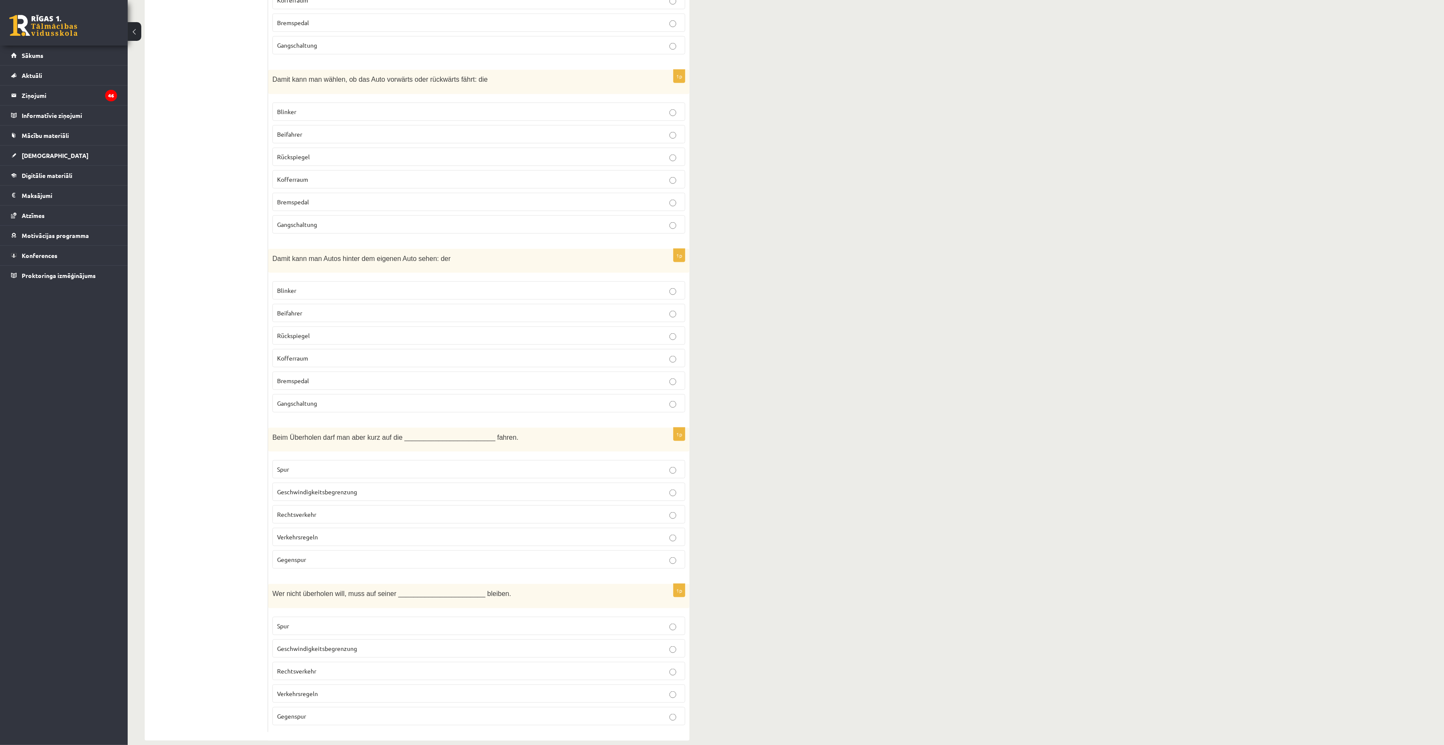
click at [406, 558] on label "Spur" at bounding box center [478, 626] width 413 height 18
click at [385, 550] on label "Gegenspur" at bounding box center [478, 559] width 413 height 18
click at [355, 326] on label "Rückspiegel" at bounding box center [478, 335] width 413 height 18
click at [329, 215] on label "Gangschaltung" at bounding box center [478, 224] width 413 height 18
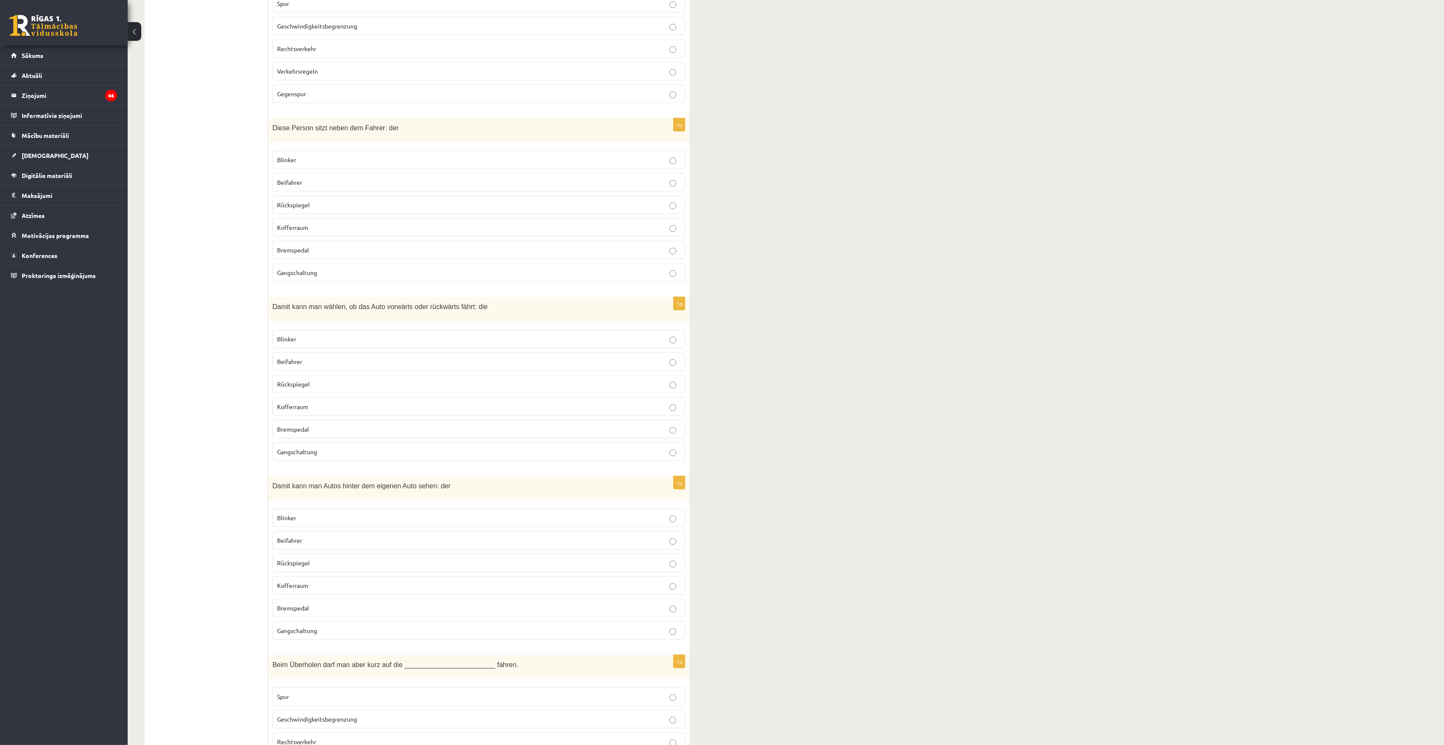
scroll to position [957, 0]
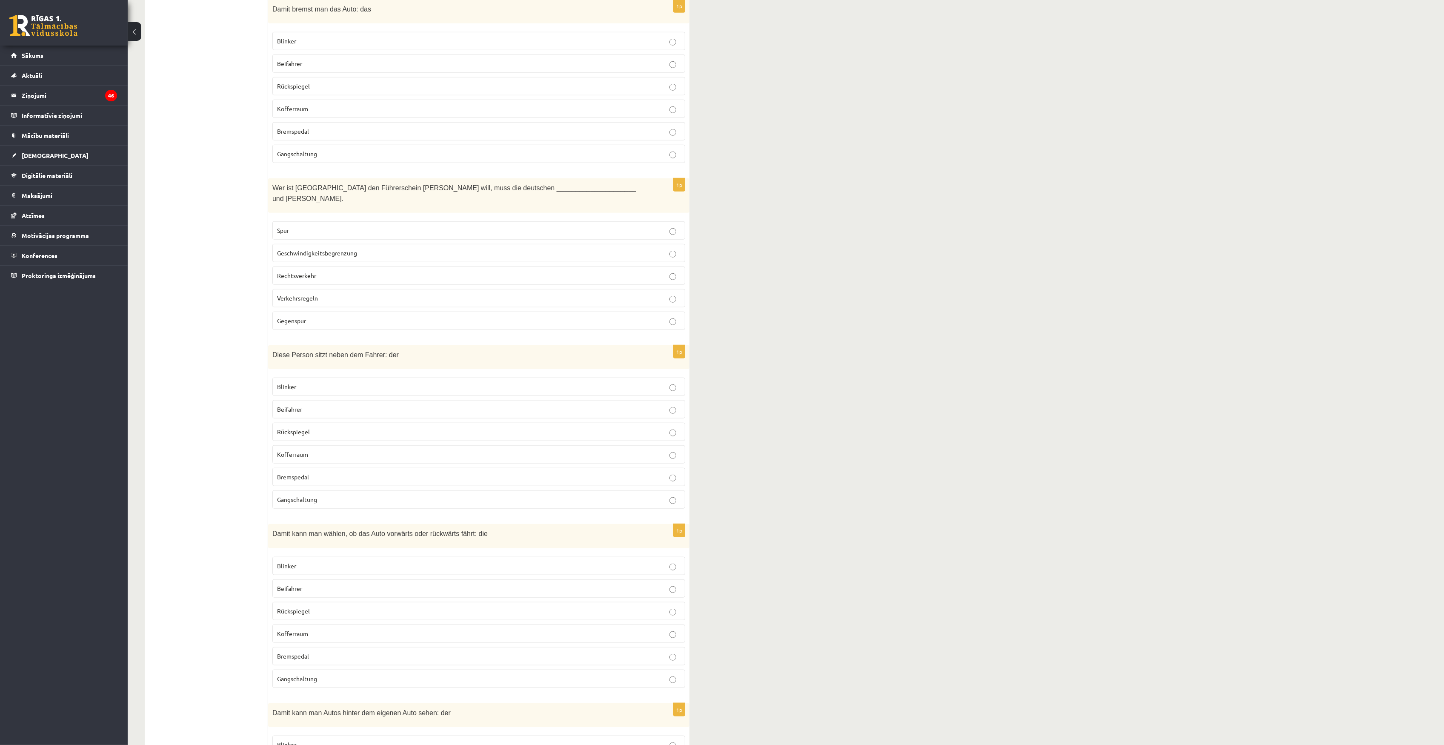
click at [358, 405] on p "Beifahrer" at bounding box center [478, 409] width 403 height 9
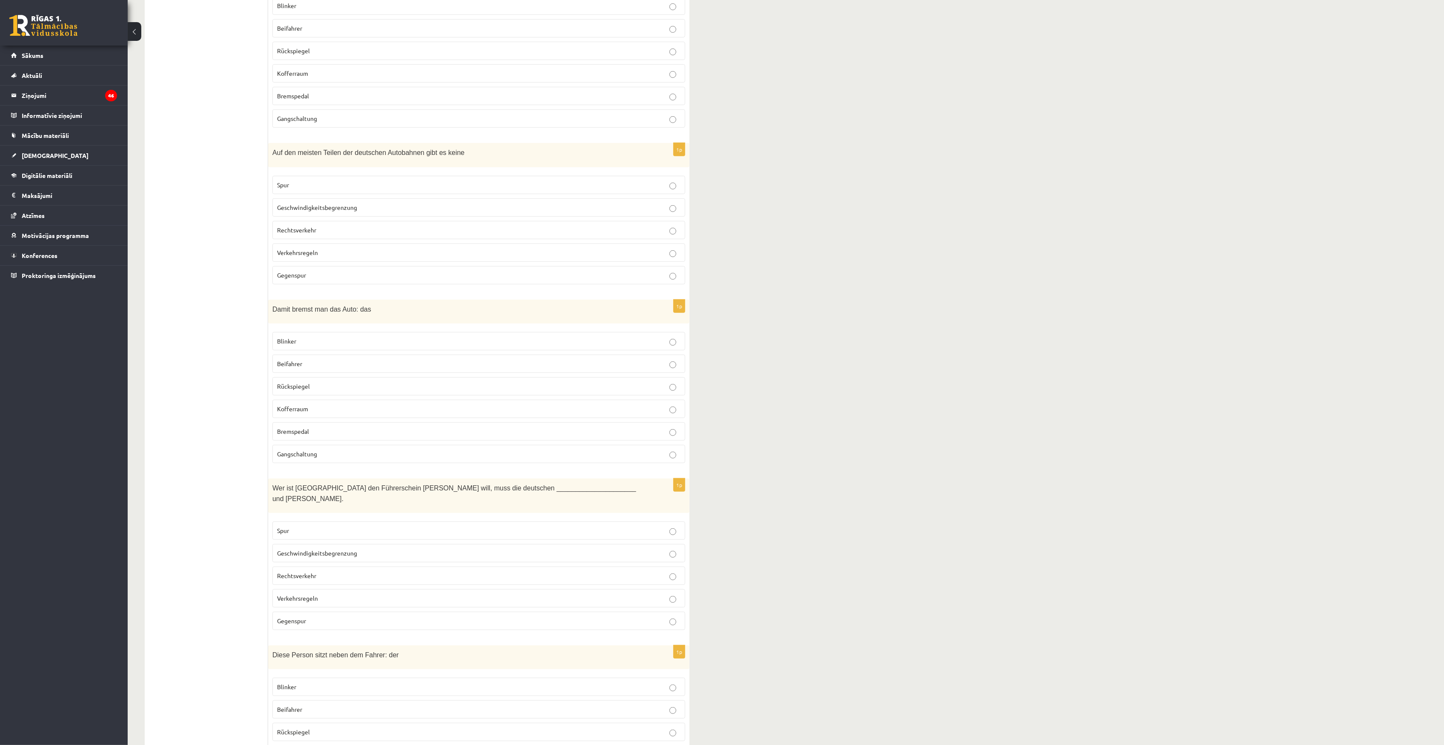
scroll to position [49, 0]
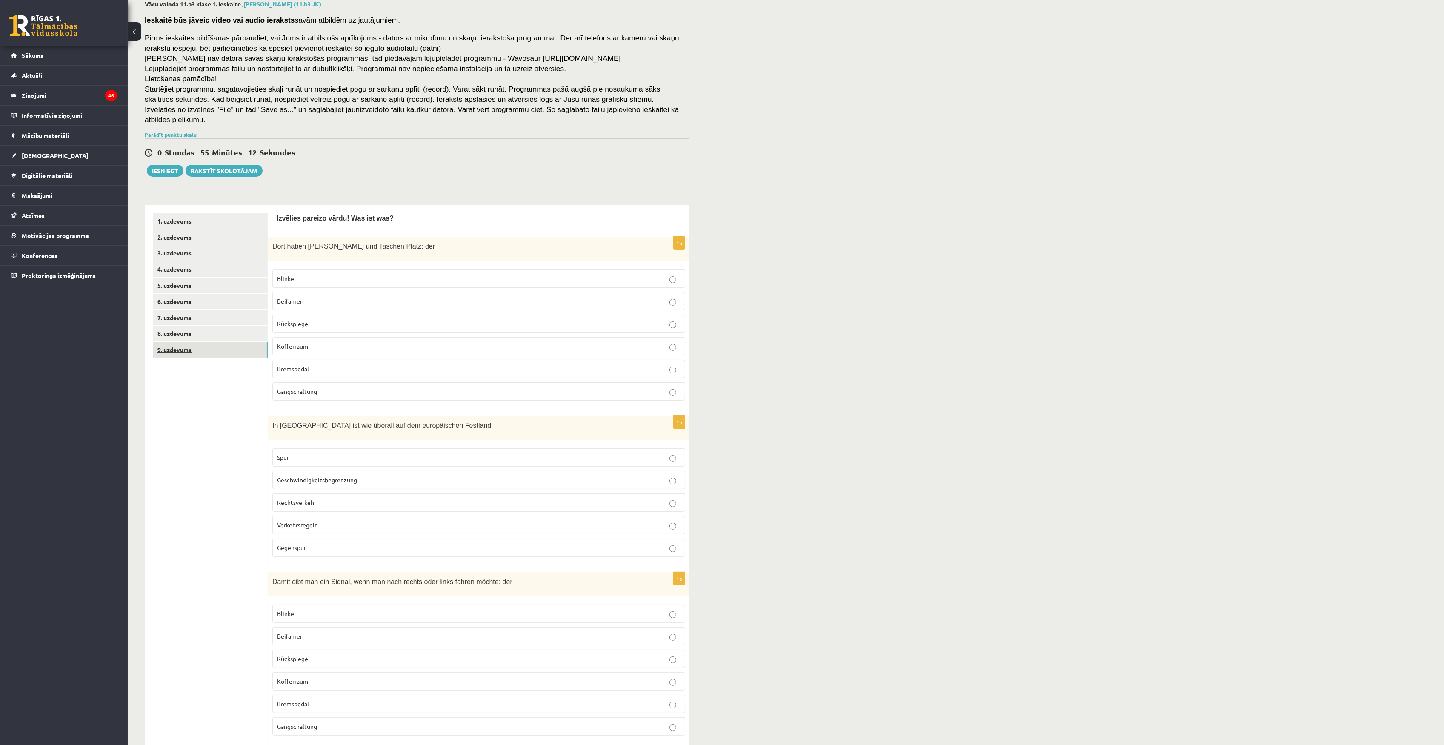
click at [223, 343] on link "9. uzdevums" at bounding box center [210, 350] width 114 height 16
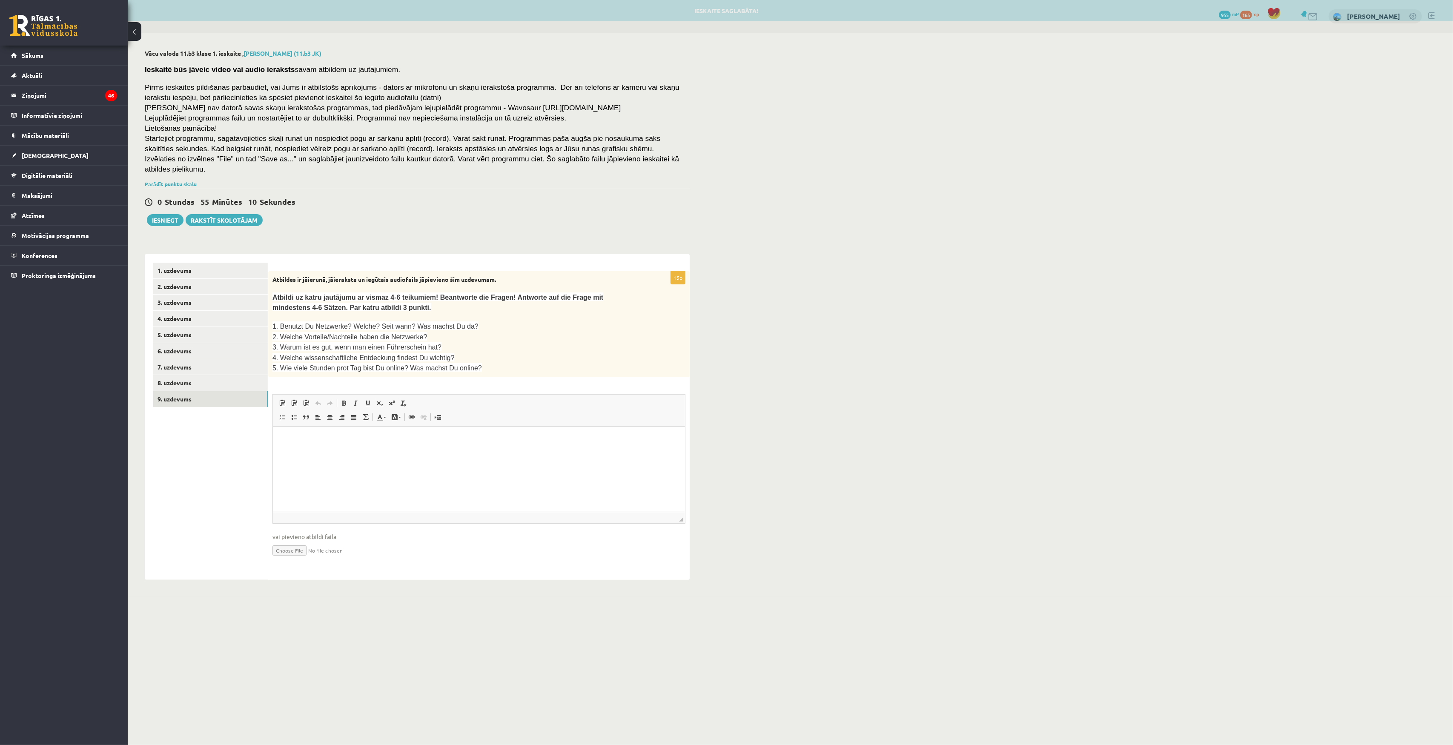
scroll to position [0, 0]
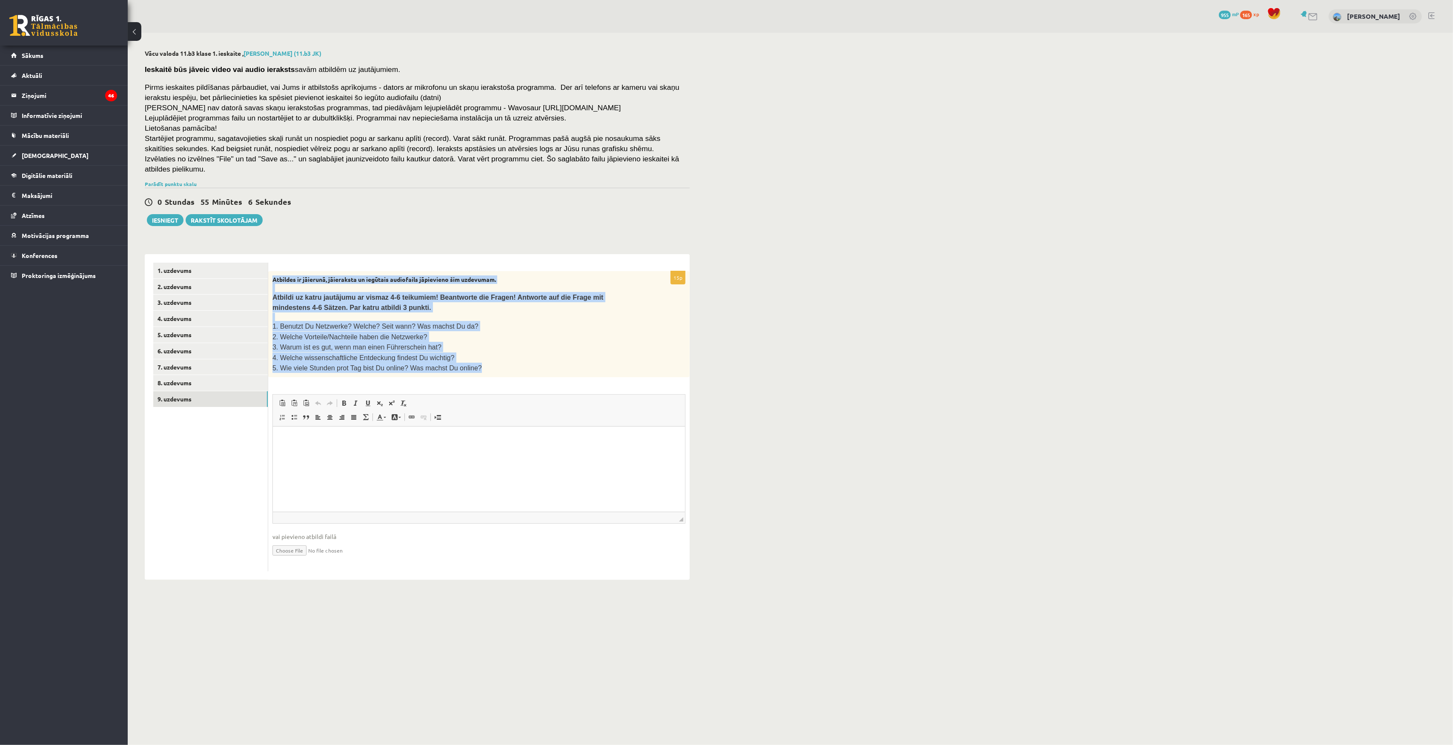
drag, startPoint x: 274, startPoint y: 269, endPoint x: 476, endPoint y: 358, distance: 220.5
click at [476, 358] on div "Atbildes ir jāierunā, jāieraksta un iegūtais audiofails jāpievieno šim uzdevuma…" at bounding box center [478, 324] width 421 height 106
copy div "Atbildes ir jāierunā, jāieraksta un iegūtais audiofails jāpievieno šim uzdevuma…"
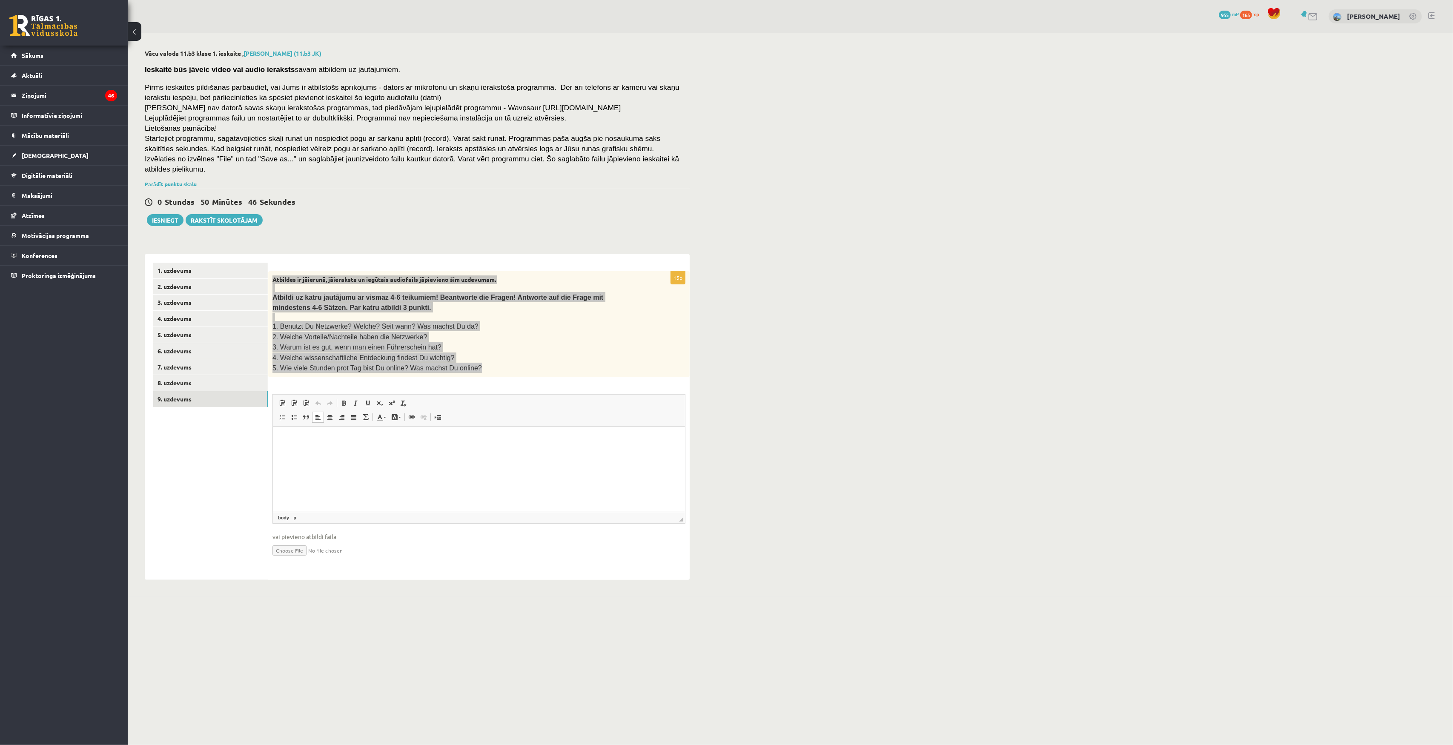
click at [353, 452] on html at bounding box center [478, 439] width 412 height 26
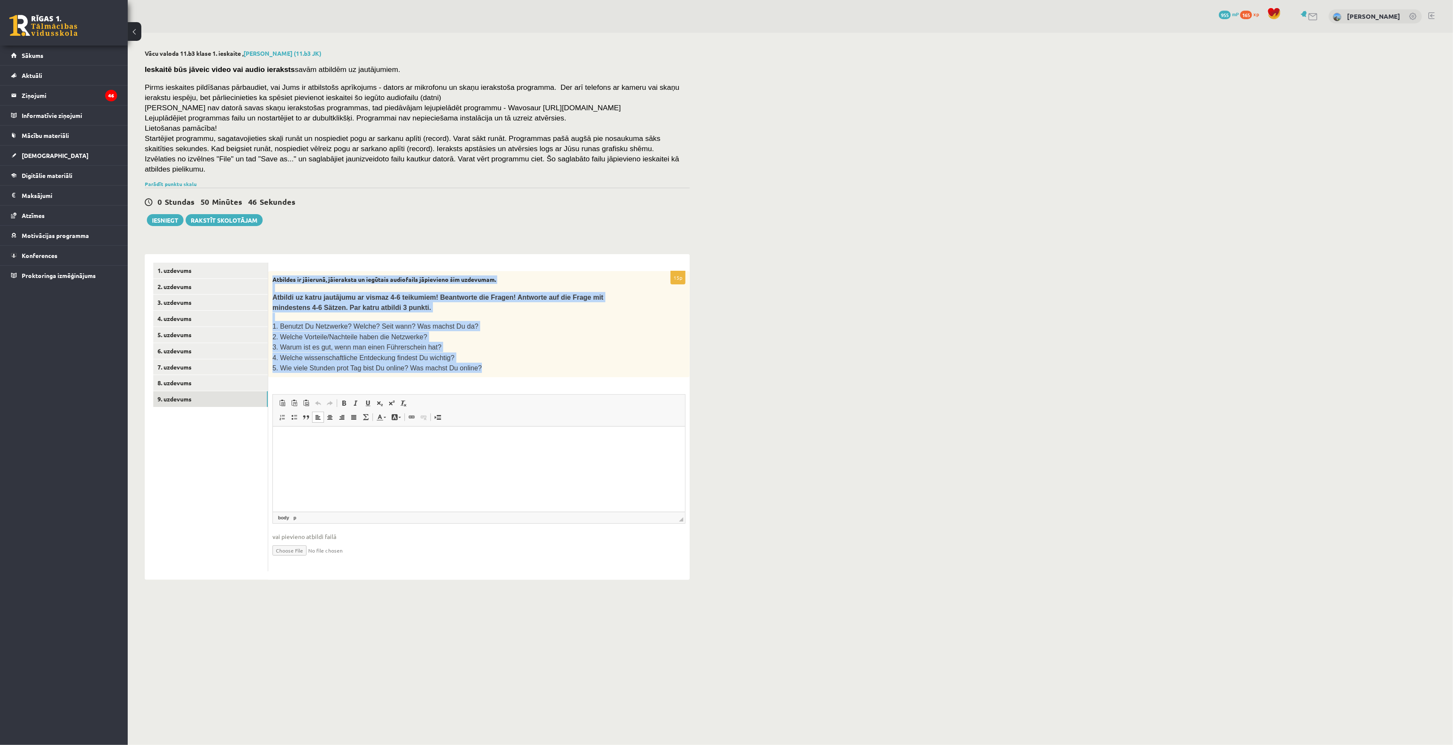
click at [298, 541] on input "file" at bounding box center [478, 549] width 413 height 17
type input "**********"
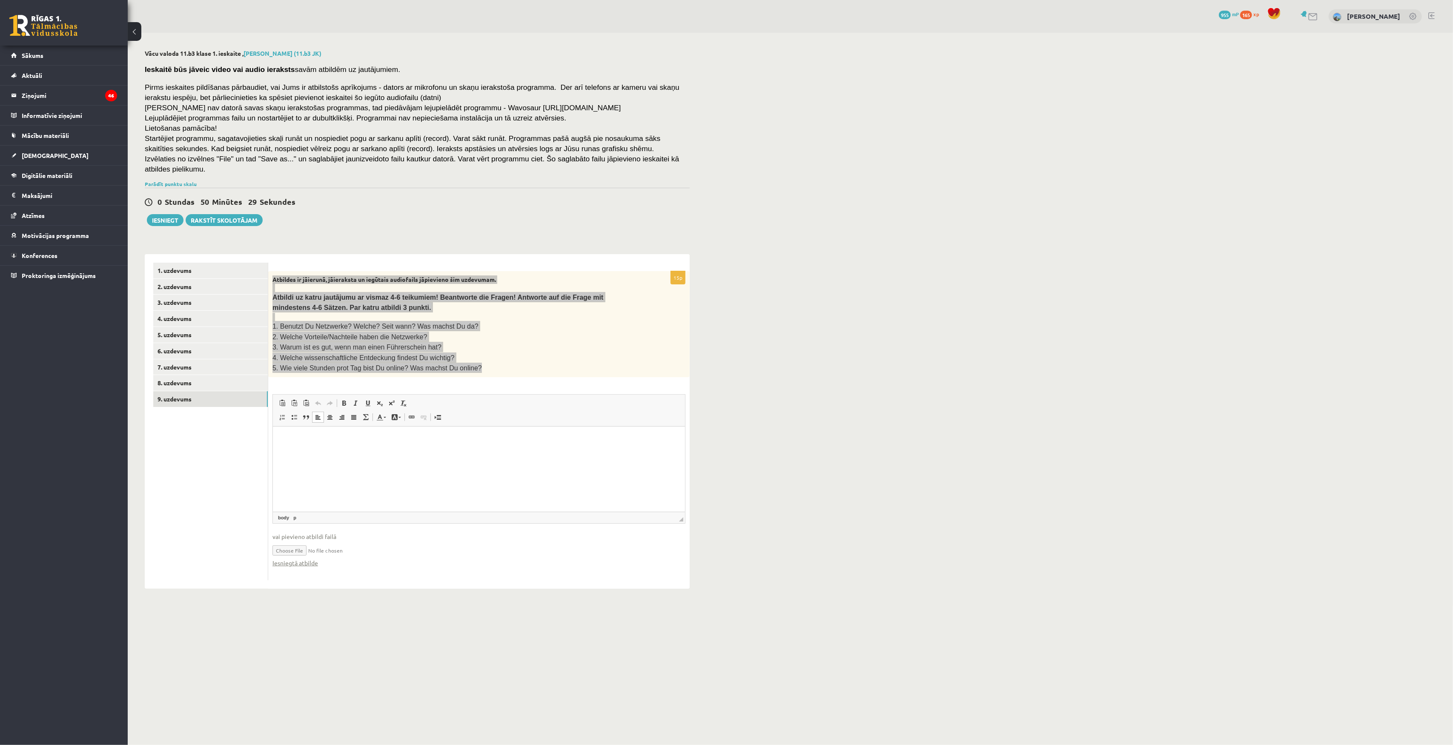
click at [392, 452] on html at bounding box center [478, 439] width 412 height 26
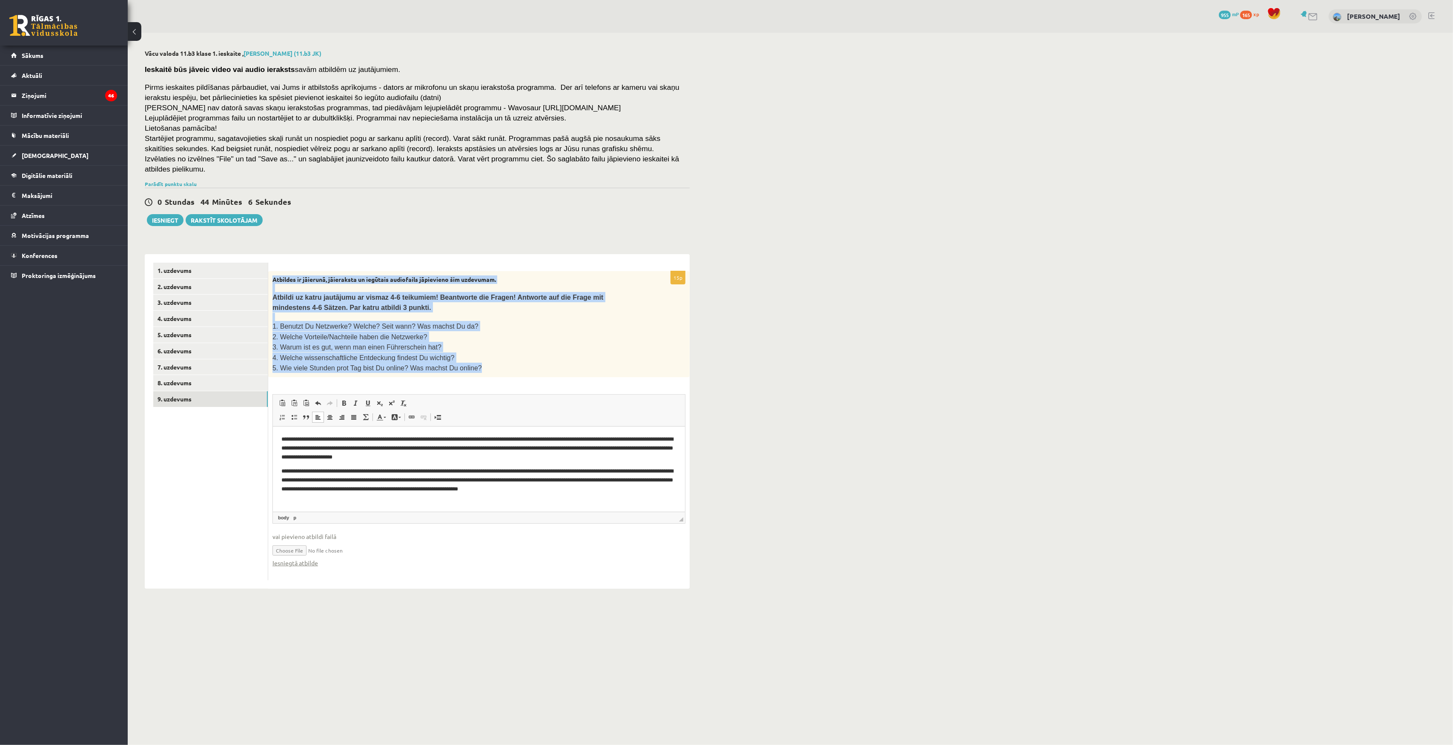
click at [296, 541] on input "file" at bounding box center [478, 549] width 413 height 17
click at [295, 541] on input "file" at bounding box center [478, 549] width 413 height 17
click at [310, 558] on link "Iesniegtā atbilde" at bounding box center [295, 562] width 46 height 9
click at [555, 352] on p "4. Welche wissenschaftliche Entdeckung findest Du wichtig?" at bounding box center [457, 357] width 370 height 10
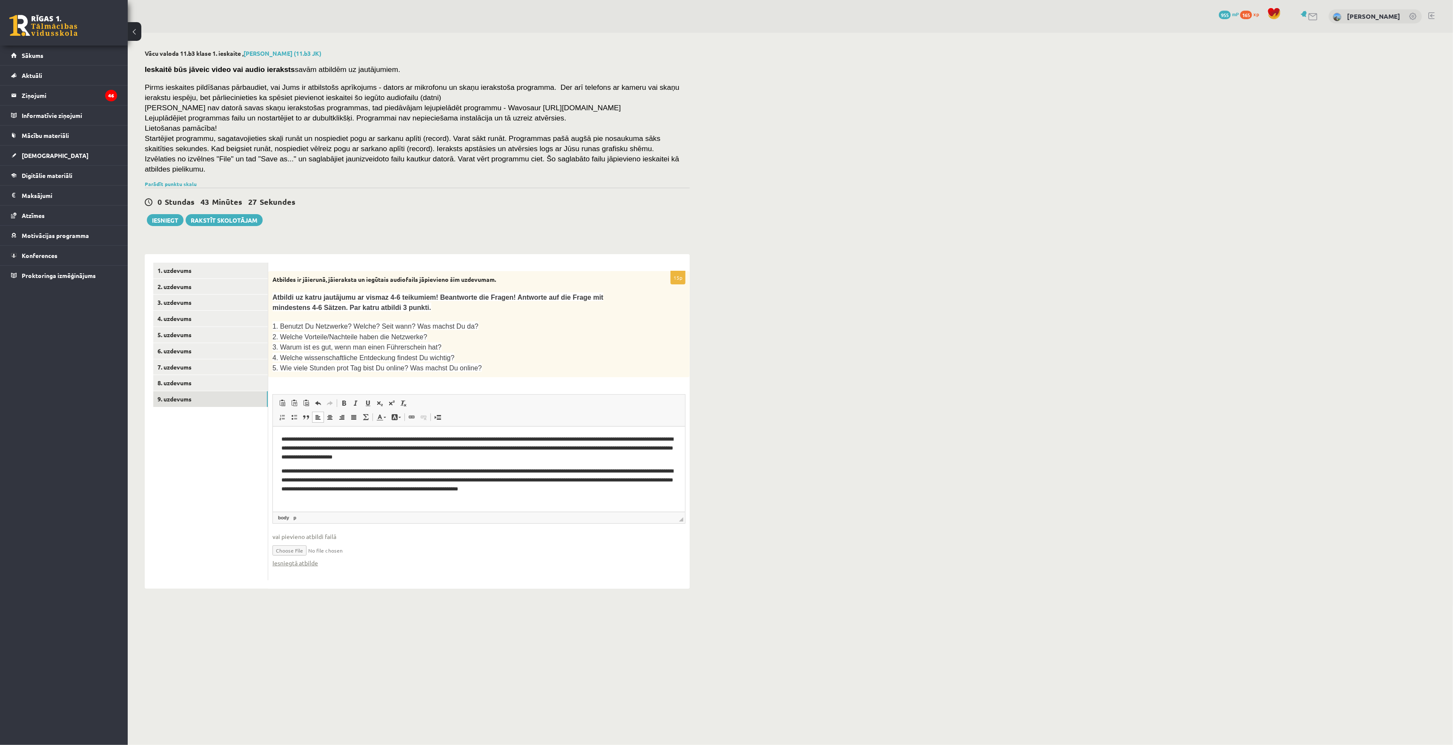
drag, startPoint x: 582, startPoint y: 511, endPoint x: 634, endPoint y: 529, distance: 54.8
click at [602, 538] on fieldset "**********" at bounding box center [478, 485] width 413 height 182
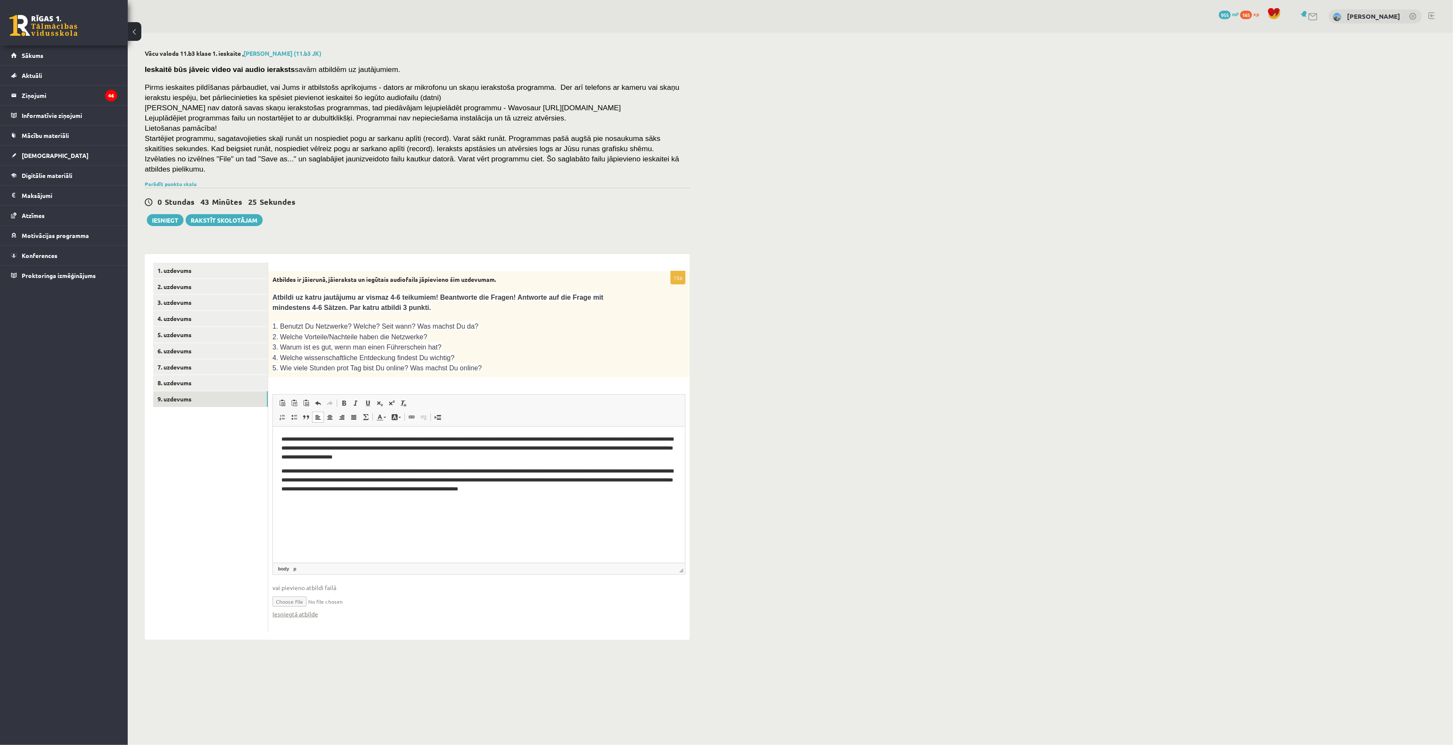
drag, startPoint x: 681, startPoint y: 503, endPoint x: 679, endPoint y: 571, distance: 68.1
click at [679, 558] on fieldset "**********" at bounding box center [478, 510] width 413 height 233
click at [660, 498] on html "**********" at bounding box center [478, 464] width 412 height 76
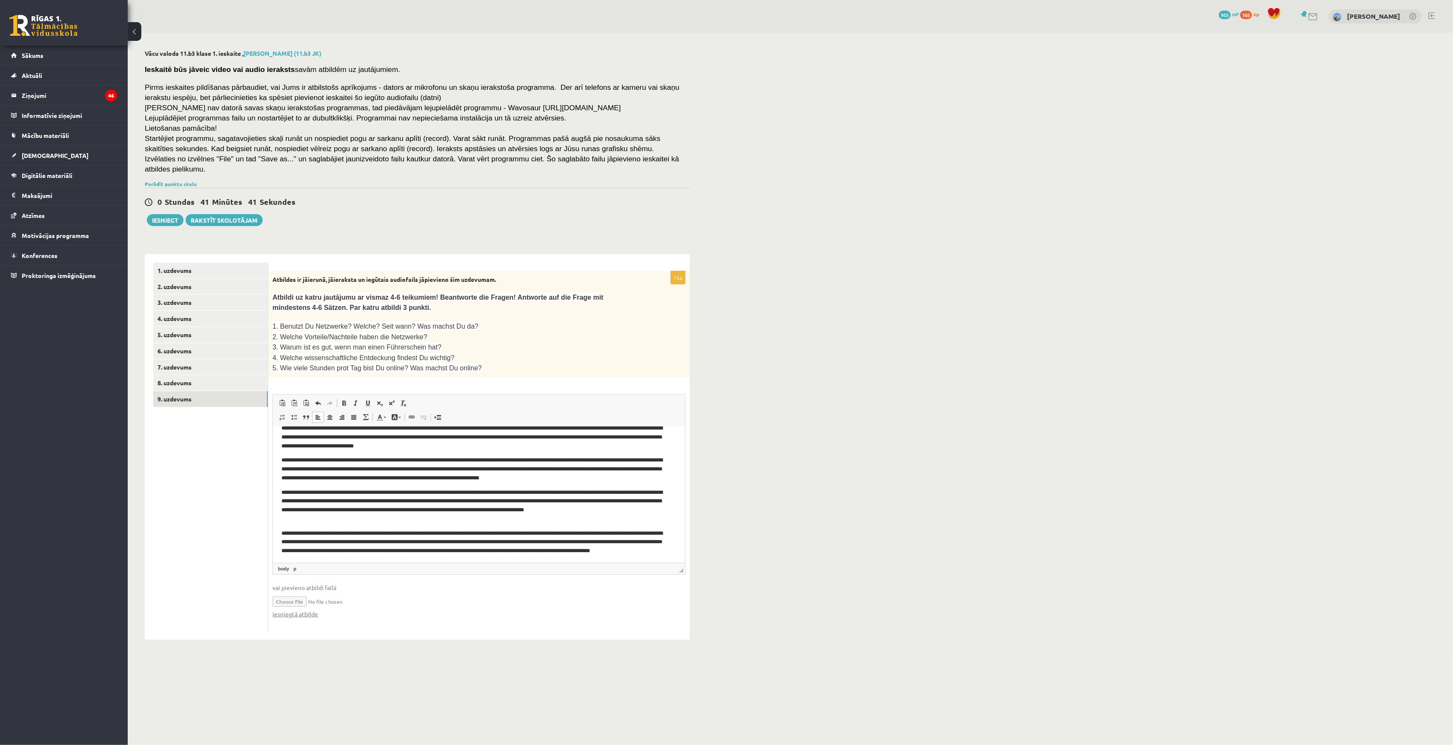
scroll to position [21, 0]
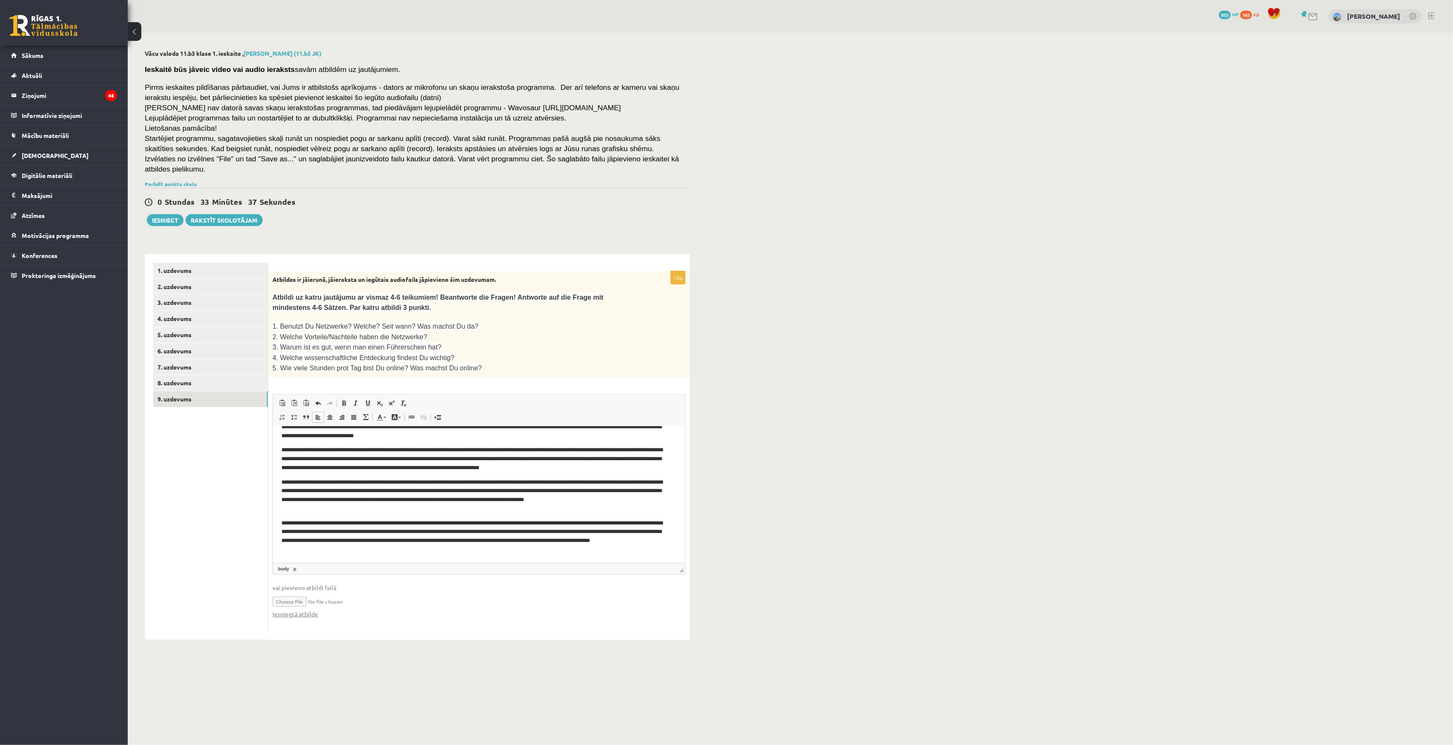
click at [501, 549] on p "**********" at bounding box center [474, 536] width 386 height 35
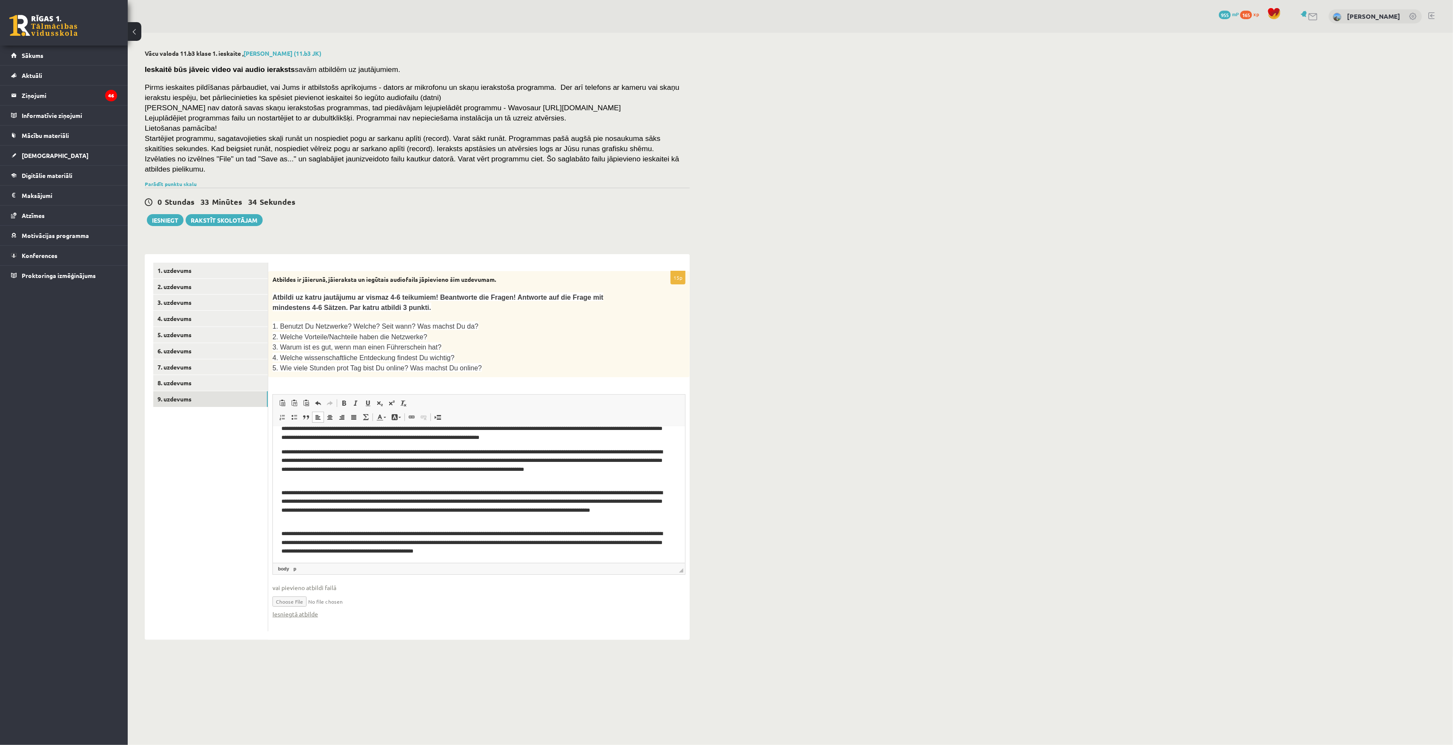
scroll to position [53, 0]
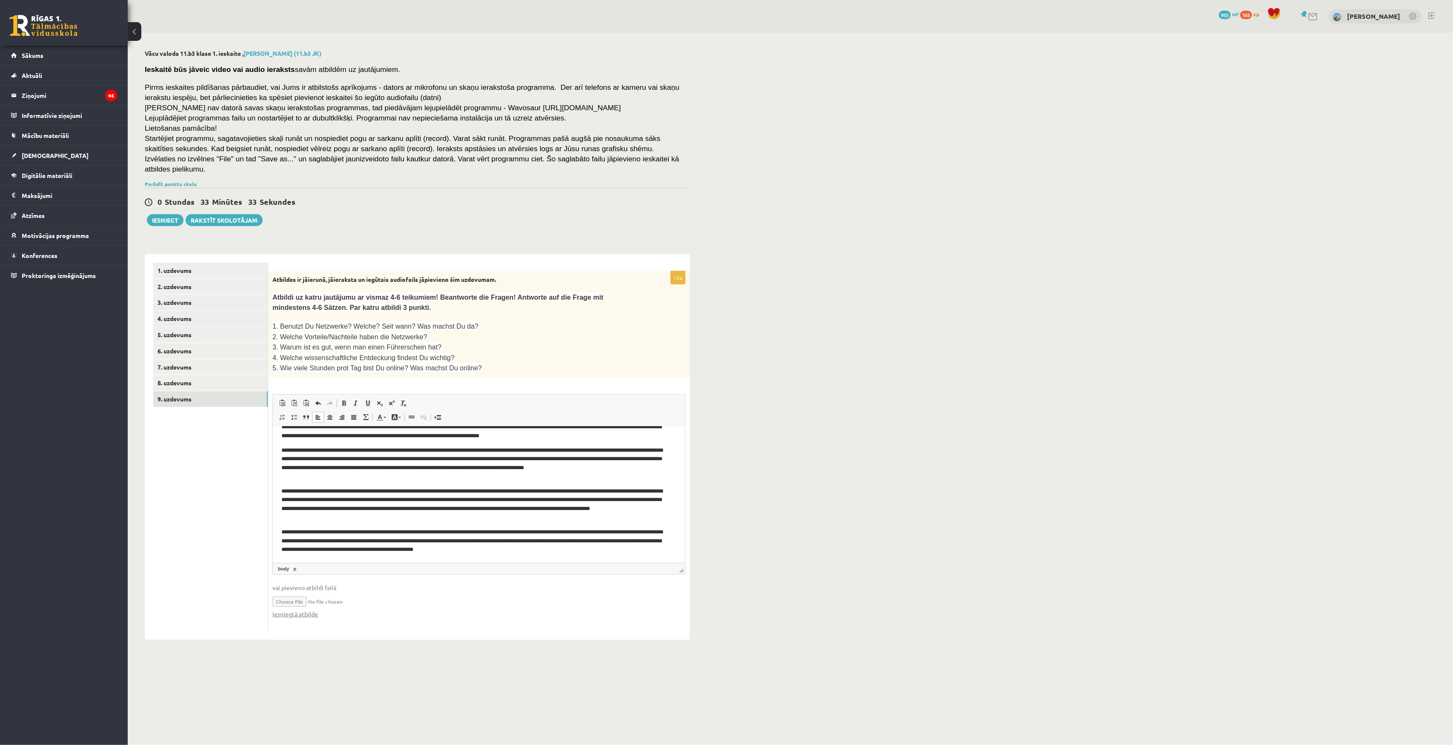
click at [299, 558] on input "file" at bounding box center [478, 600] width 413 height 17
type input "**********"
click at [292, 558] on link "Iesniegtā atbilde" at bounding box center [295, 613] width 46 height 9
drag, startPoint x: 682, startPoint y: 557, endPoint x: 681, endPoint y: 607, distance: 49.8
click at [681, 558] on fieldset "Rich Text Editor, wiswyg-editor-user-answer-47025076061440 Editor toolbars Past…" at bounding box center [478, 510] width 413 height 233
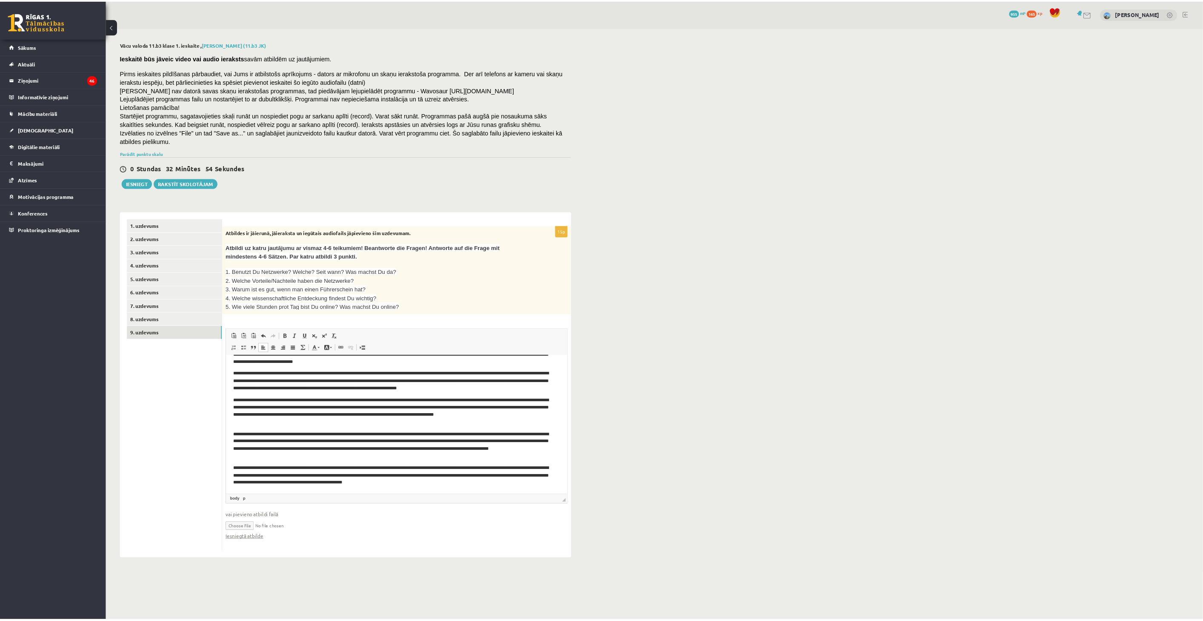
scroll to position [0, 0]
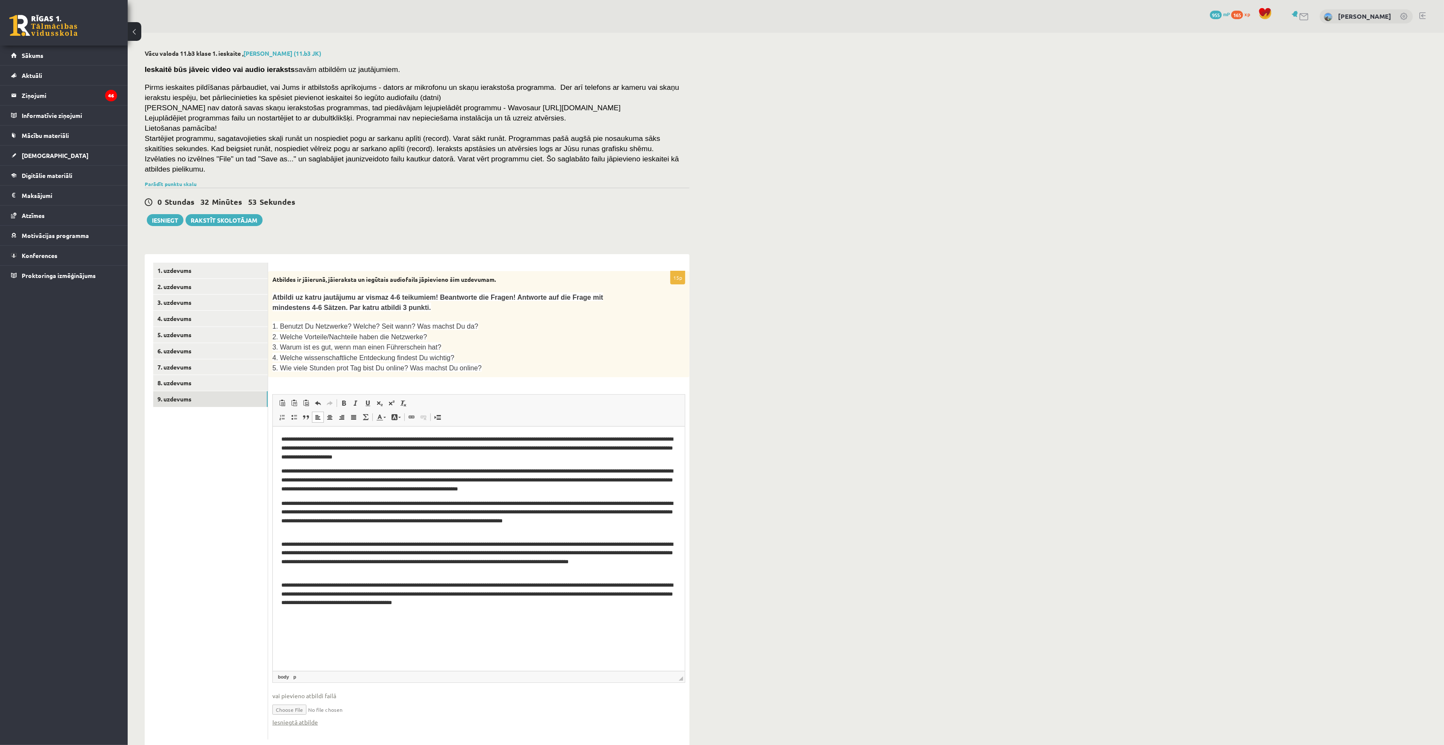
drag, startPoint x: 681, startPoint y: 557, endPoint x: 666, endPoint y: 709, distance: 152.7
click at [666, 558] on fieldset "Rich Text Editor, wiswyg-editor-user-answer-47025076061440 Editor toolbars Past…" at bounding box center [478, 564] width 413 height 341
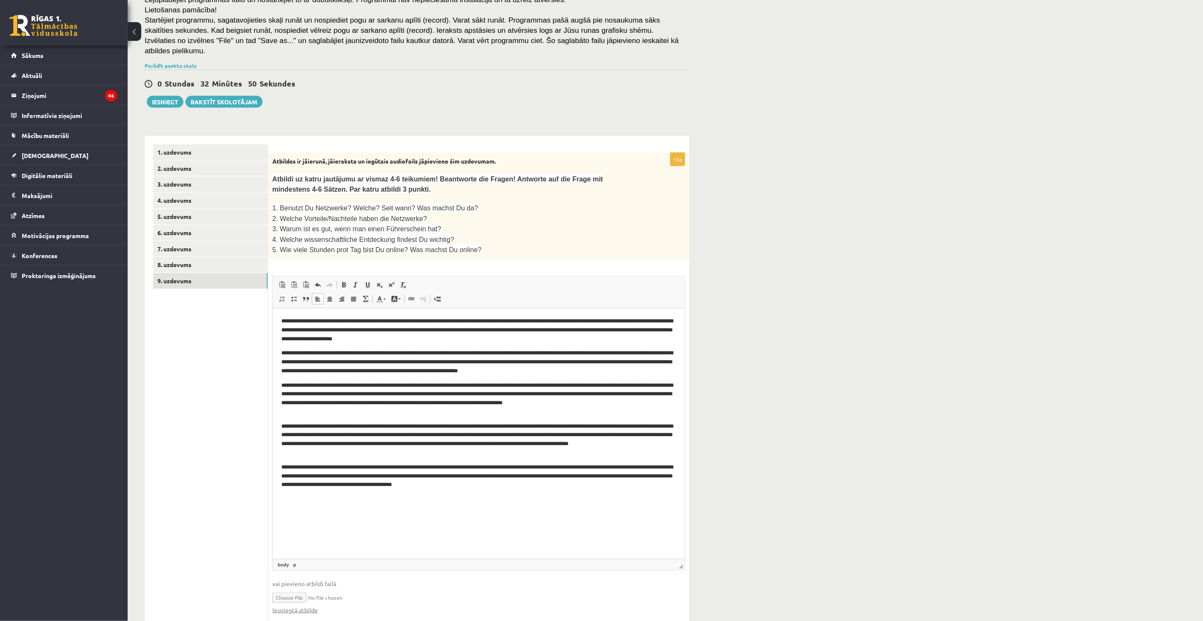
scroll to position [134, 0]
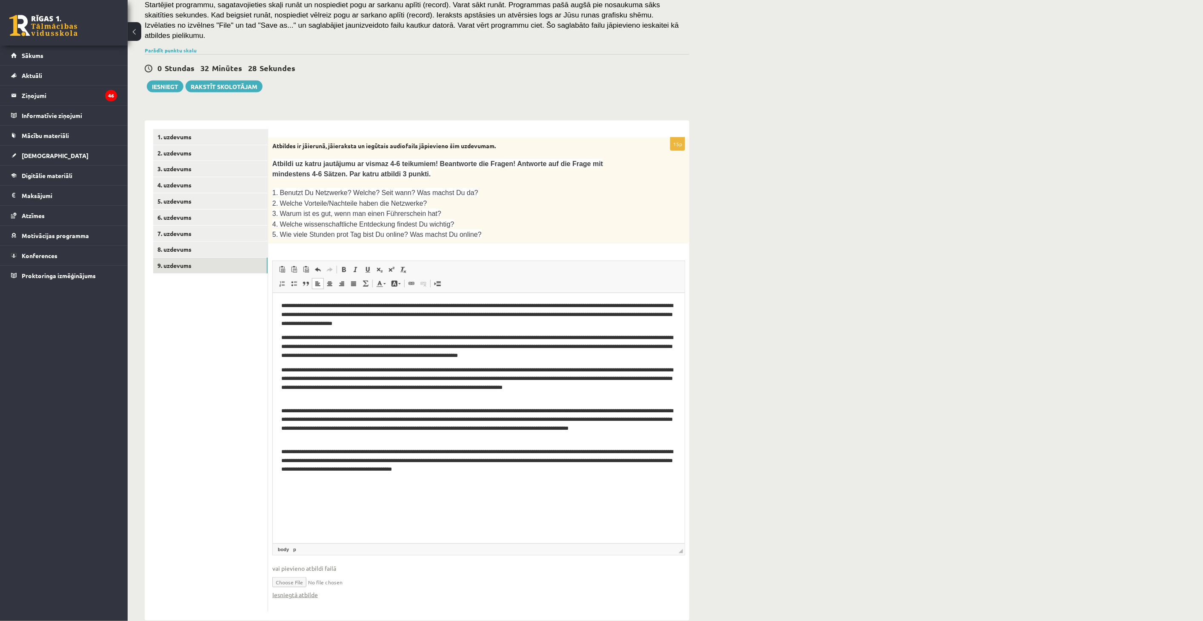
drag, startPoint x: 170, startPoint y: 81, endPoint x: 499, endPoint y: 58, distance: 329.4
click at [499, 63] on div "0 Stundas 32 Minūtes 28 Sekundes" at bounding box center [417, 68] width 545 height 11
click at [159, 80] on button "Iesniegt" at bounding box center [165, 86] width 37 height 12
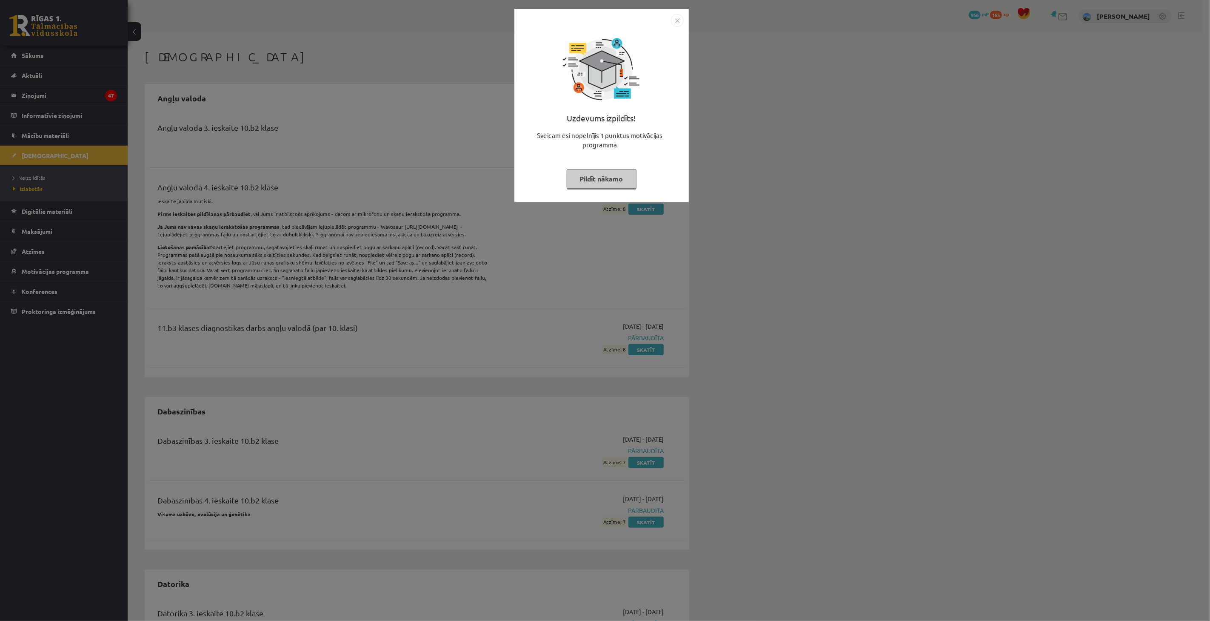
click at [675, 20] on img "Close" at bounding box center [677, 20] width 13 height 13
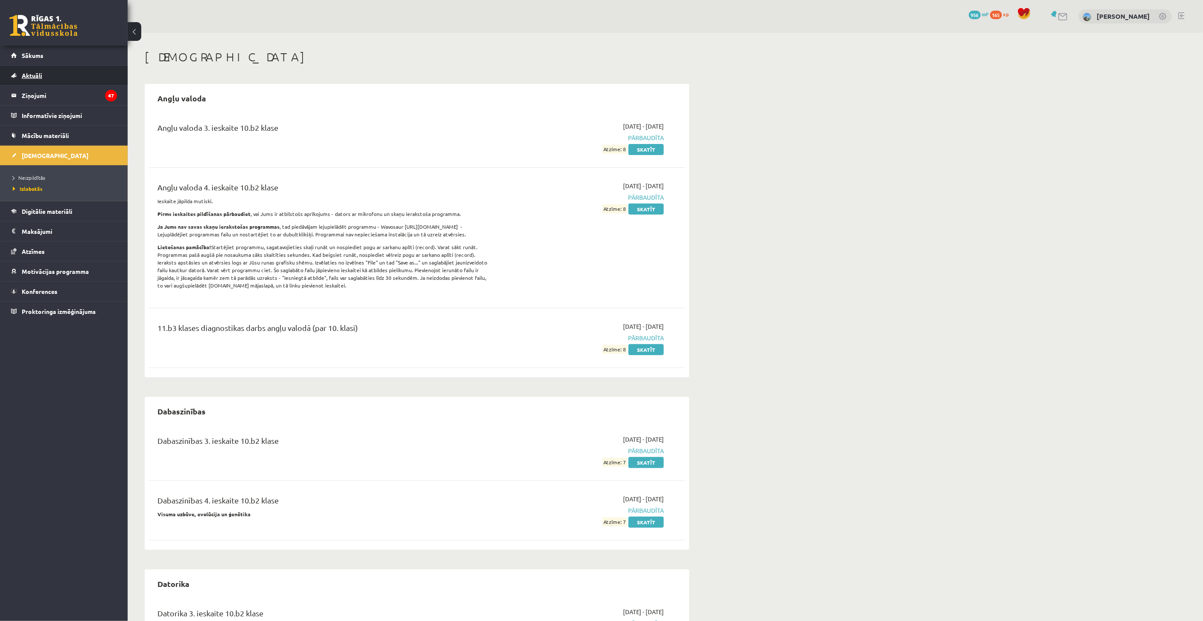
click at [58, 82] on link "Aktuāli" at bounding box center [64, 76] width 106 height 20
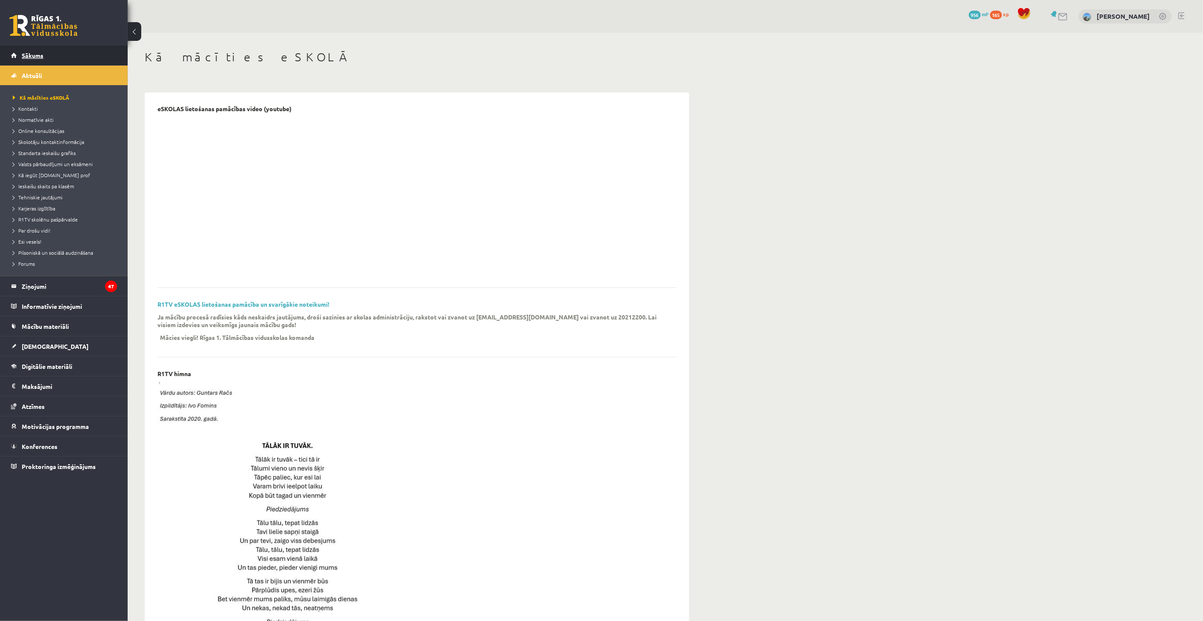
click at [50, 60] on link "Sākums" at bounding box center [64, 56] width 106 height 20
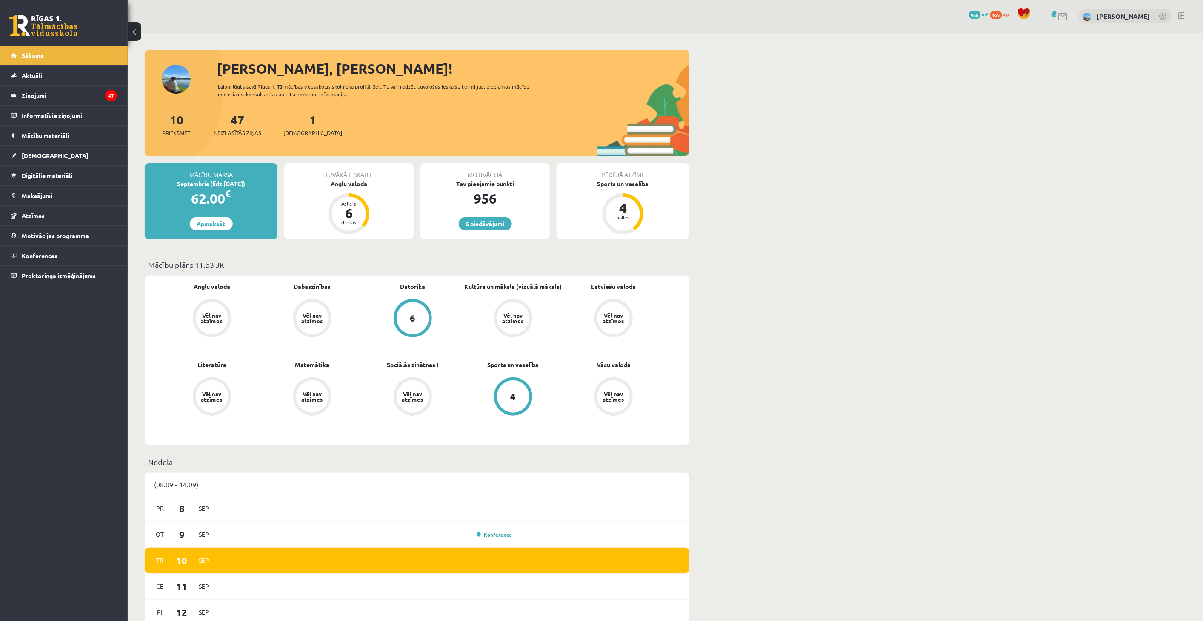
click at [350, 189] on div "Tuvākā ieskaite Angļu valoda Atlicis 6 dienas" at bounding box center [348, 201] width 129 height 76
click at [351, 187] on div "Angļu valoda" at bounding box center [348, 183] width 129 height 9
